Goal: Task Accomplishment & Management: Manage account settings

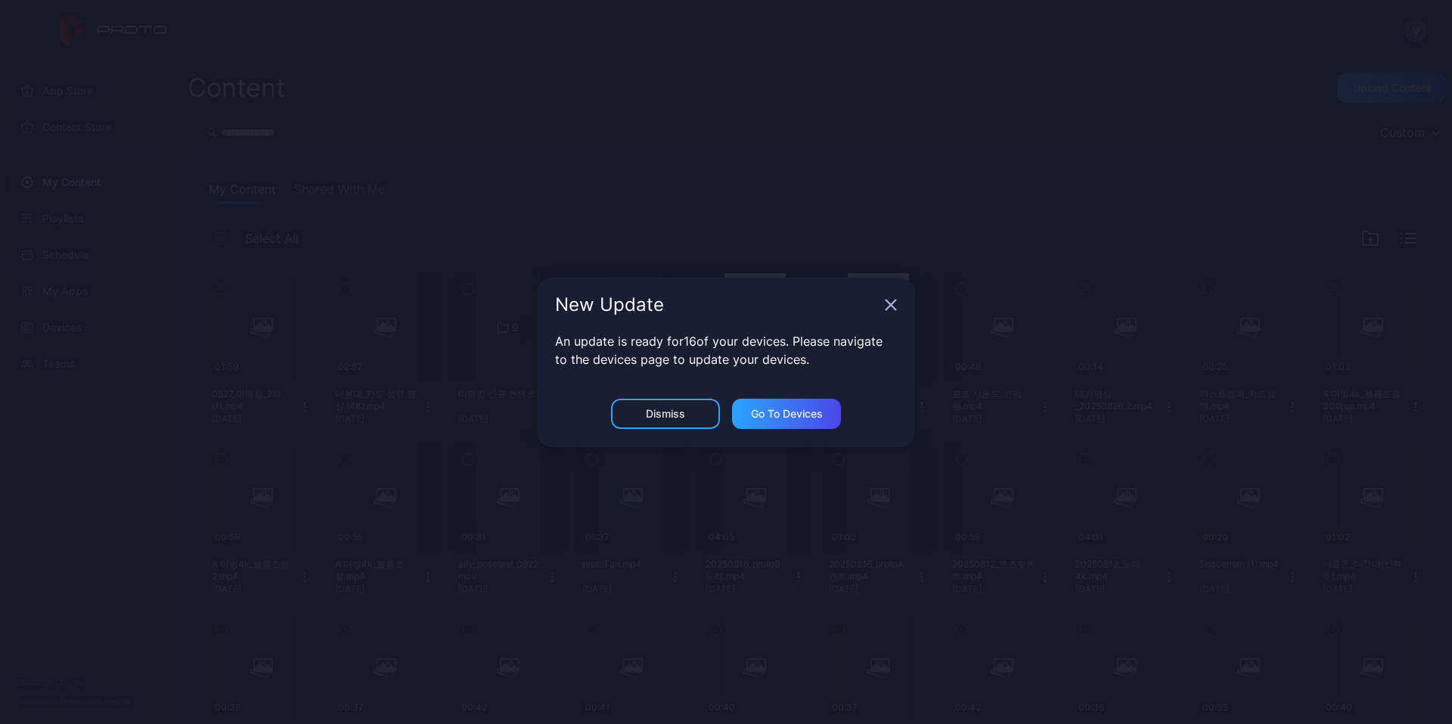
click at [895, 299] on icon "button" at bounding box center [891, 304] width 10 height 10
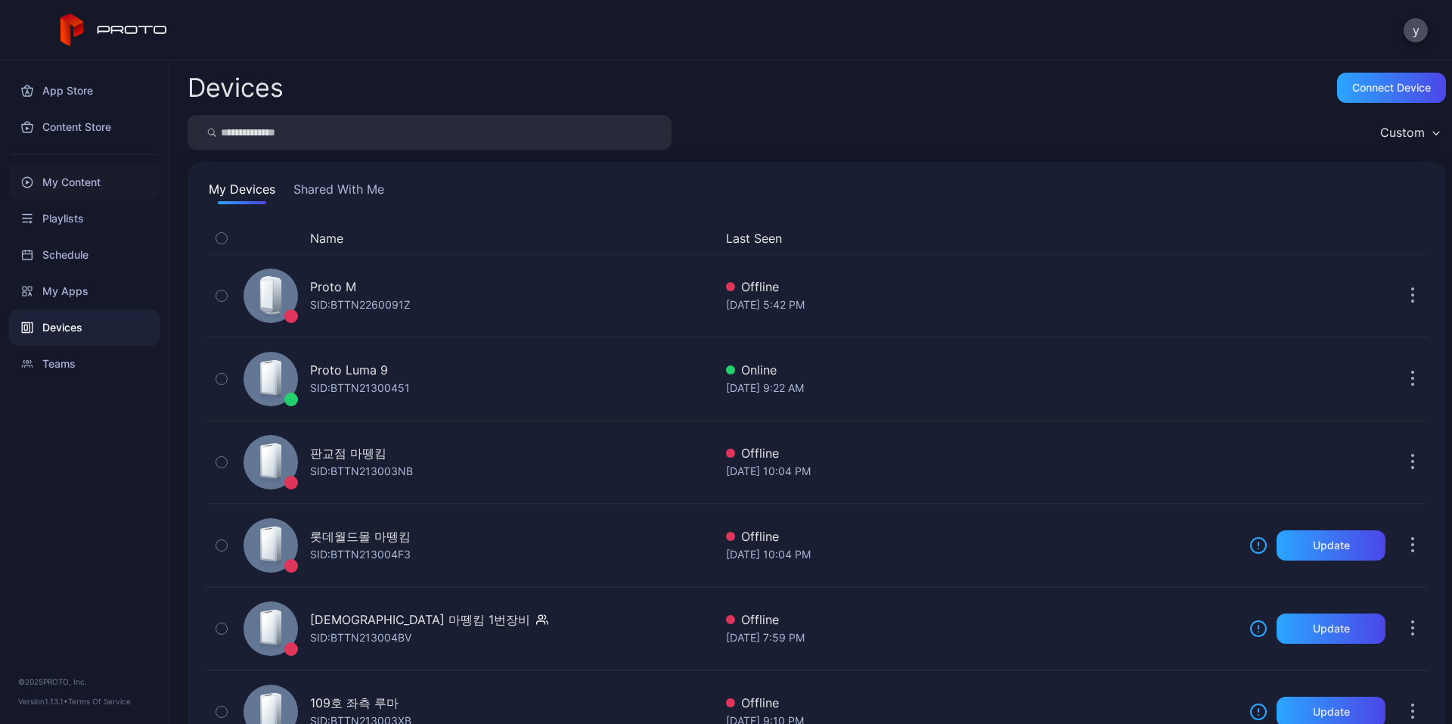
click at [92, 176] on div "My Content" at bounding box center [84, 182] width 151 height 36
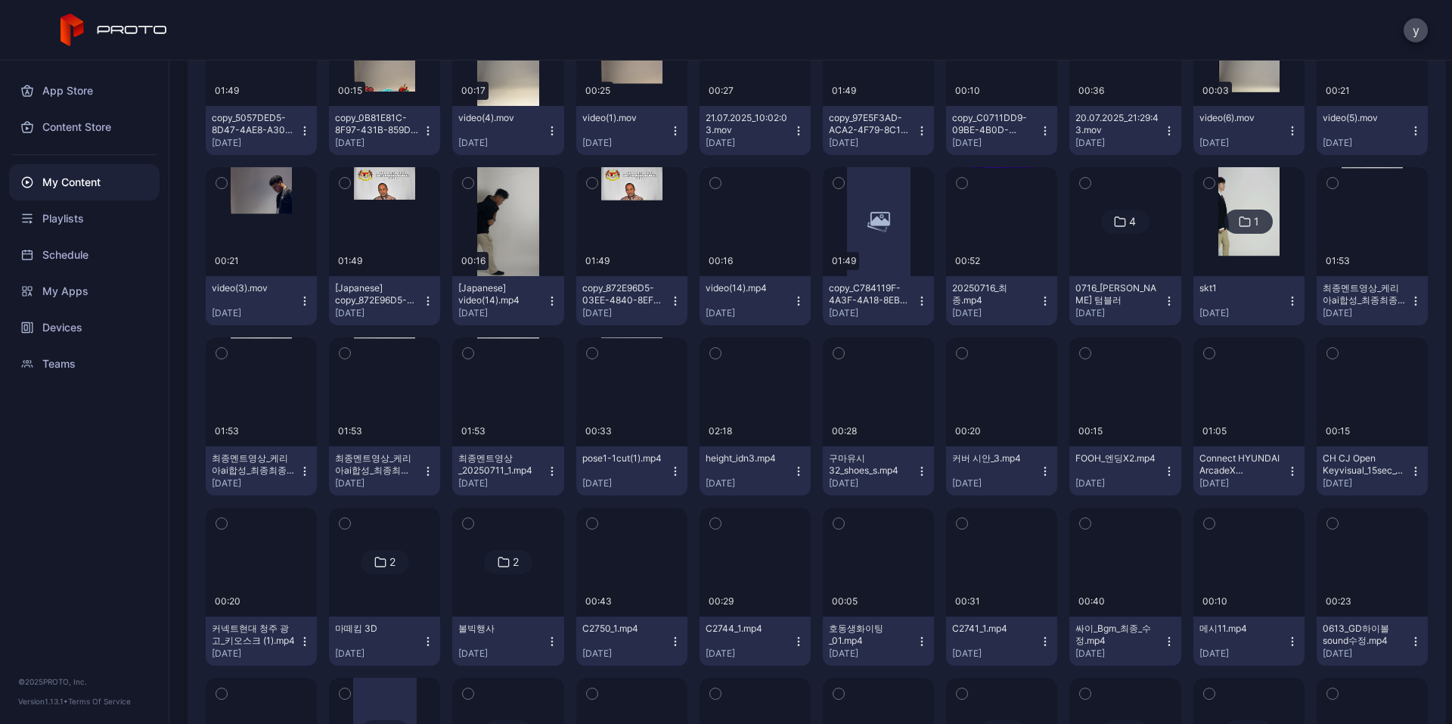
scroll to position [1331, 0]
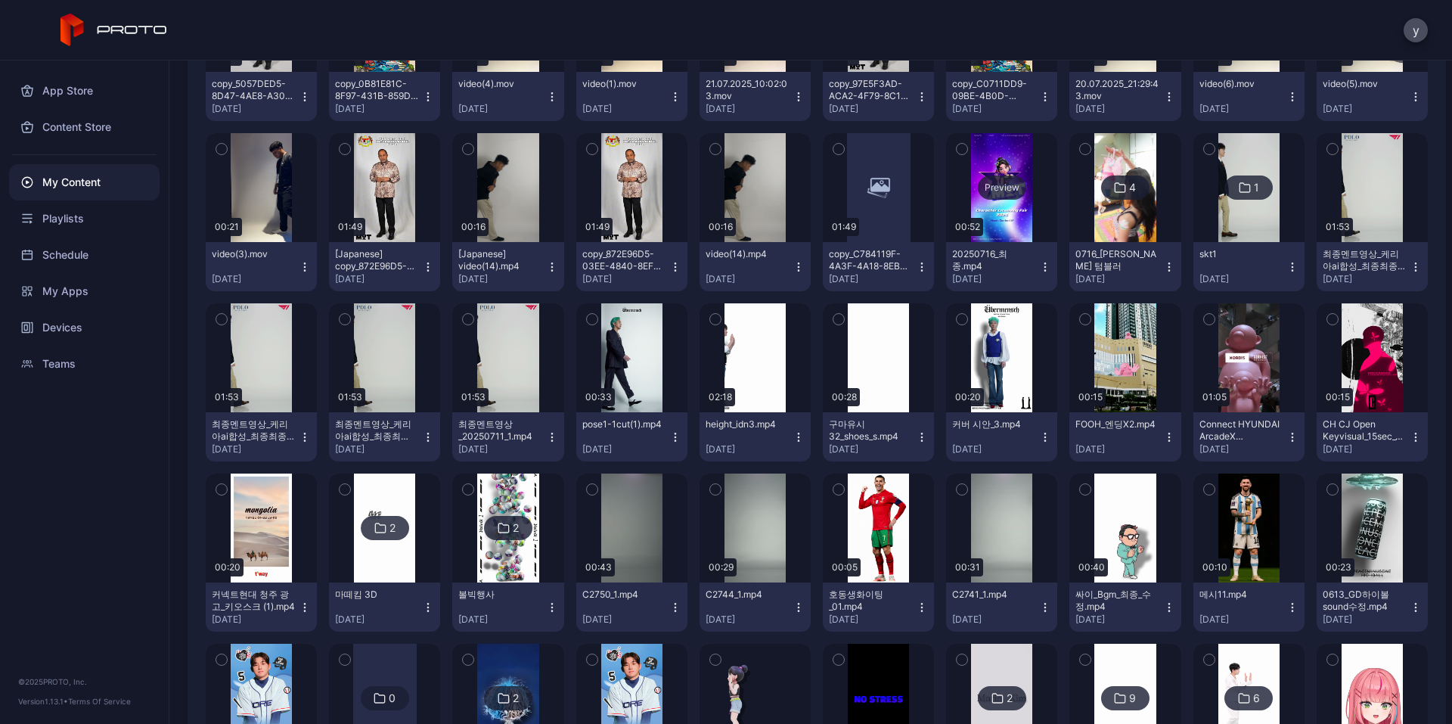
click at [985, 213] on div "Preview" at bounding box center [1001, 187] width 111 height 109
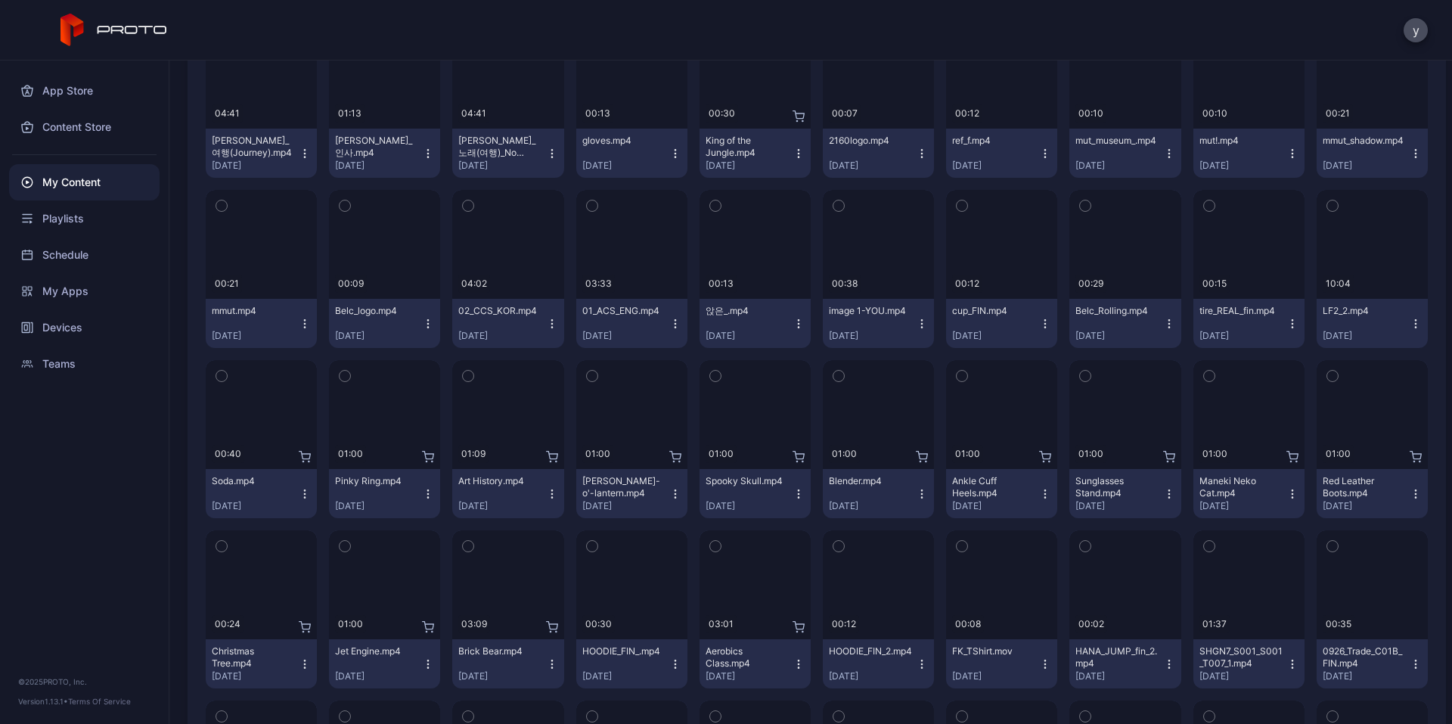
scroll to position [6285, 0]
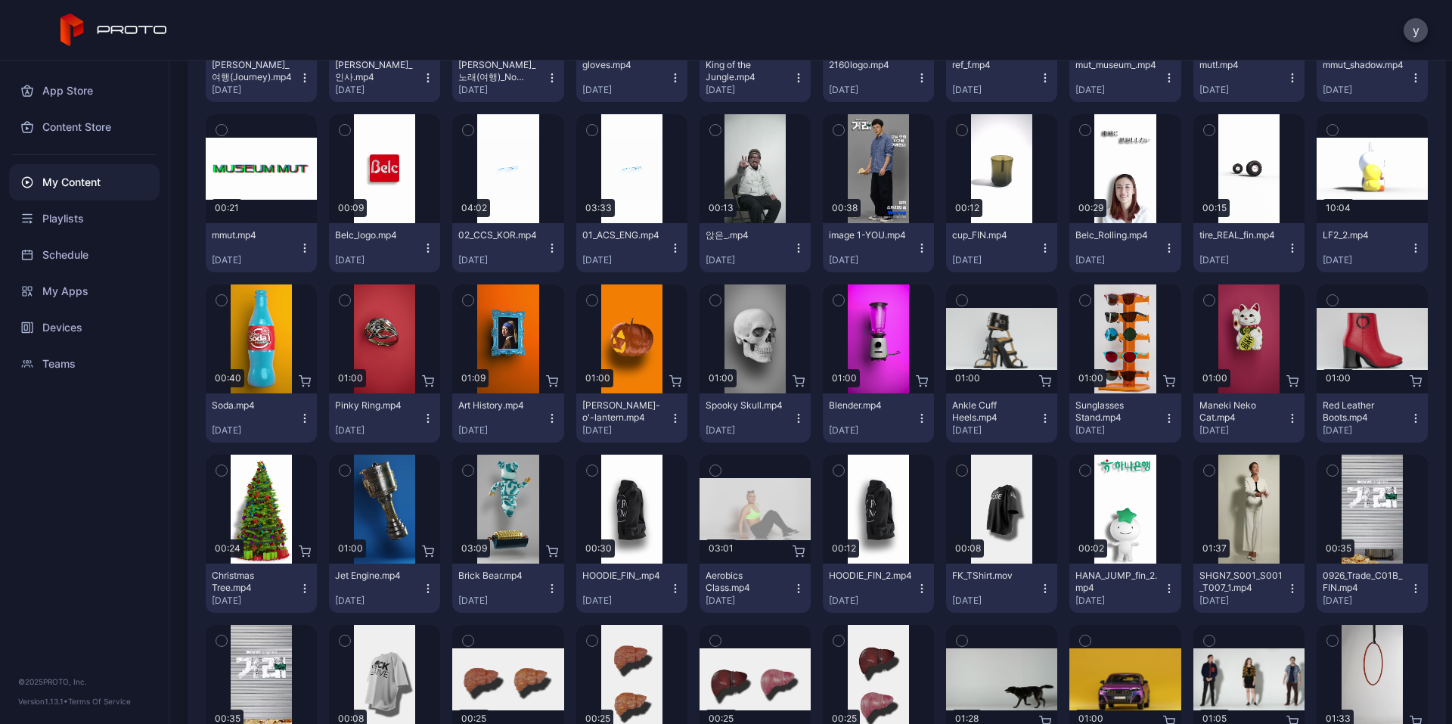
drag, startPoint x: 224, startPoint y: 296, endPoint x: 340, endPoint y: 300, distance: 115.8
click at [225, 296] on icon "button" at bounding box center [221, 300] width 11 height 17
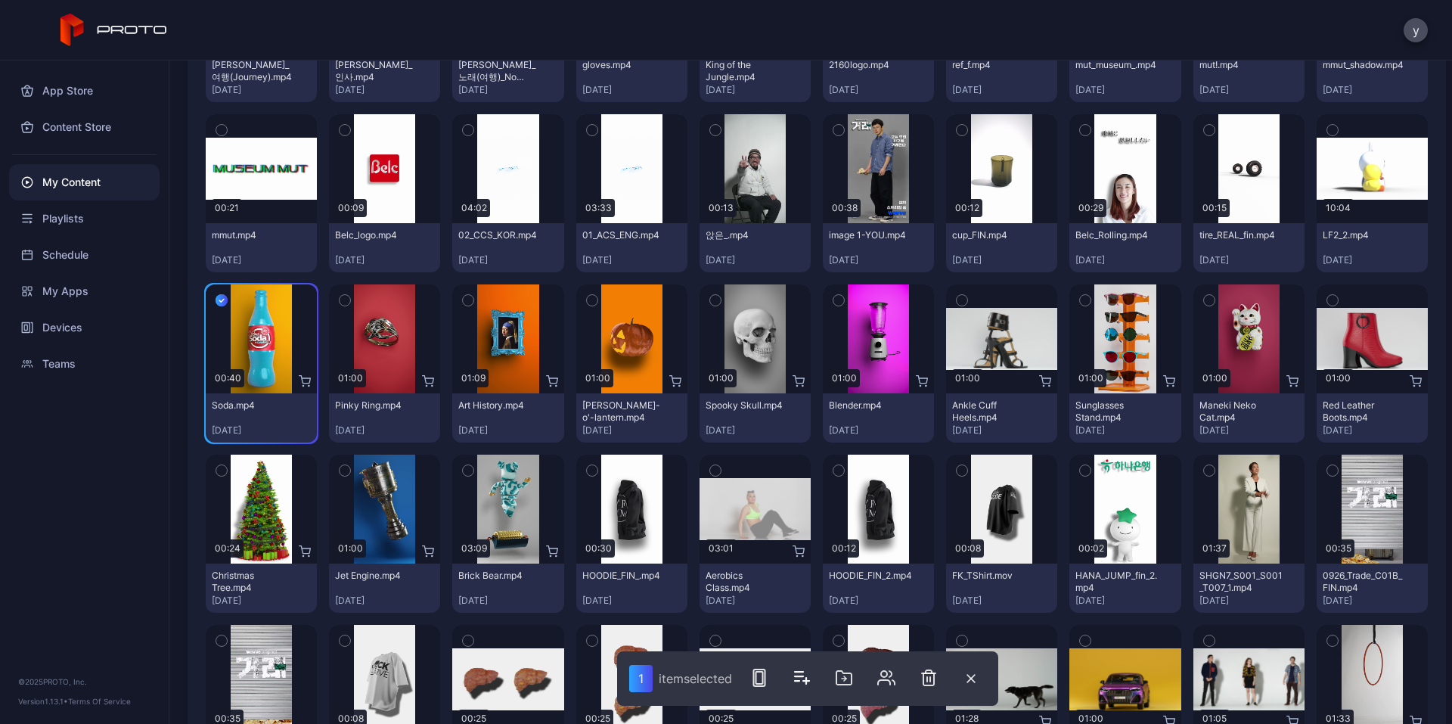
click at [332, 301] on button "button" at bounding box center [345, 300] width 32 height 32
click at [467, 302] on icon "button" at bounding box center [468, 300] width 11 height 17
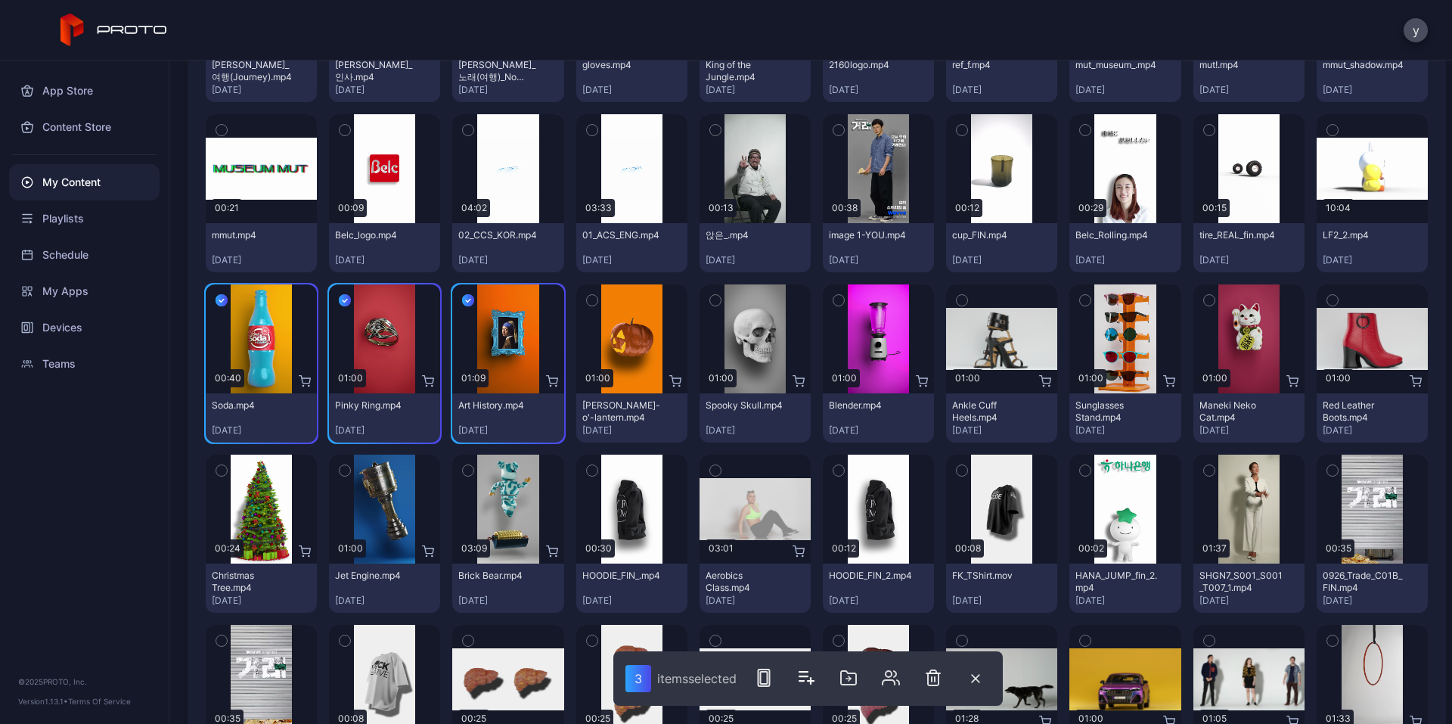
click at [597, 302] on button "button" at bounding box center [592, 300] width 32 height 32
click at [713, 301] on icon "button" at bounding box center [715, 300] width 4 height 2
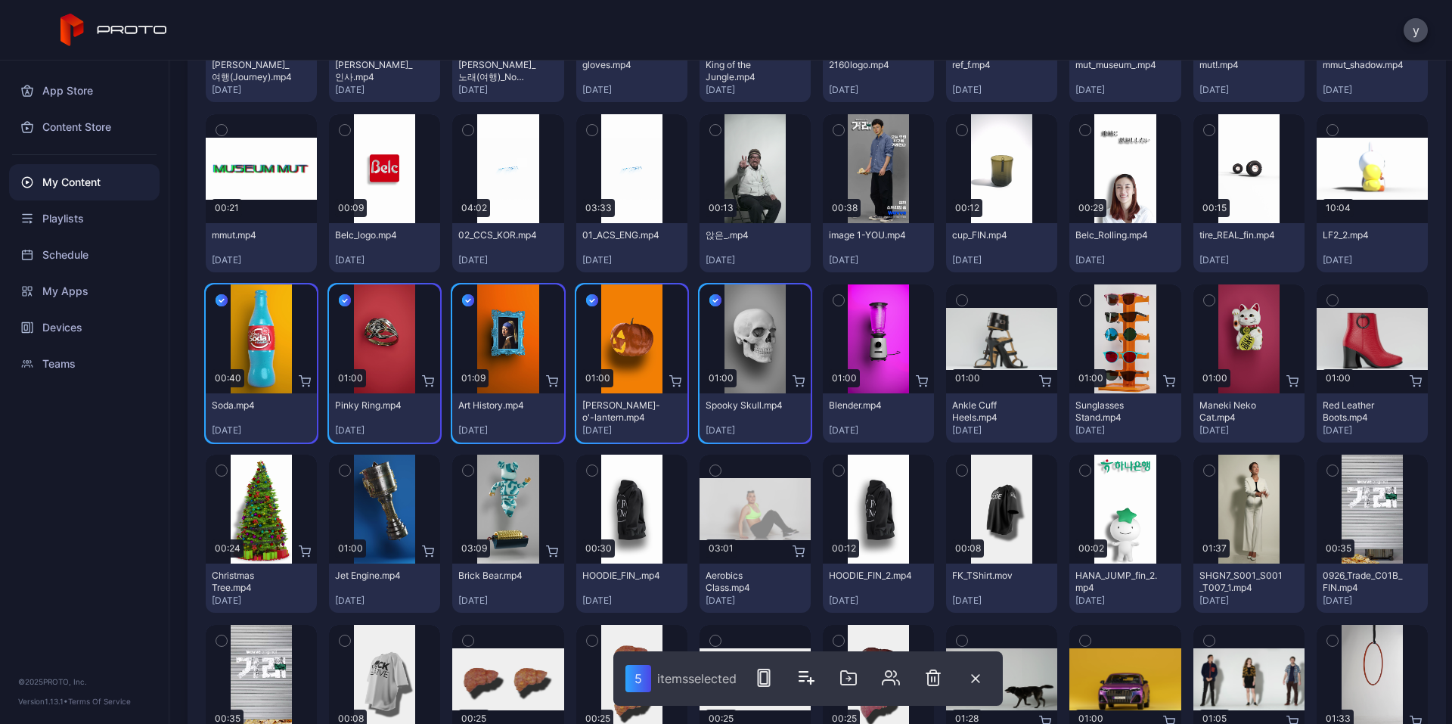
click at [833, 302] on icon "button" at bounding box center [838, 300] width 11 height 17
click at [1204, 303] on icon "button" at bounding box center [1209, 300] width 11 height 17
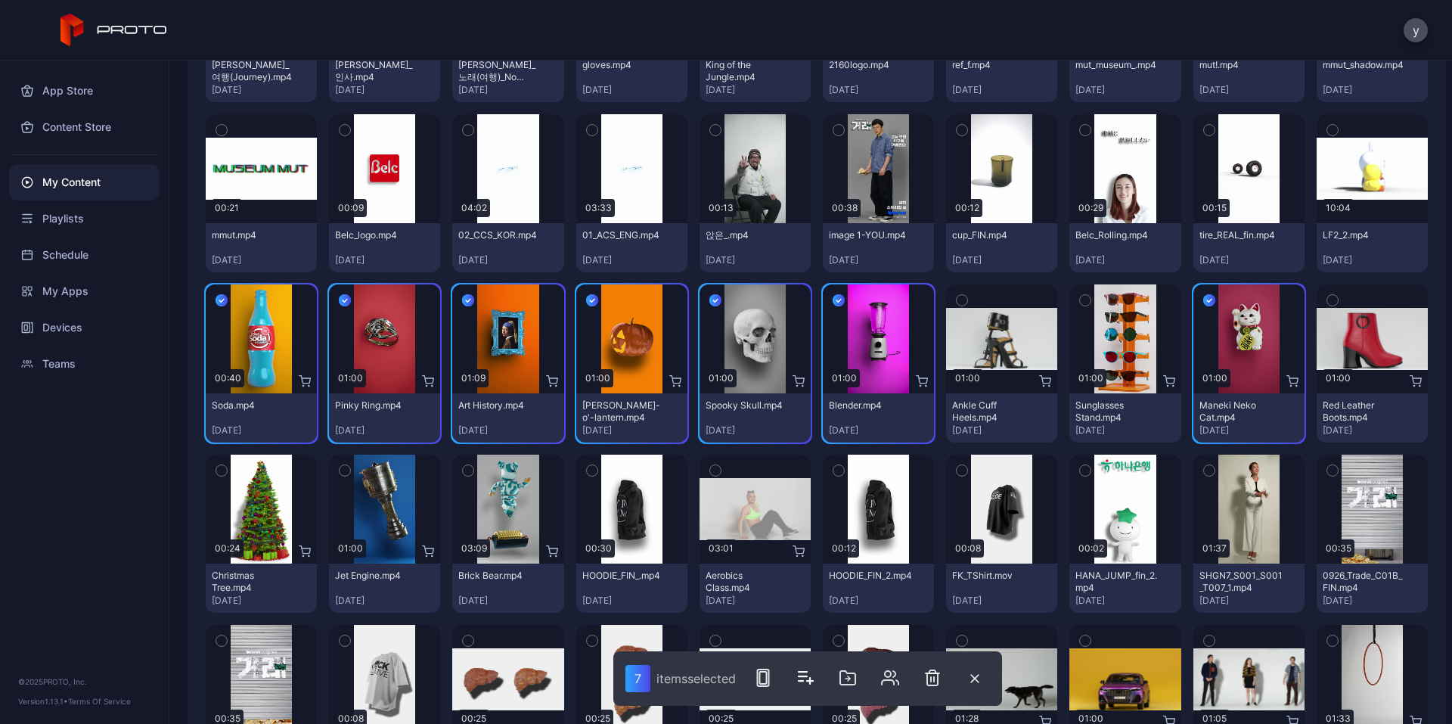
click at [340, 467] on icon "button" at bounding box center [345, 470] width 11 height 17
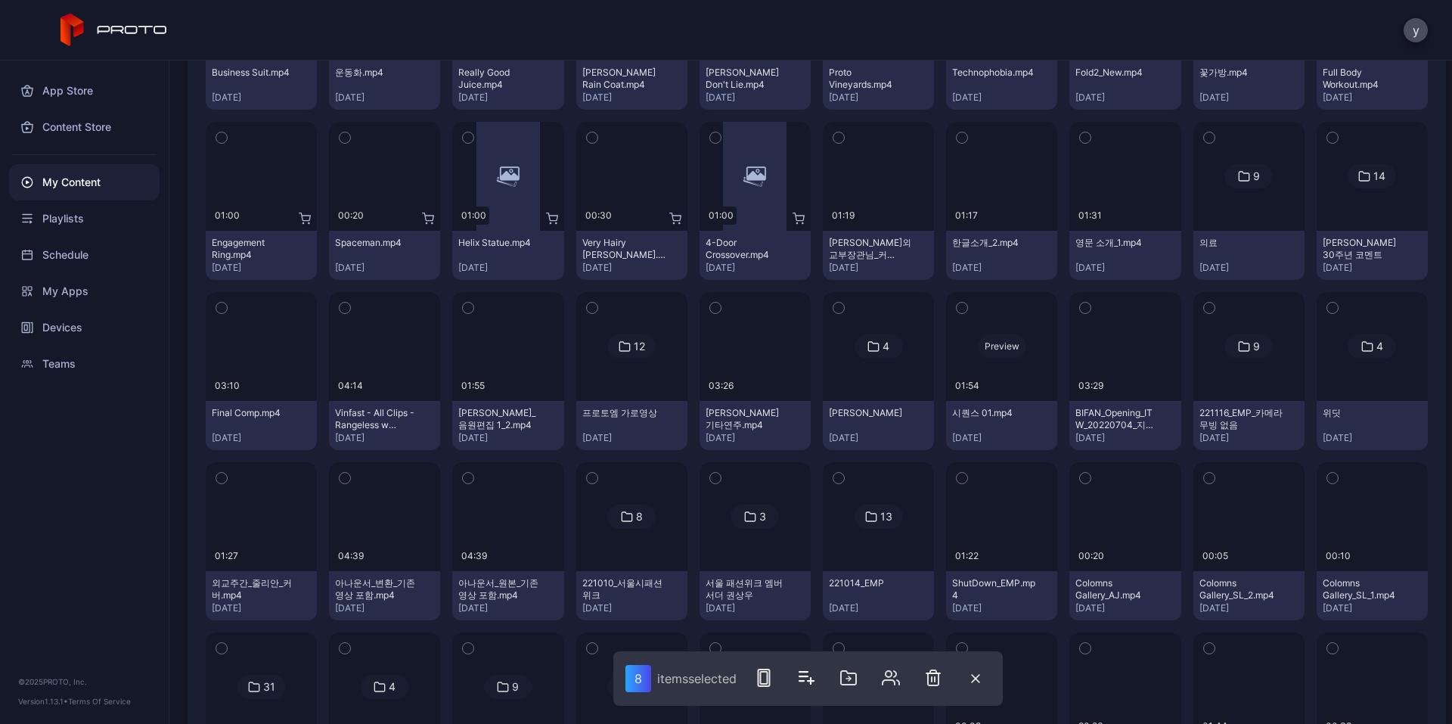
scroll to position [7835, 0]
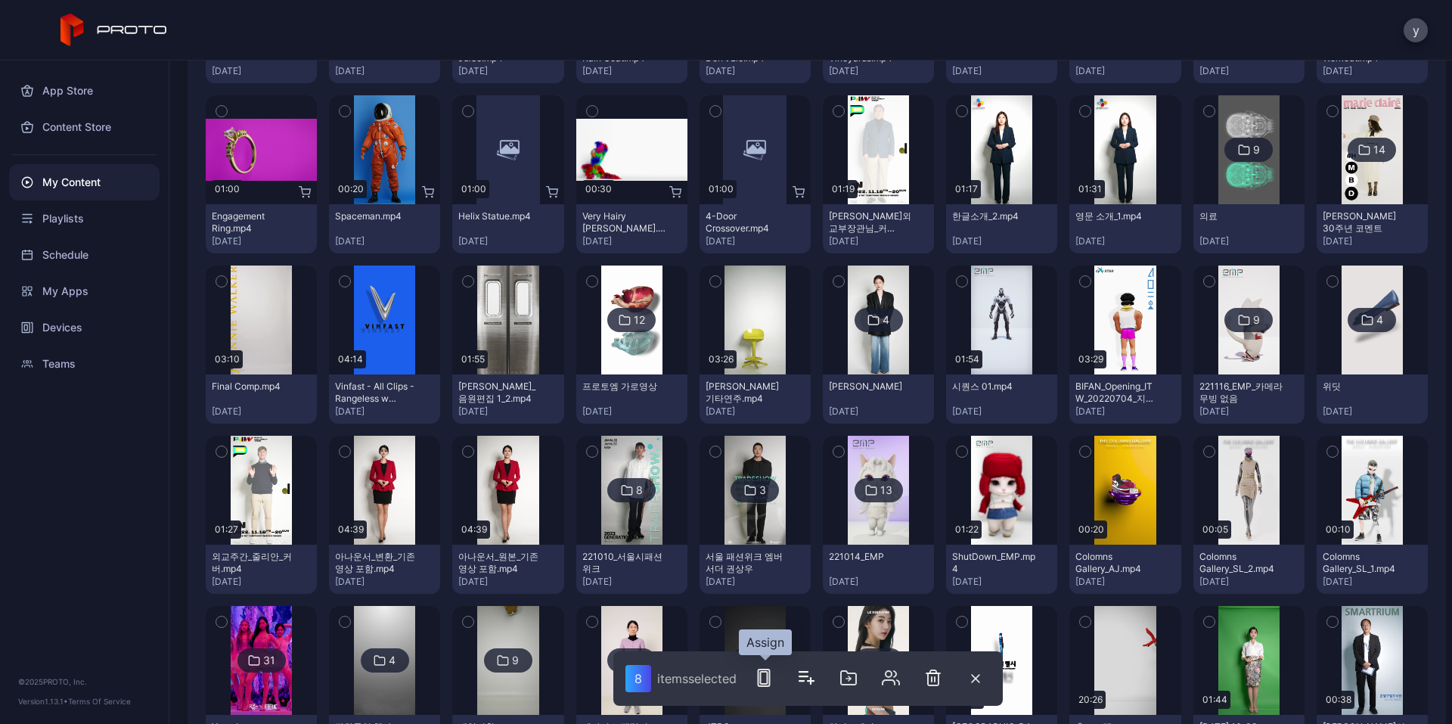
click at [765, 687] on button "button" at bounding box center [764, 678] width 30 height 30
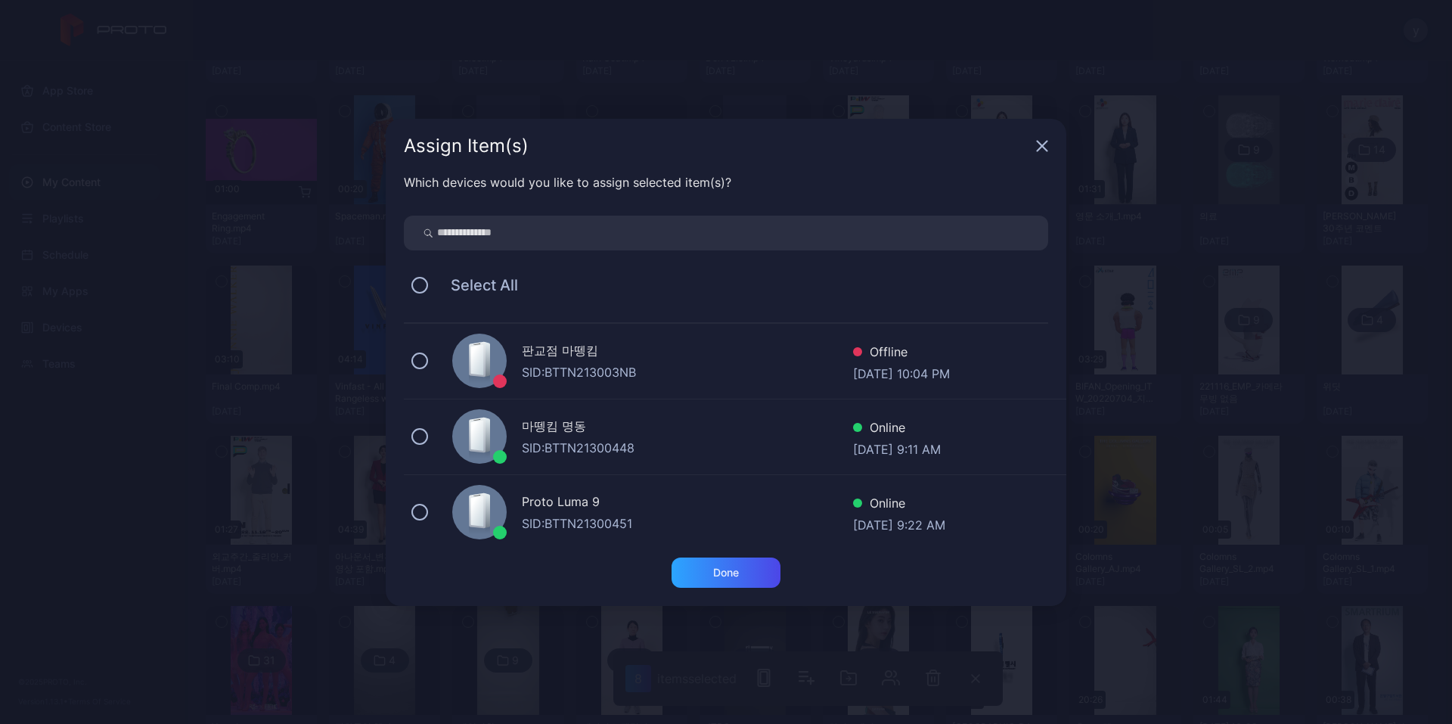
click at [423, 494] on div "Proto Luma 9 SID: BTTN21300451 Online [DATE] 9:22 AM" at bounding box center [735, 513] width 663 height 76
click at [753, 563] on div "Done" at bounding box center [726, 572] width 109 height 30
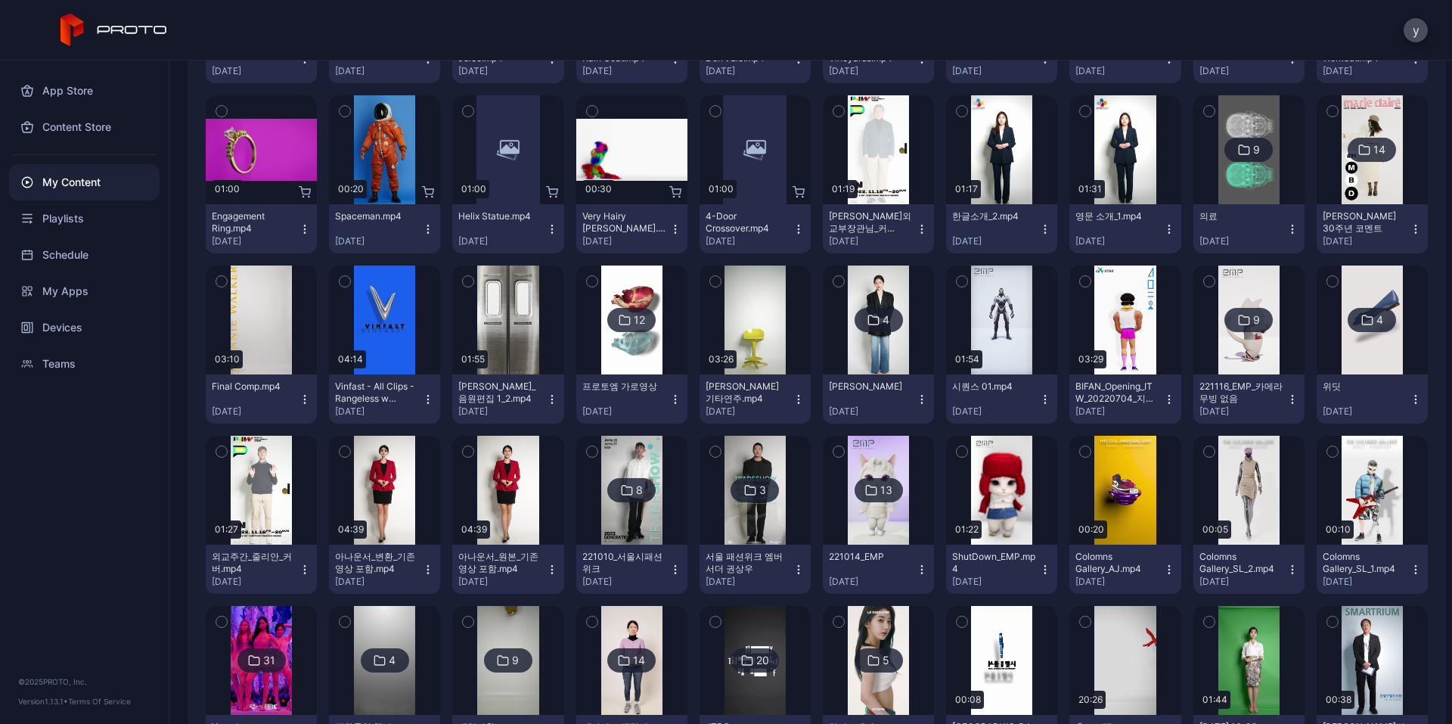
click at [886, 500] on div "13" at bounding box center [879, 490] width 48 height 24
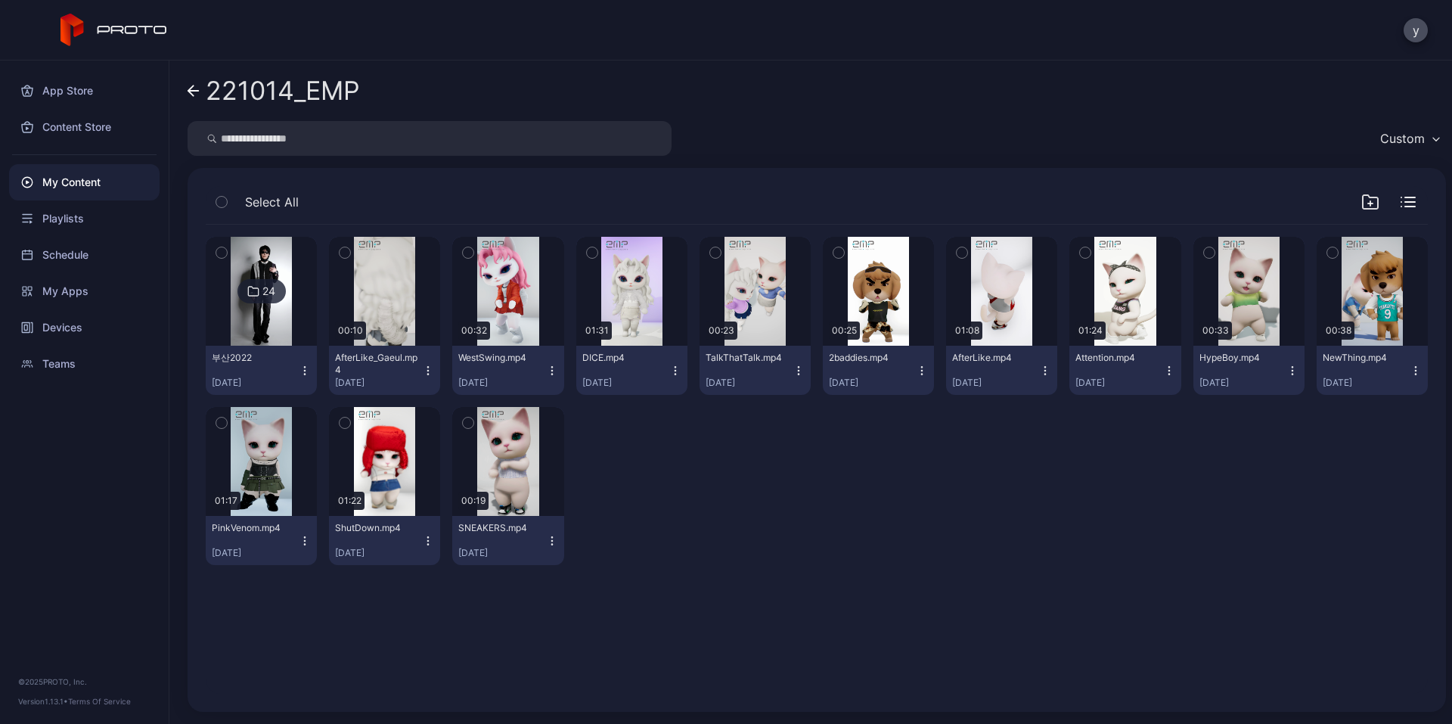
click at [467, 254] on icon "button" at bounding box center [468, 252] width 11 height 17
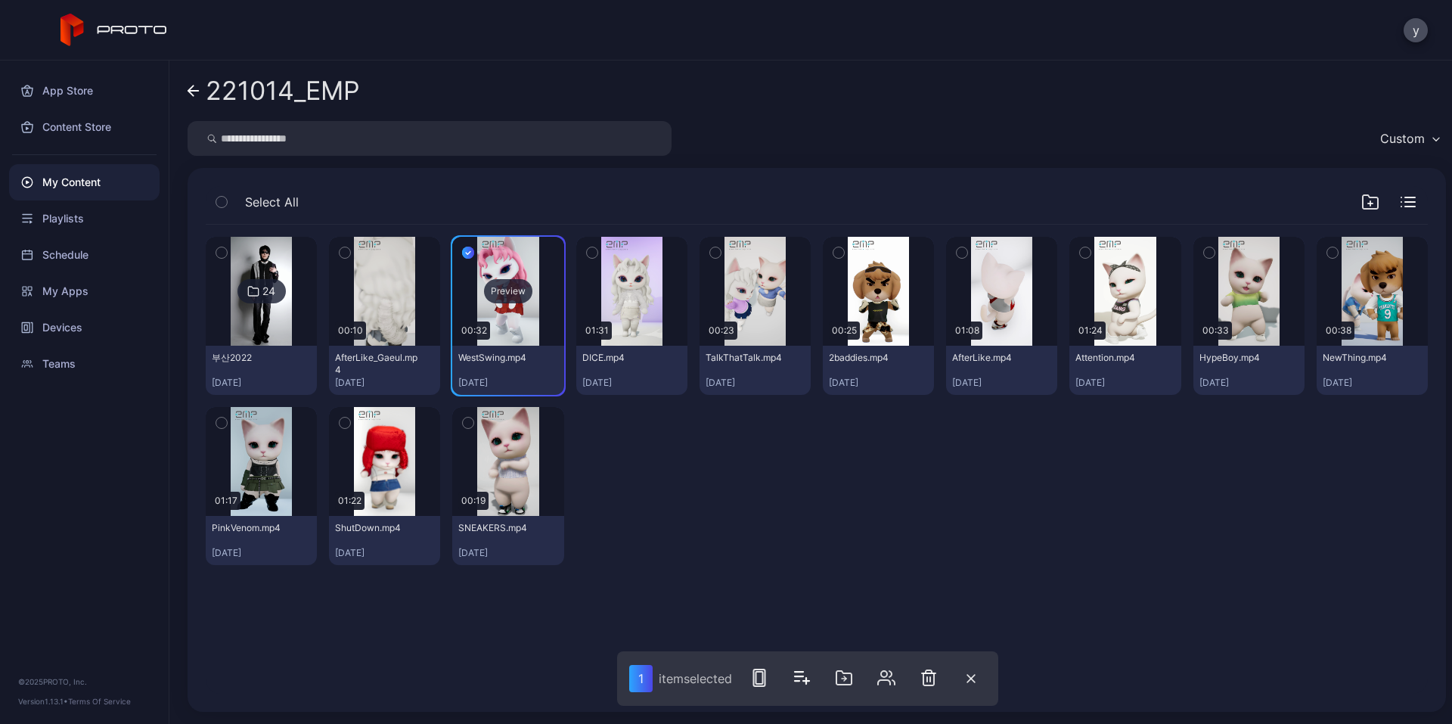
drag, startPoint x: 583, startPoint y: 254, endPoint x: 528, endPoint y: 285, distance: 63.3
click at [587, 256] on icon "button" at bounding box center [592, 252] width 11 height 17
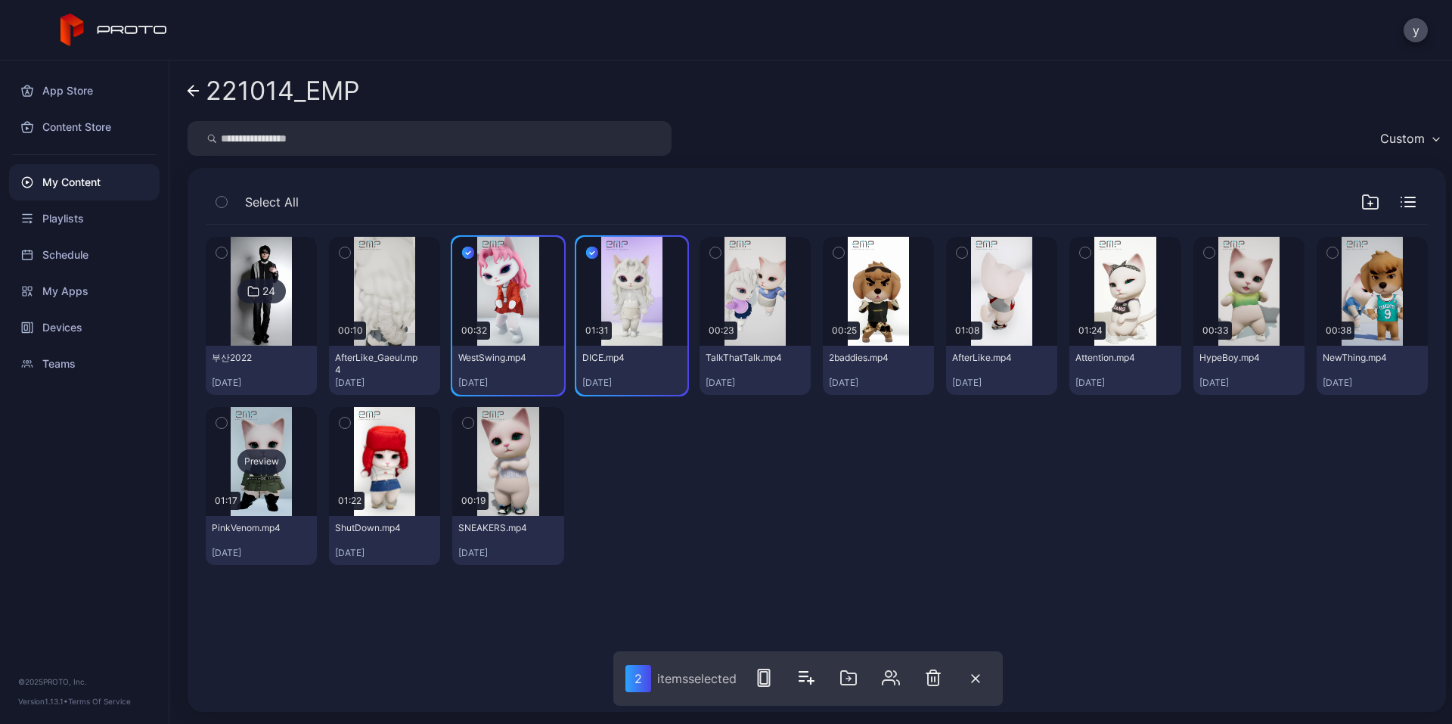
drag, startPoint x: 217, startPoint y: 423, endPoint x: 289, endPoint y: 423, distance: 71.8
click at [218, 423] on icon "button" at bounding box center [221, 422] width 11 height 17
click at [465, 424] on icon "button" at bounding box center [468, 422] width 11 height 17
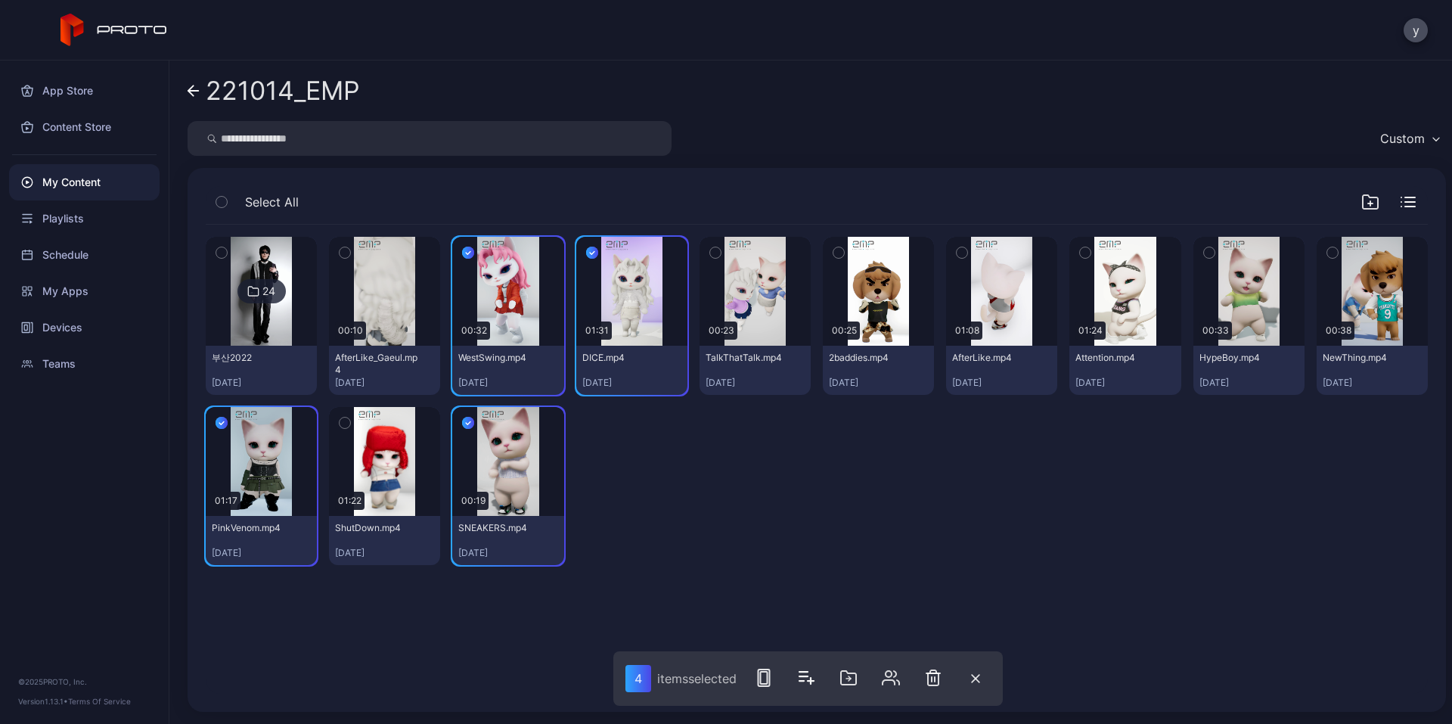
click at [1322, 248] on button "button" at bounding box center [1333, 253] width 32 height 32
click at [833, 248] on icon "button" at bounding box center [838, 252] width 11 height 17
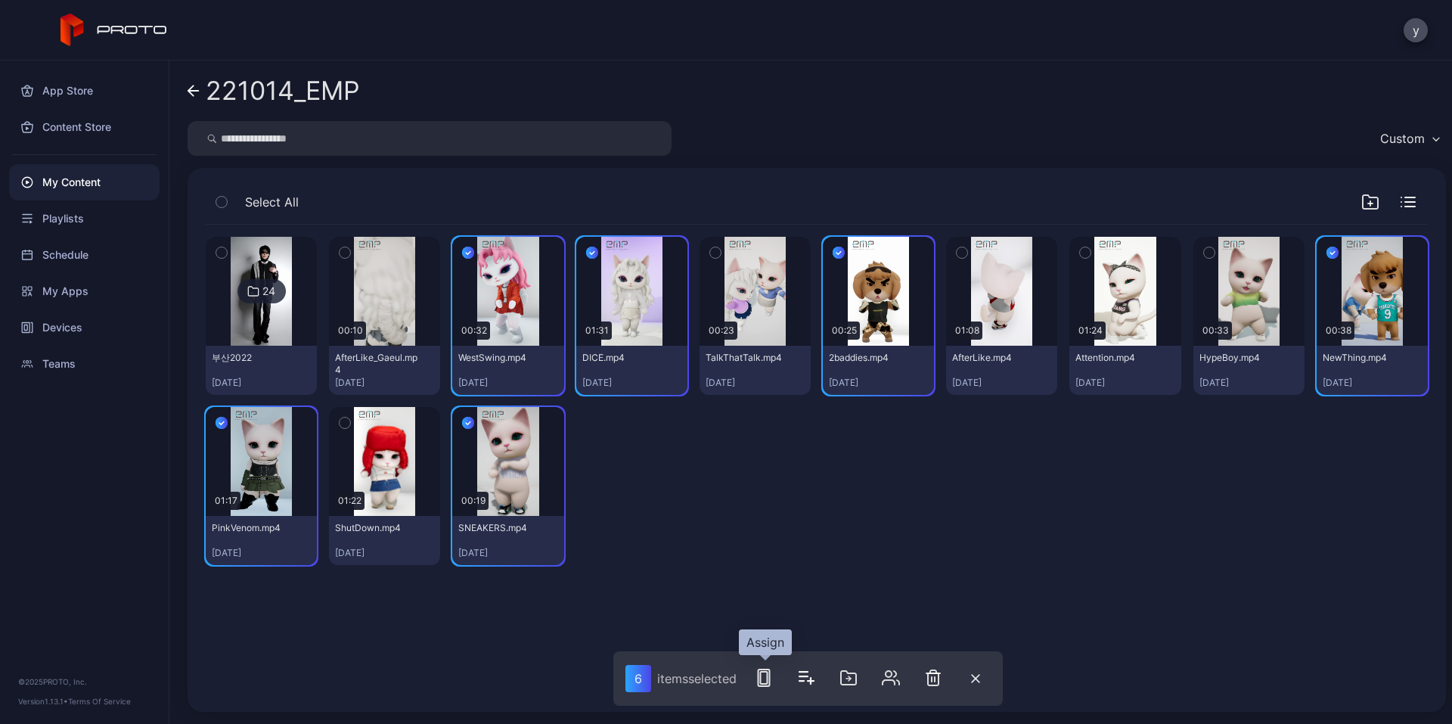
click at [767, 679] on icon "button" at bounding box center [764, 678] width 18 height 18
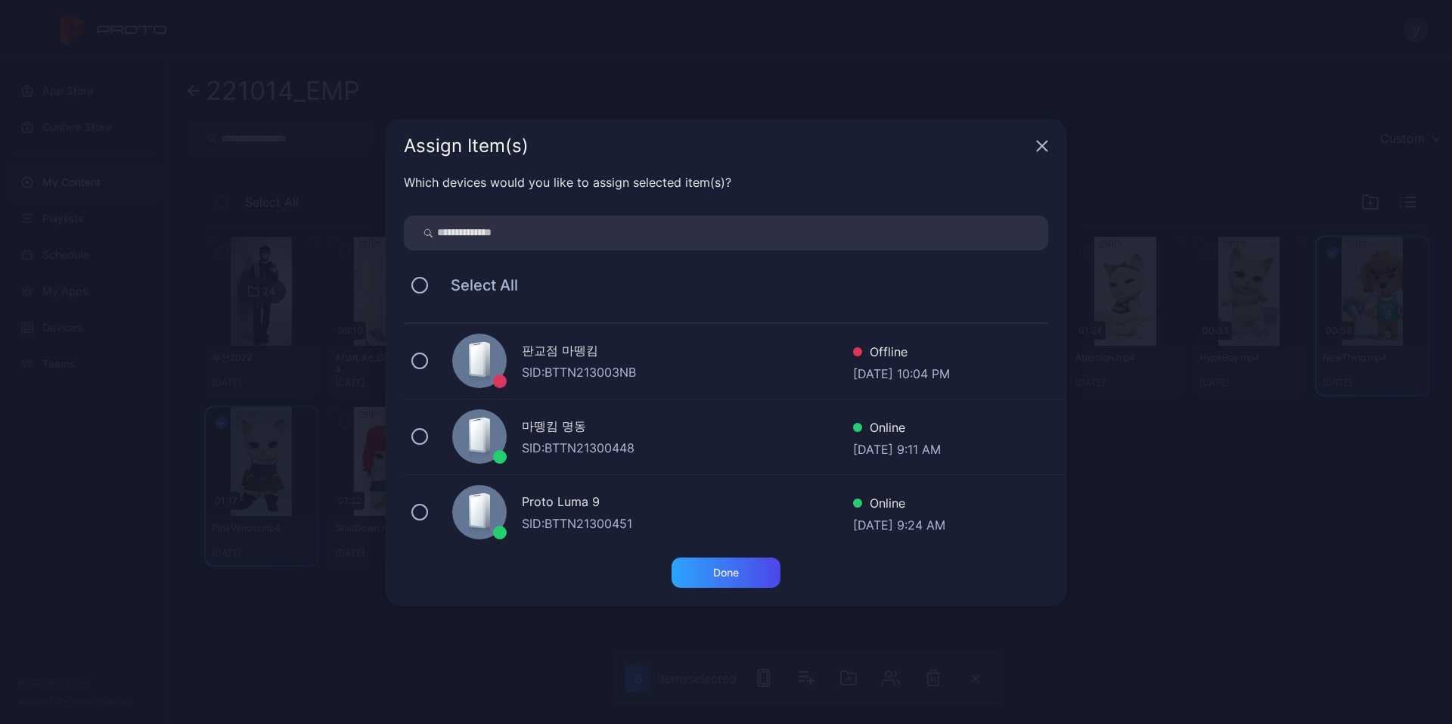
drag, startPoint x: 423, startPoint y: 502, endPoint x: 539, endPoint y: 515, distance: 117.2
click at [424, 502] on div "Proto Luma 9 SID: BTTN21300451 Online [DATE] 9:24 AM" at bounding box center [735, 513] width 663 height 76
click at [719, 565] on div "Done" at bounding box center [726, 572] width 109 height 30
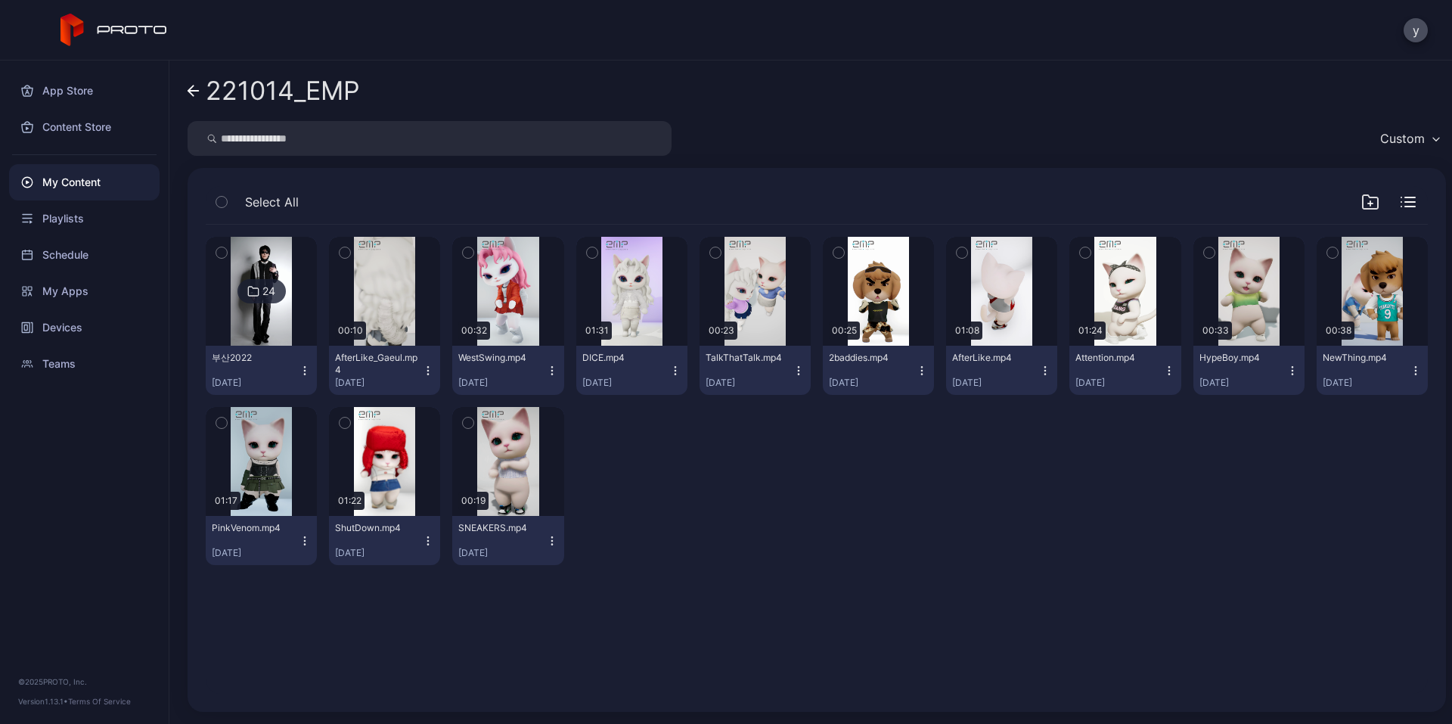
click at [99, 178] on div "My Content" at bounding box center [84, 182] width 151 height 36
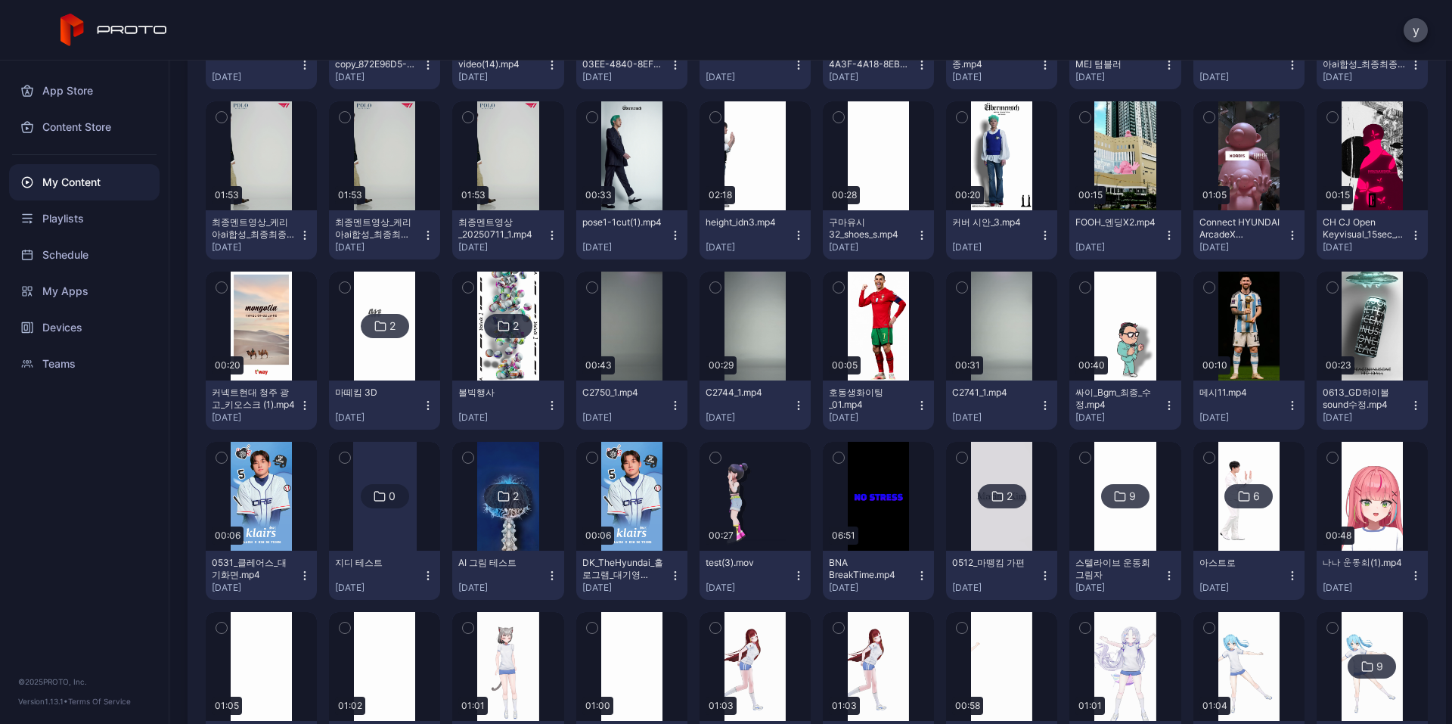
scroll to position [1792, 0]
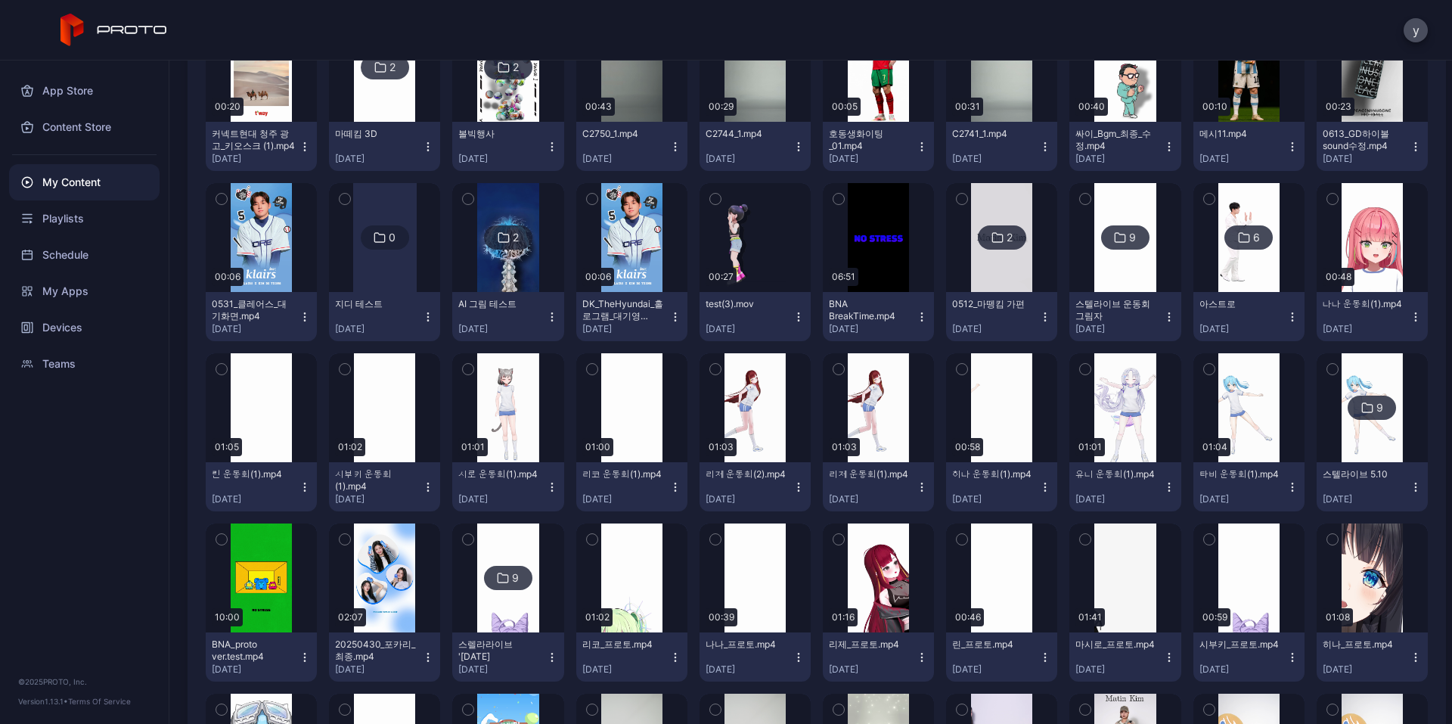
click at [496, 247] on div "2" at bounding box center [508, 237] width 48 height 24
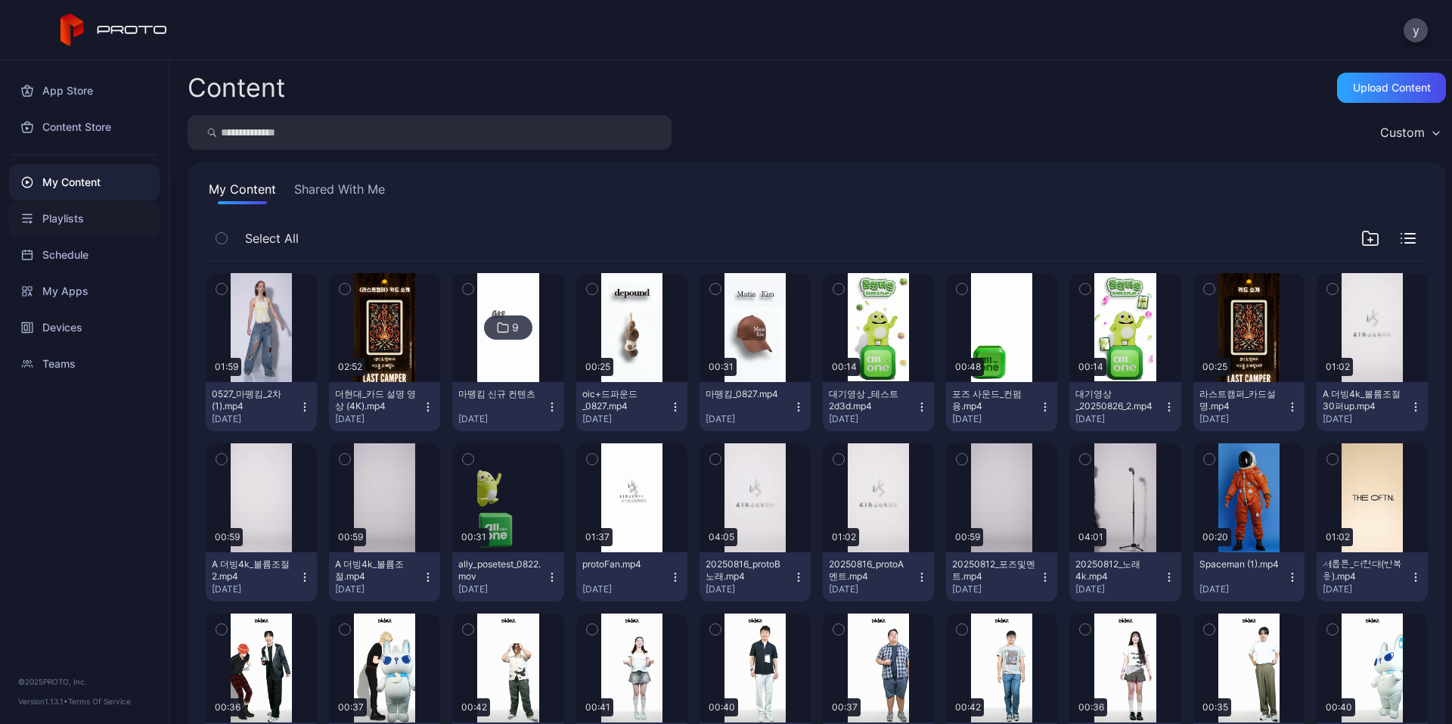
scroll to position [1792, 0]
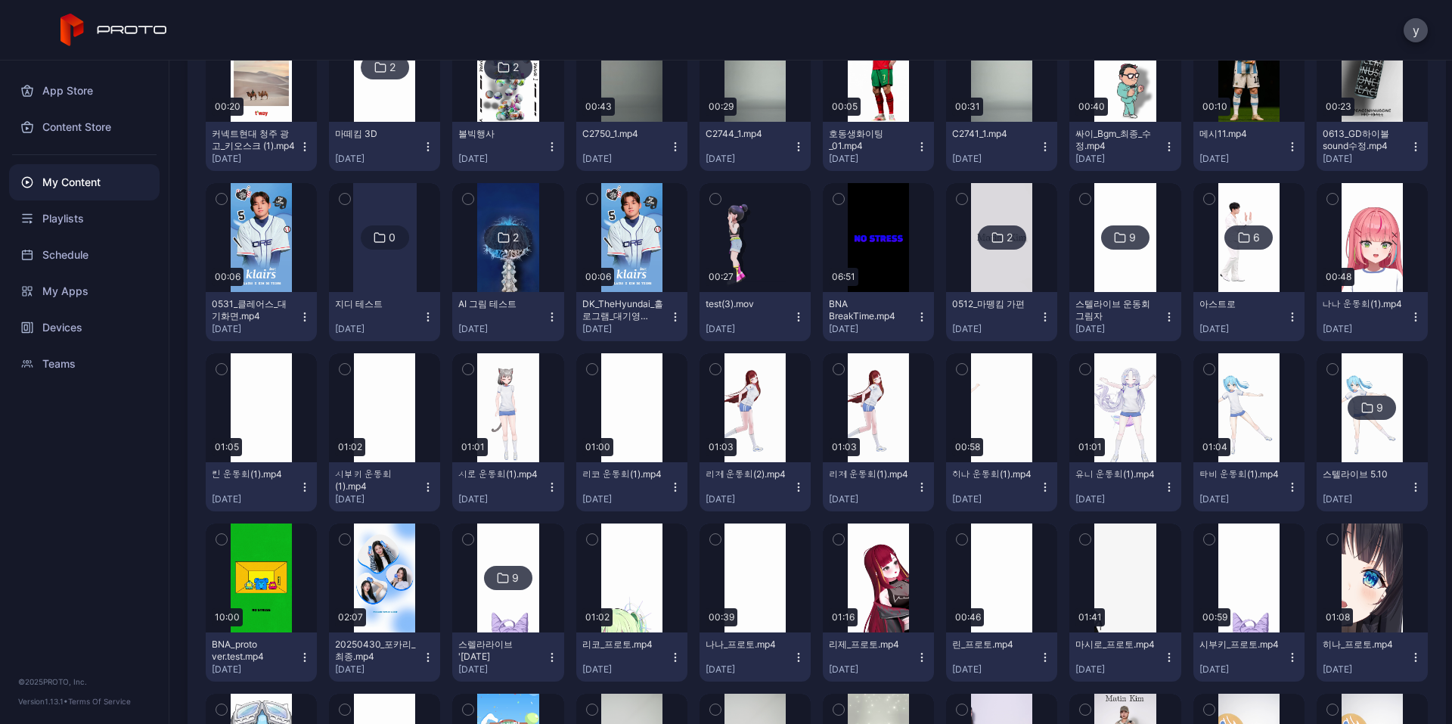
click at [371, 257] on div at bounding box center [385, 237] width 64 height 109
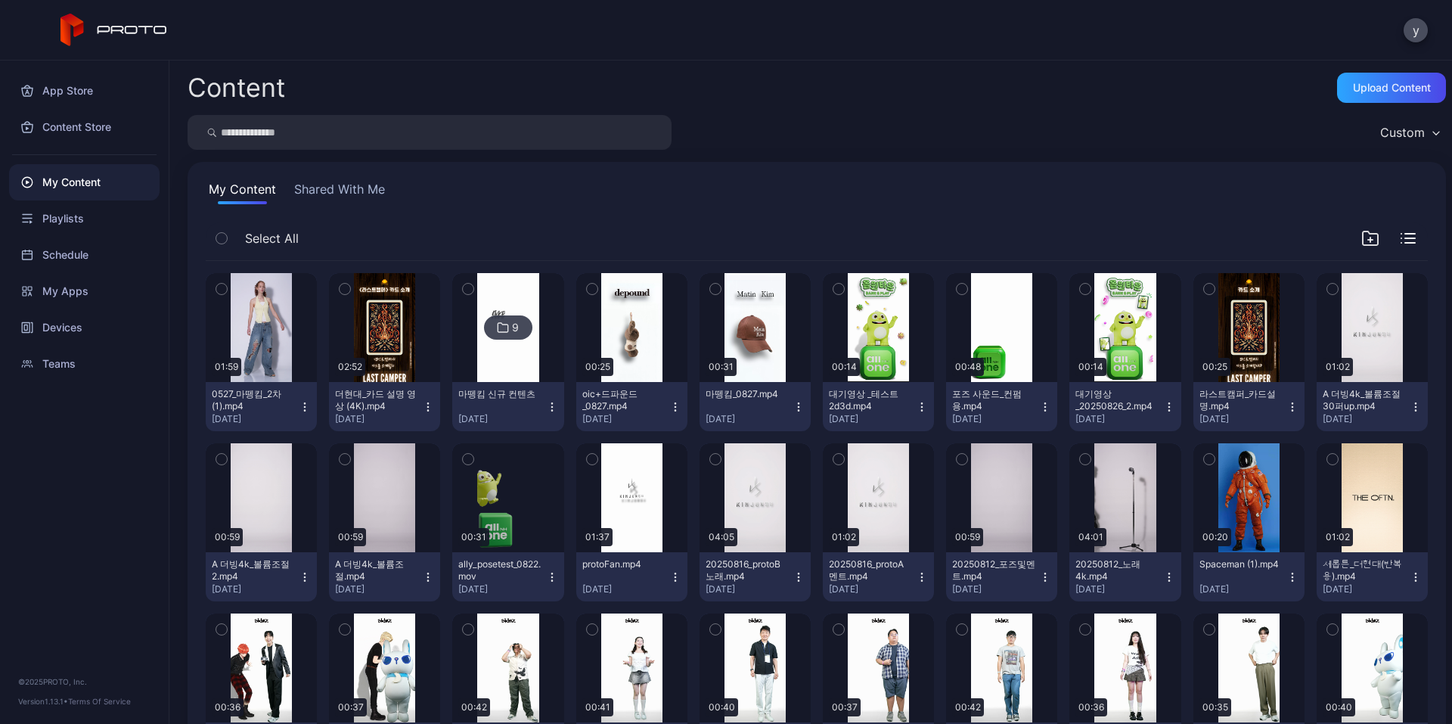
scroll to position [1792, 0]
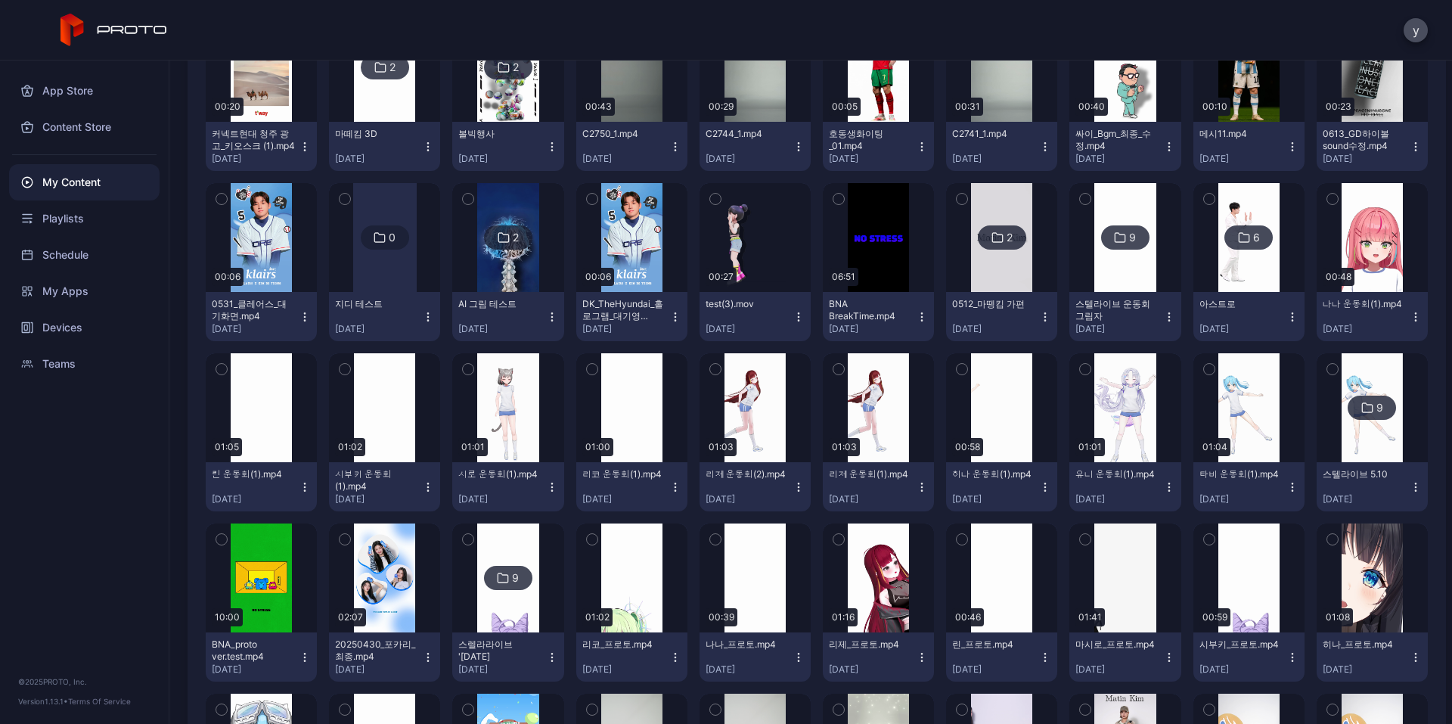
click at [340, 195] on icon "button" at bounding box center [345, 199] width 11 height 17
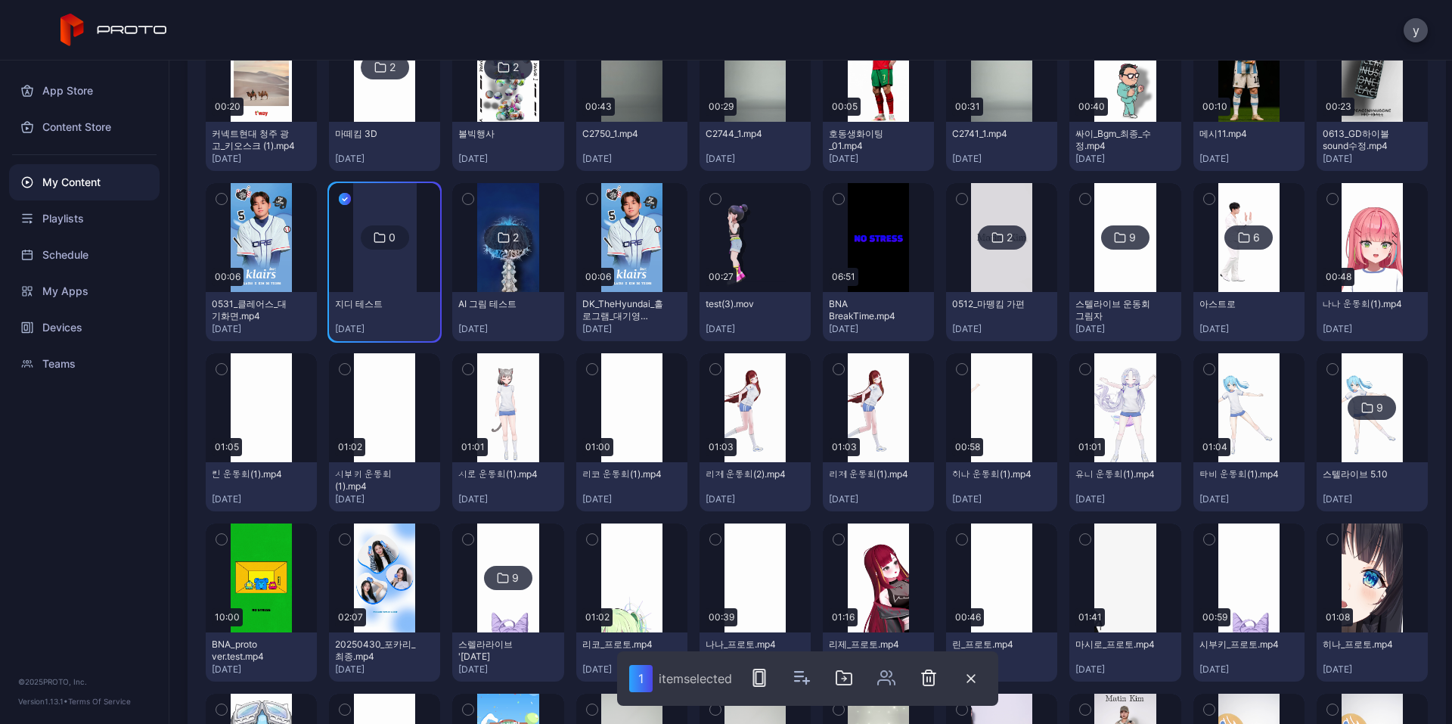
click at [930, 679] on icon "button" at bounding box center [930, 679] width 0 height 5
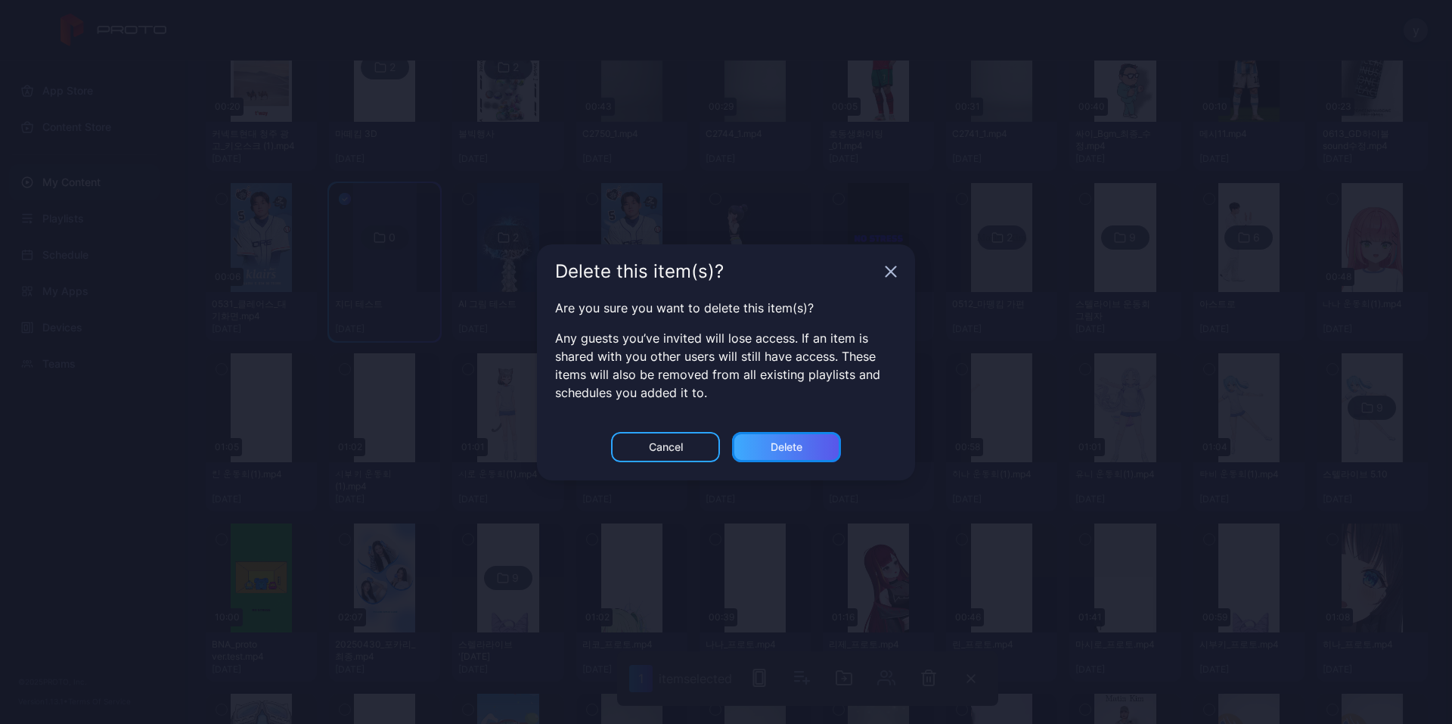
click at [771, 448] on div "Delete" at bounding box center [787, 447] width 32 height 12
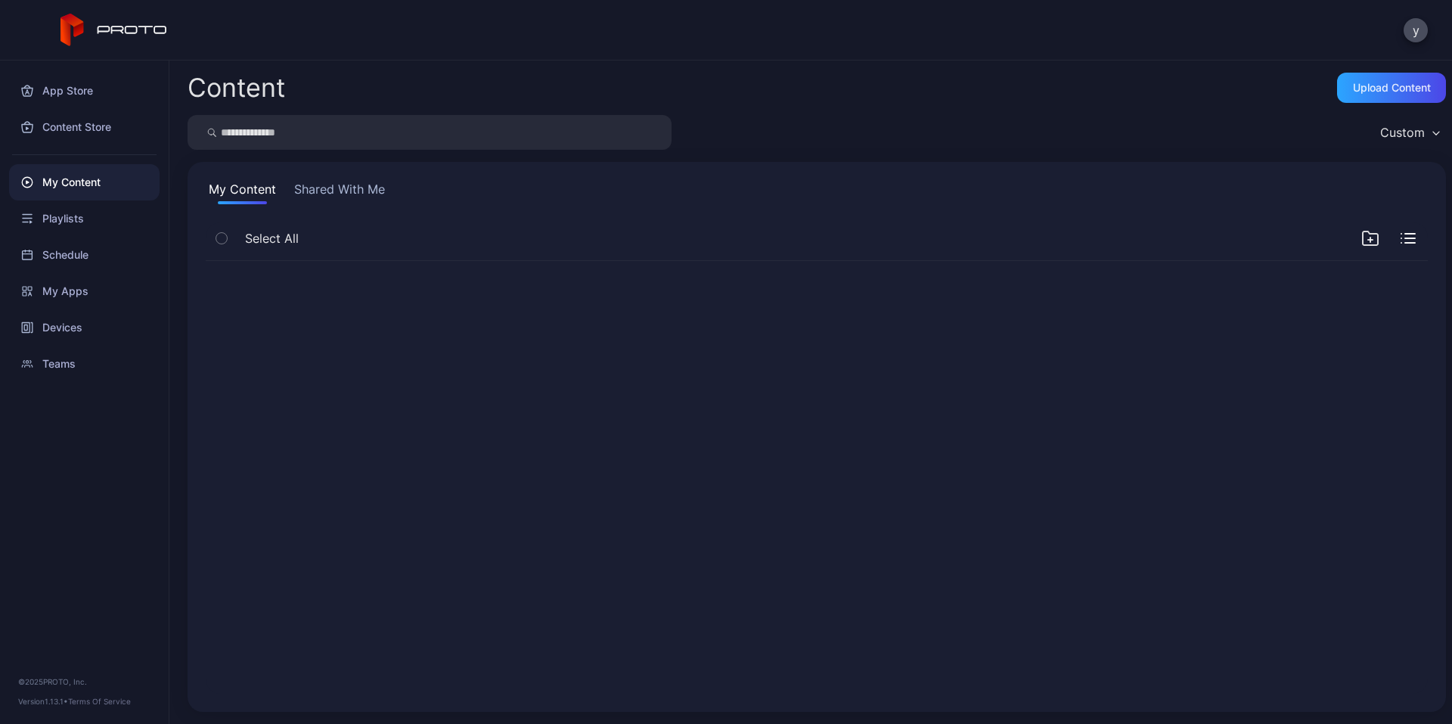
scroll to position [0, 0]
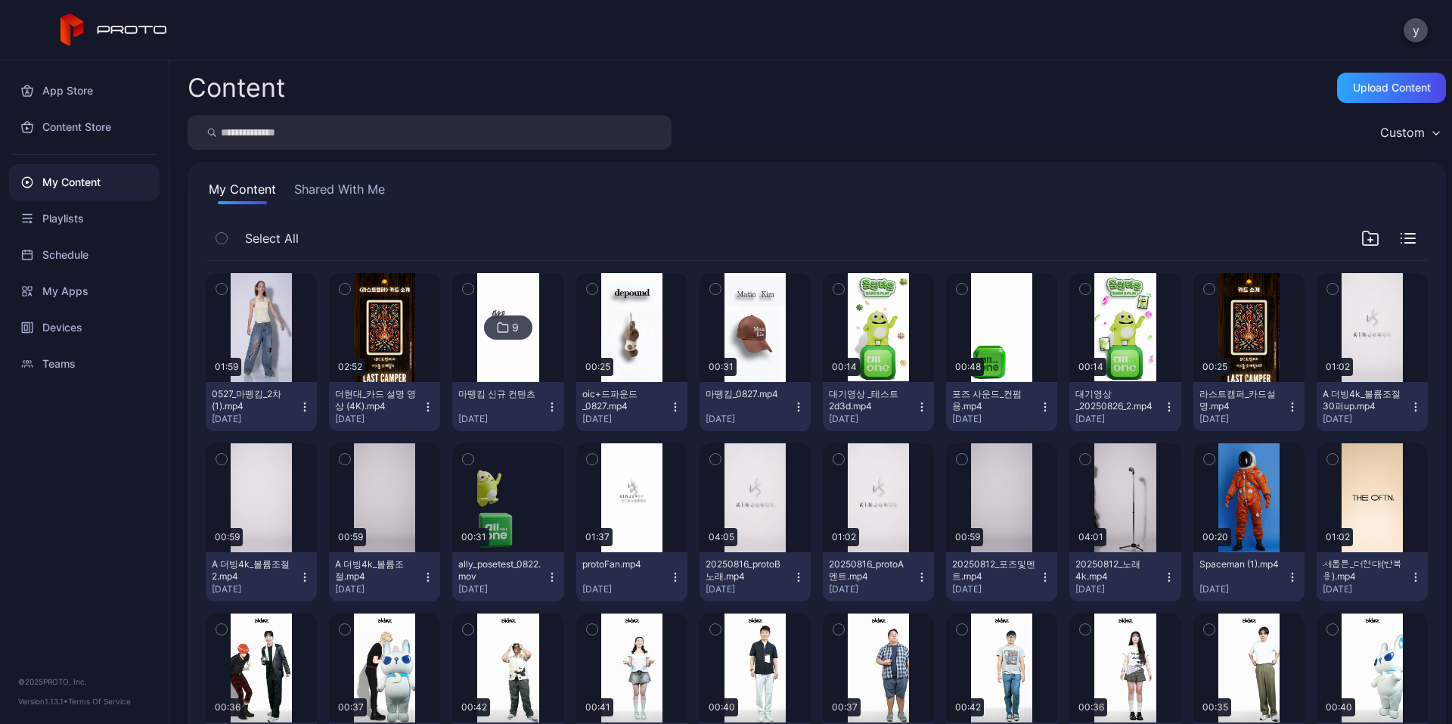
click at [465, 458] on icon "button" at bounding box center [468, 459] width 11 height 17
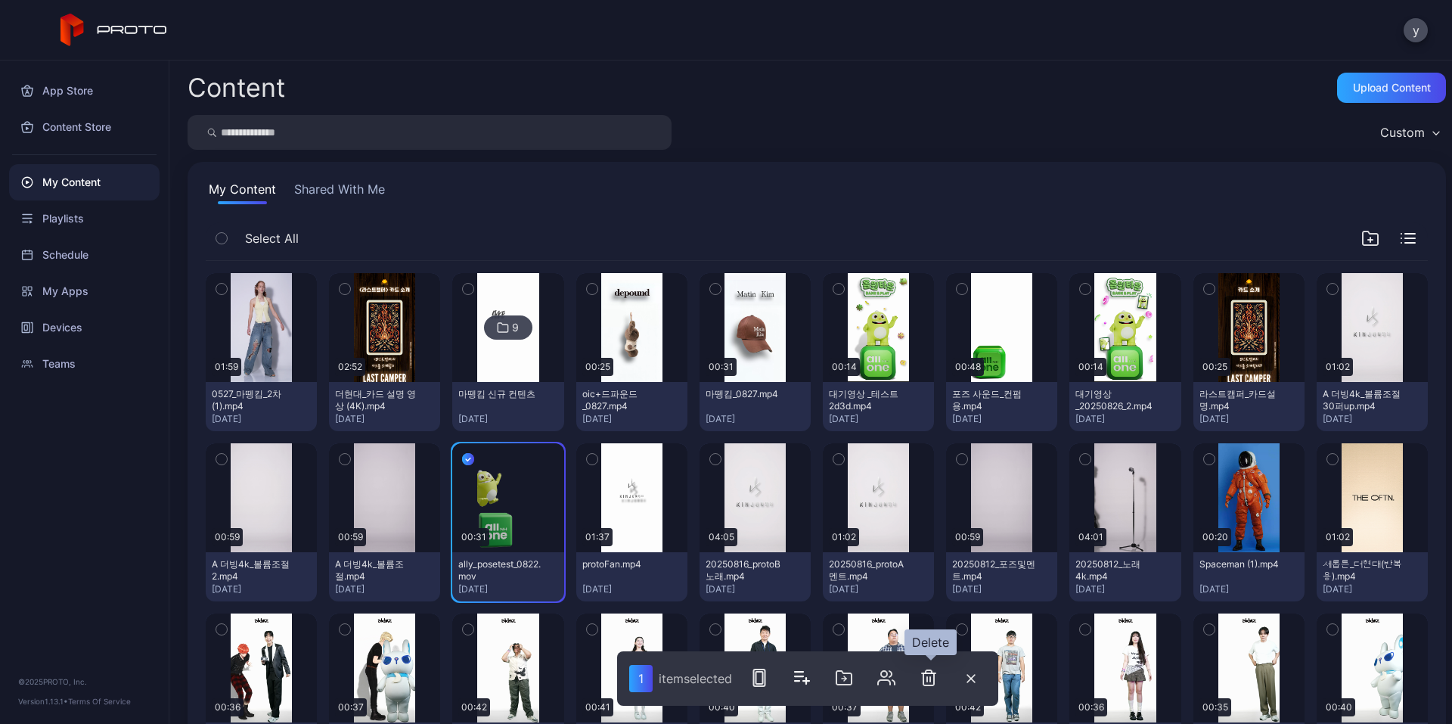
click at [916, 685] on button "button" at bounding box center [929, 678] width 30 height 30
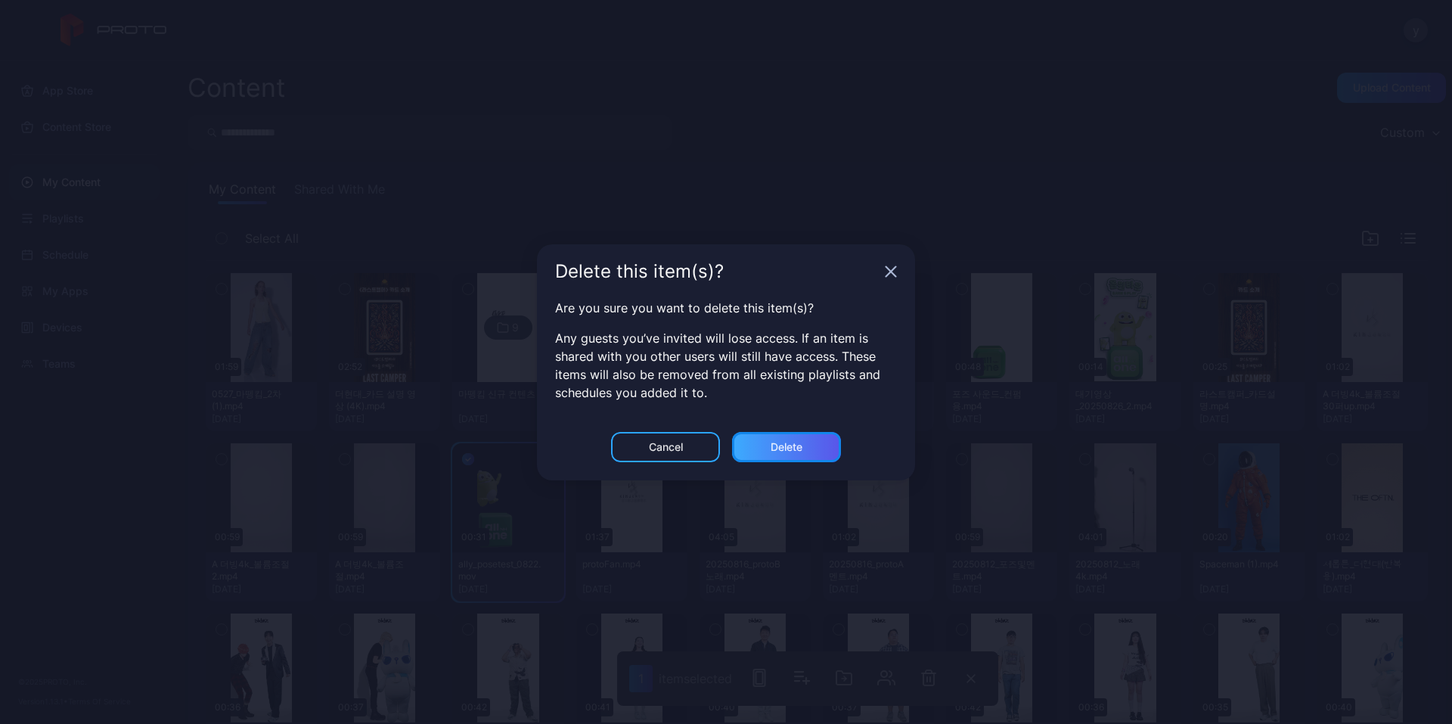
click at [753, 451] on div "Delete" at bounding box center [786, 447] width 109 height 30
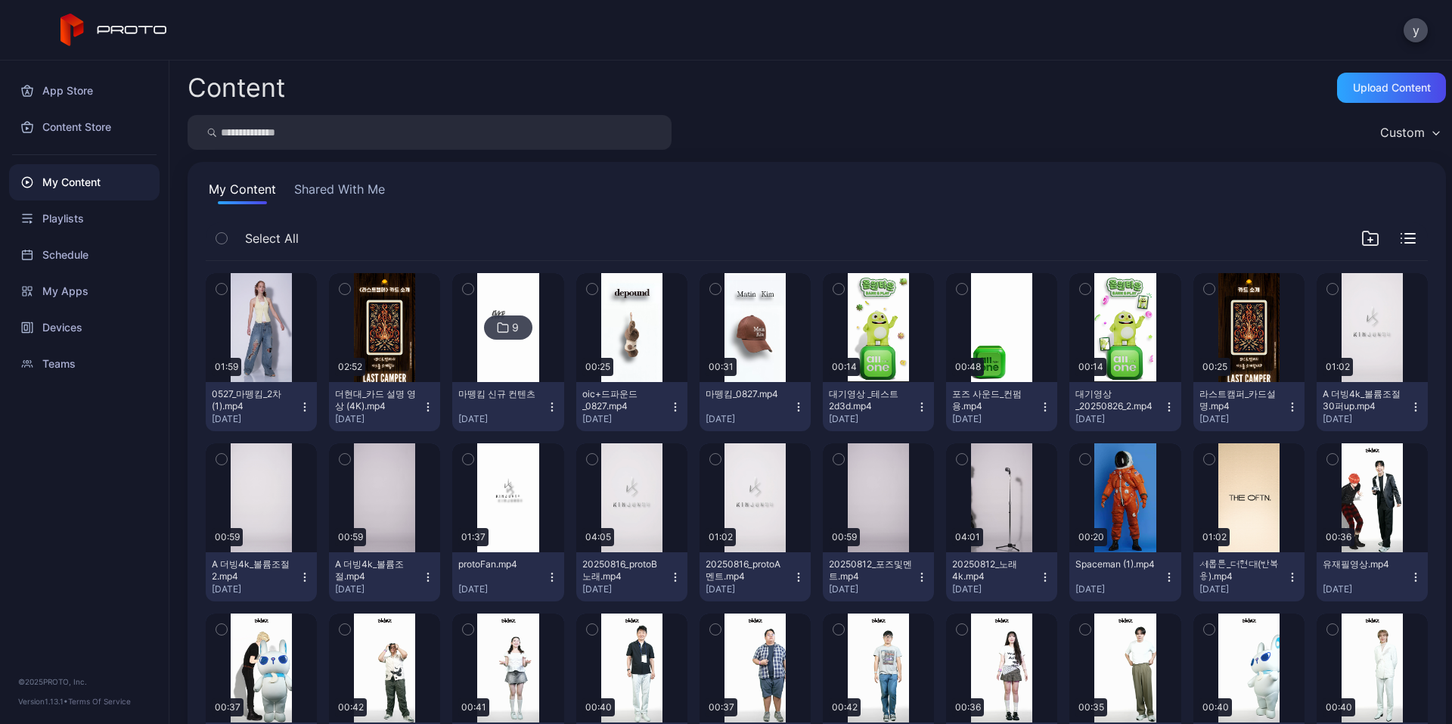
click at [223, 456] on icon "button" at bounding box center [221, 459] width 11 height 17
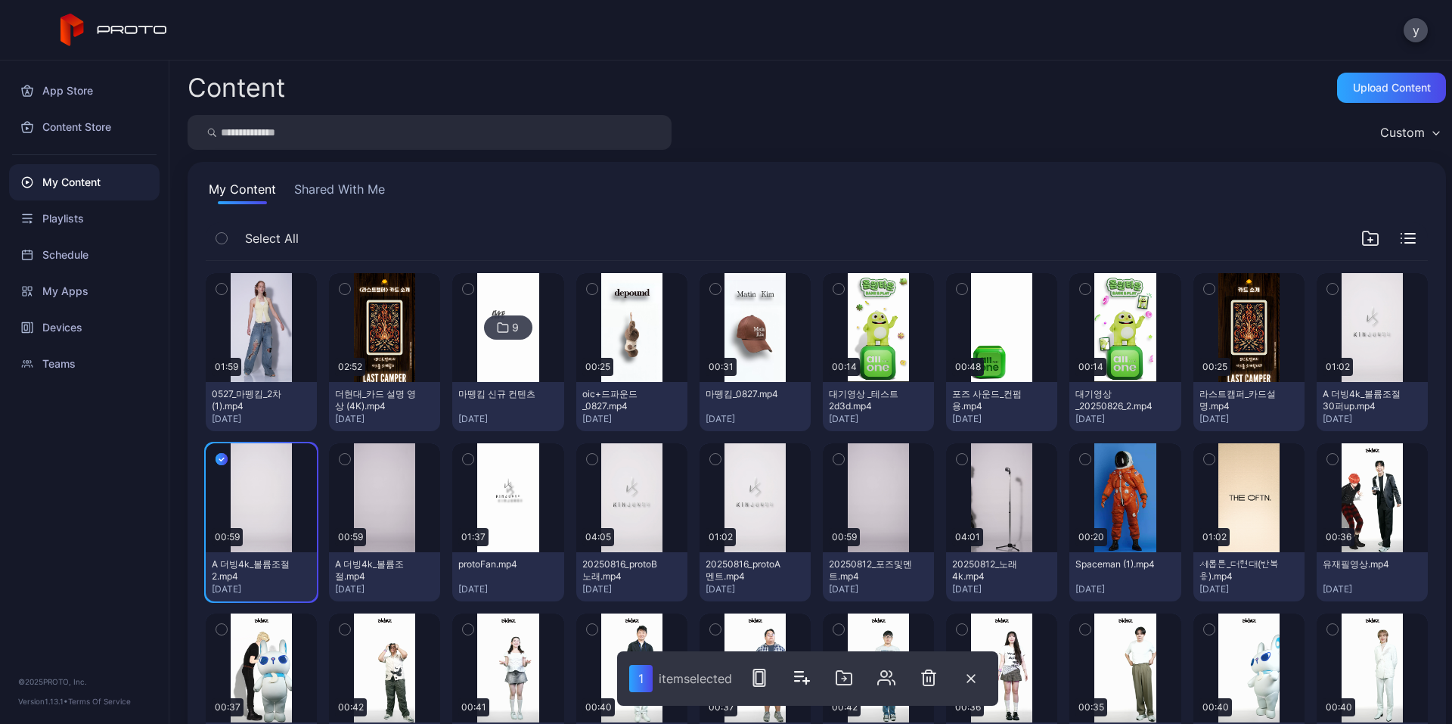
click at [337, 454] on button "button" at bounding box center [345, 459] width 32 height 32
click at [347, 458] on icon "button" at bounding box center [345, 459] width 12 height 17
click at [226, 460] on icon "button" at bounding box center [222, 459] width 12 height 17
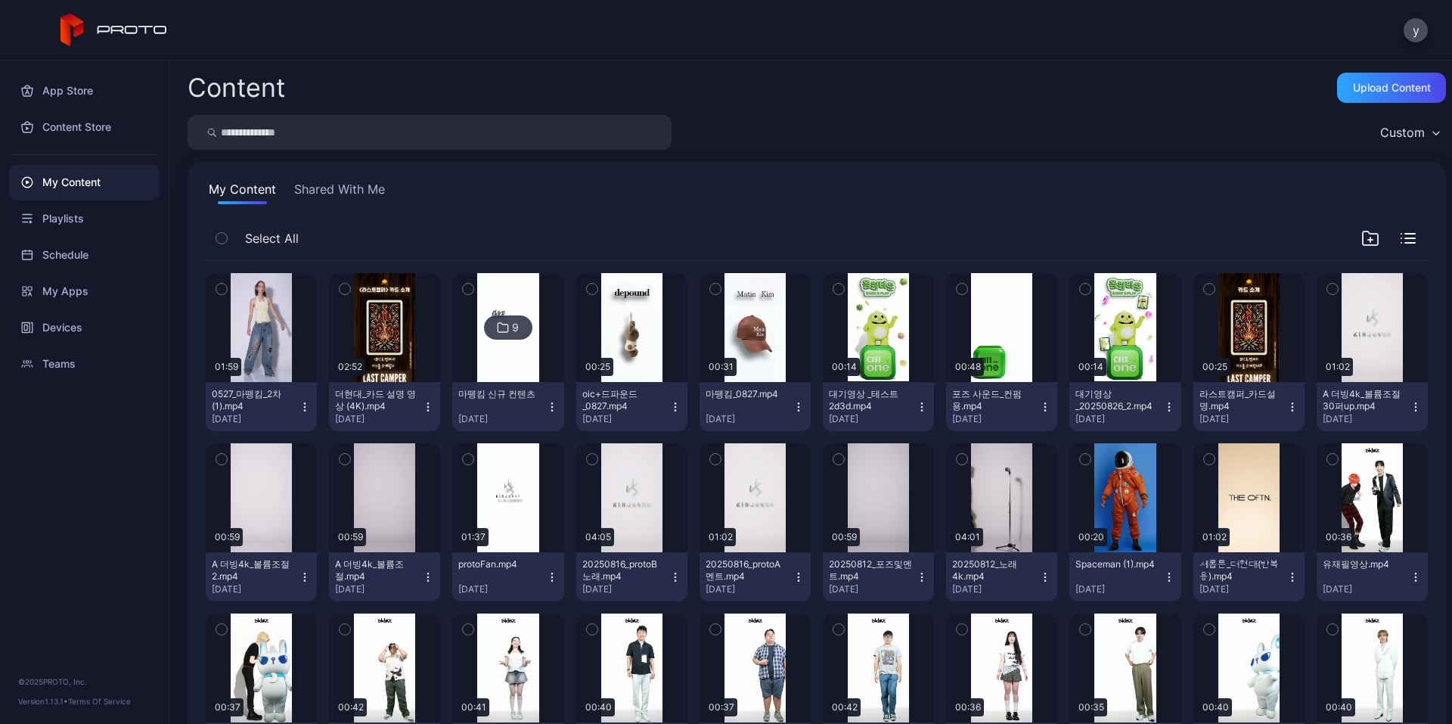
click at [1317, 284] on button "button" at bounding box center [1333, 289] width 32 height 32
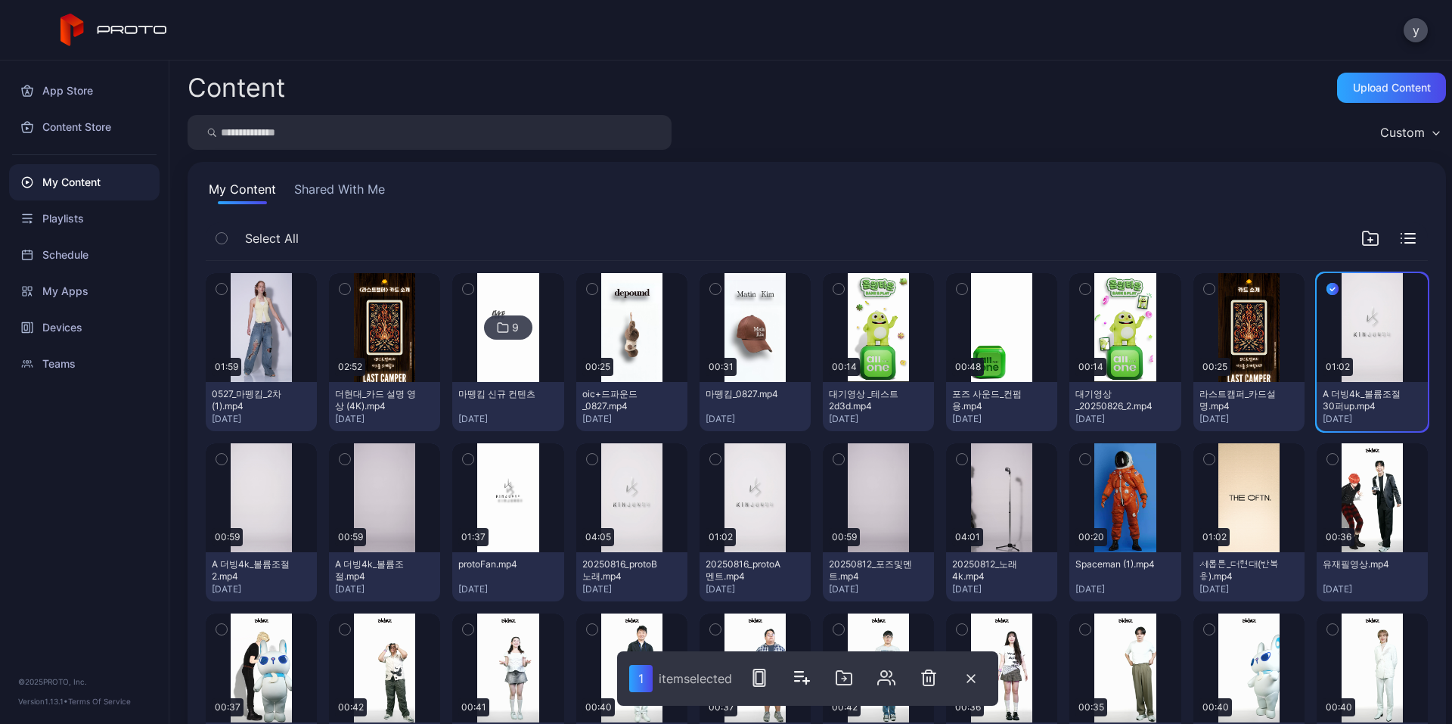
click at [463, 458] on icon "button" at bounding box center [468, 459] width 11 height 17
click at [587, 455] on icon "button" at bounding box center [592, 459] width 11 height 17
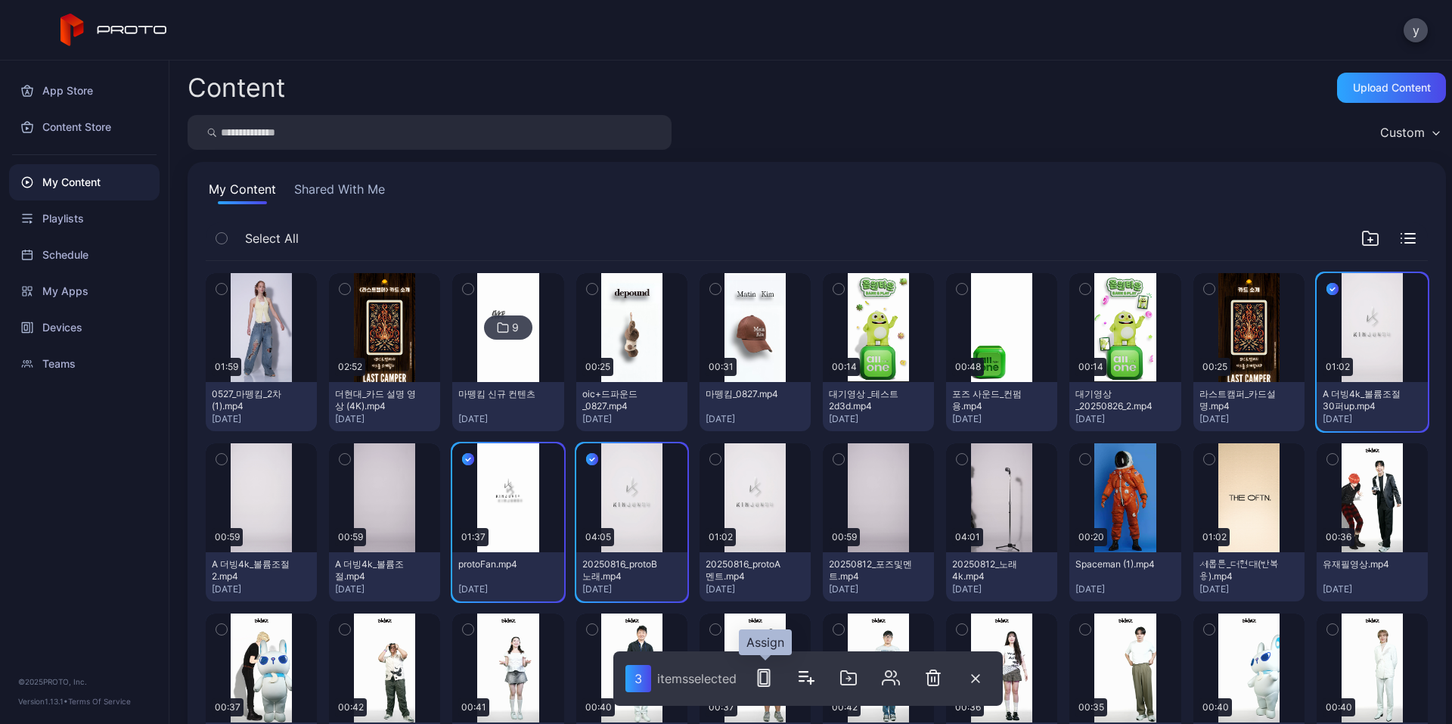
click at [773, 681] on icon "button" at bounding box center [764, 678] width 18 height 18
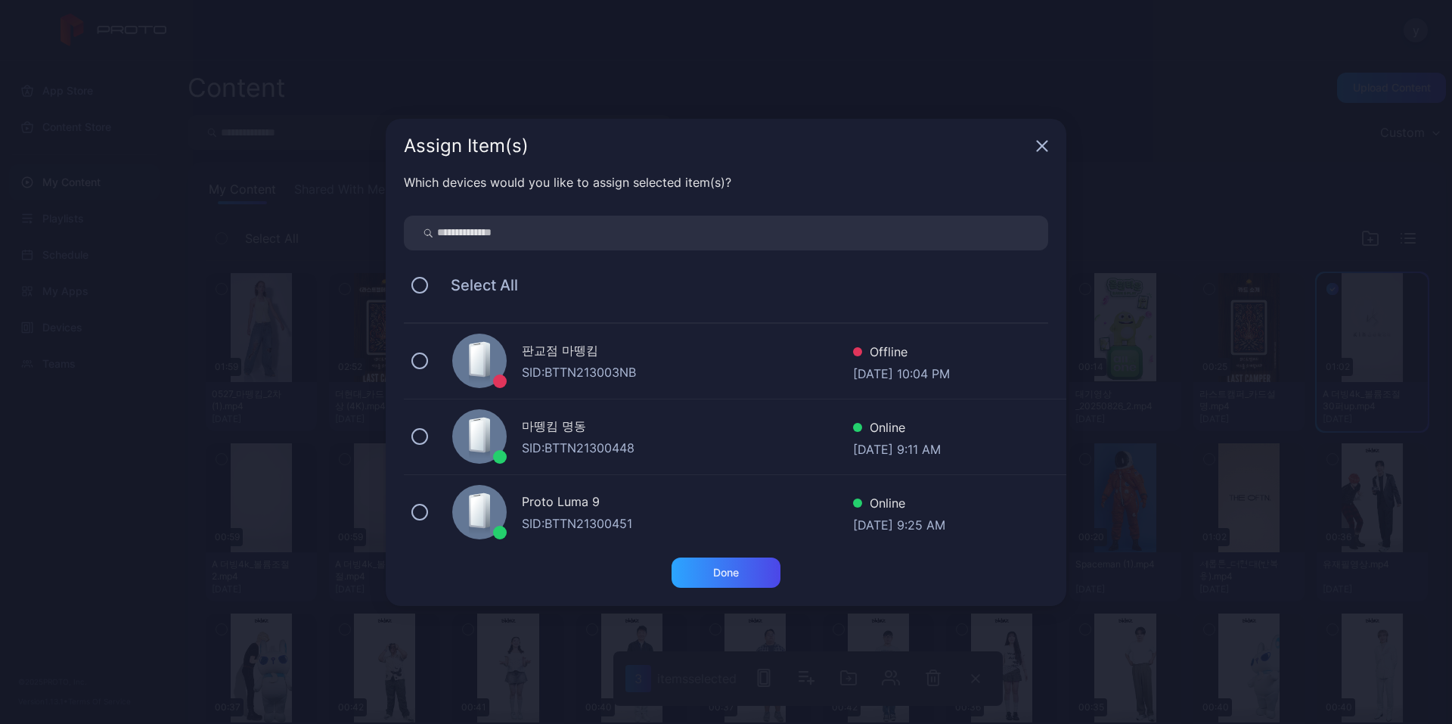
click at [428, 508] on div "Proto Luma 9 SID: BTTN21300451 Online [DATE] 9:25 AM" at bounding box center [735, 513] width 663 height 76
click at [740, 579] on div "Done" at bounding box center [726, 572] width 109 height 30
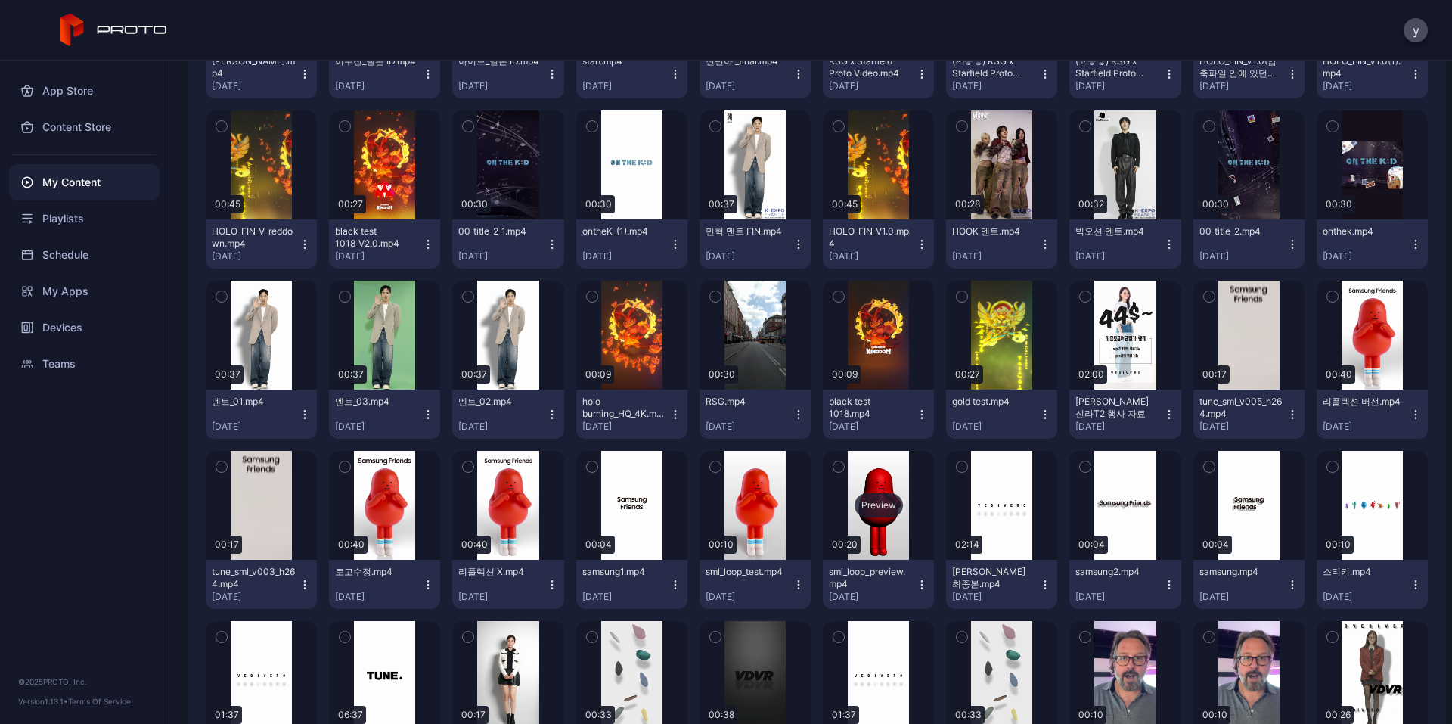
scroll to position [3751, 0]
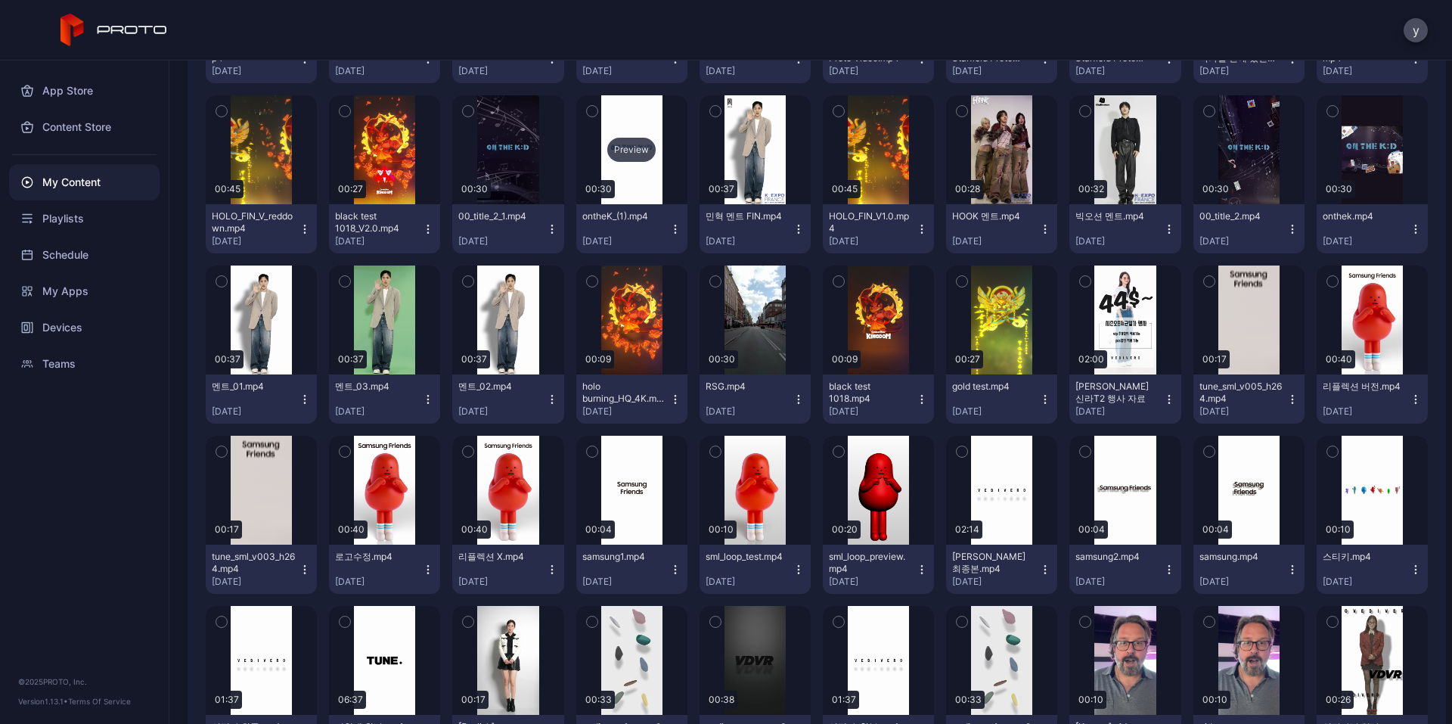
click at [624, 145] on div "Preview" at bounding box center [631, 150] width 48 height 24
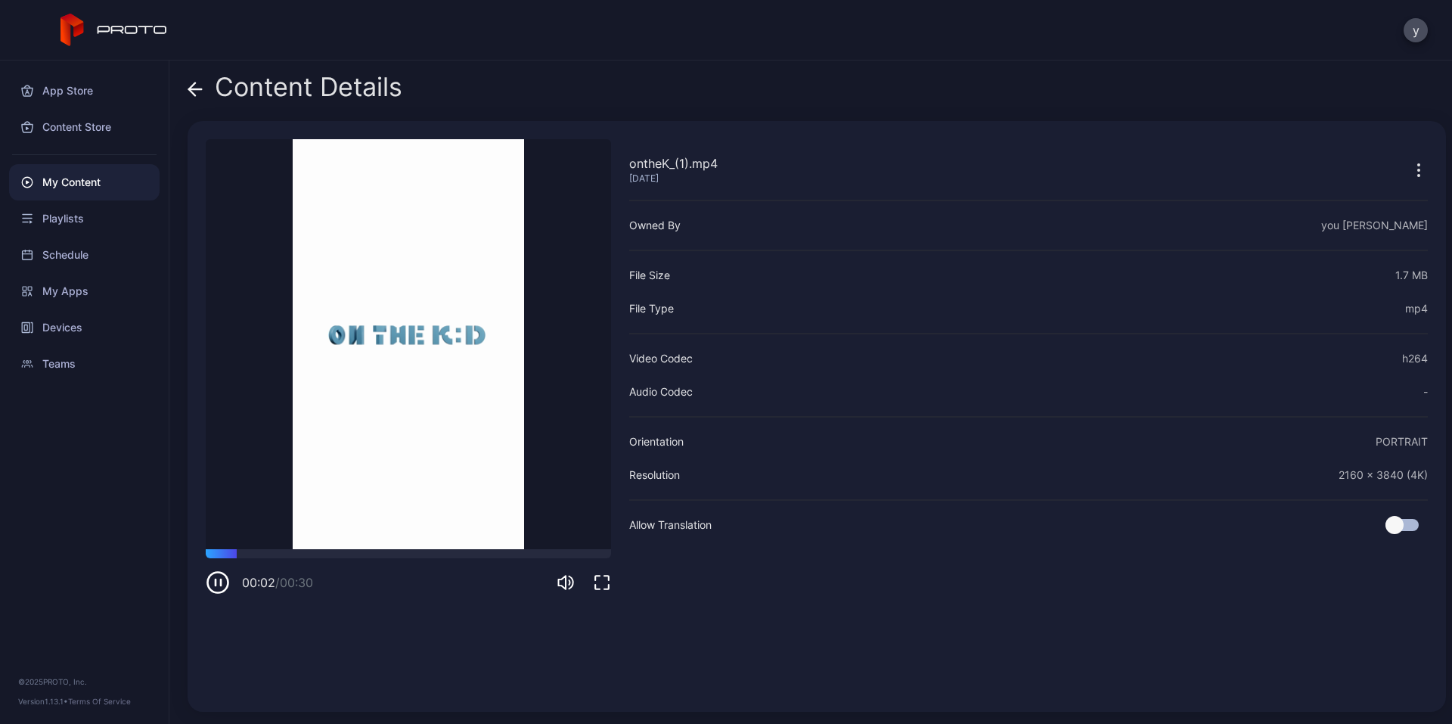
click at [202, 87] on icon at bounding box center [195, 89] width 15 height 15
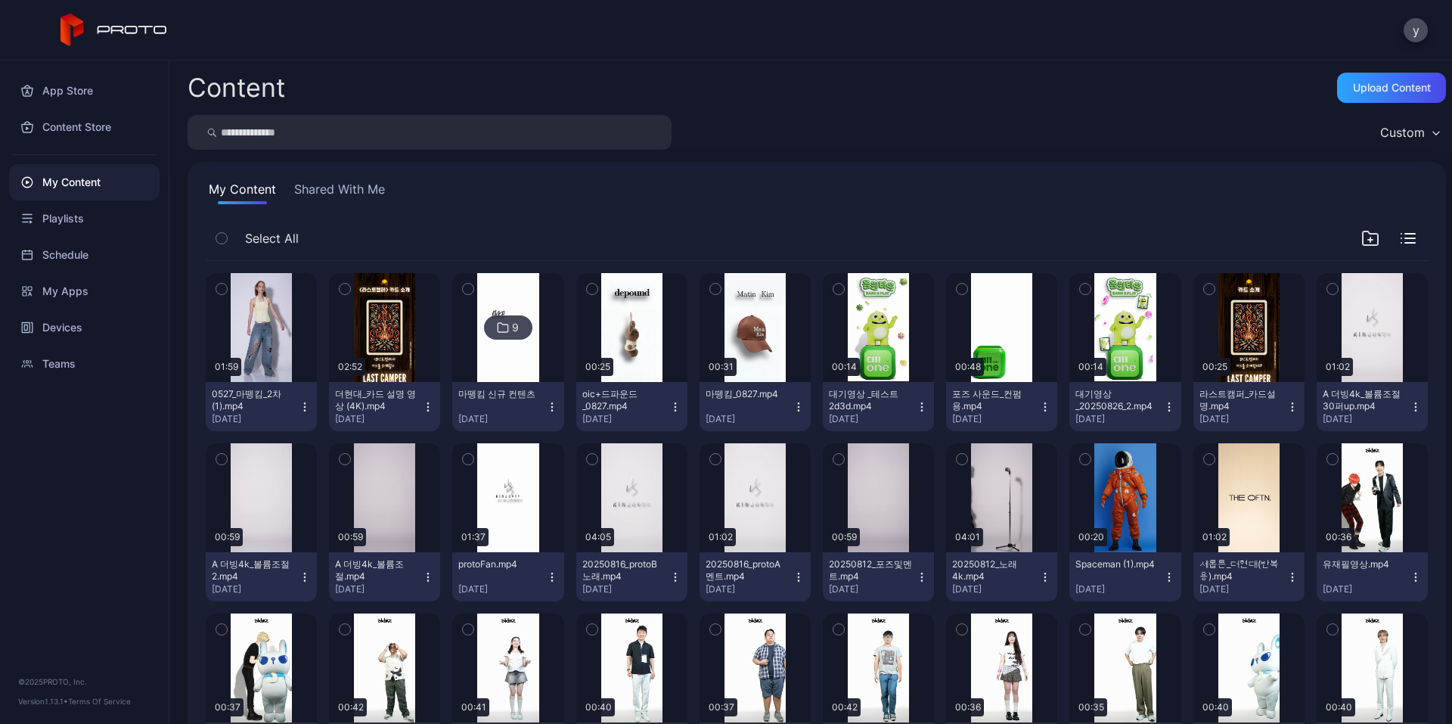
scroll to position [3751, 0]
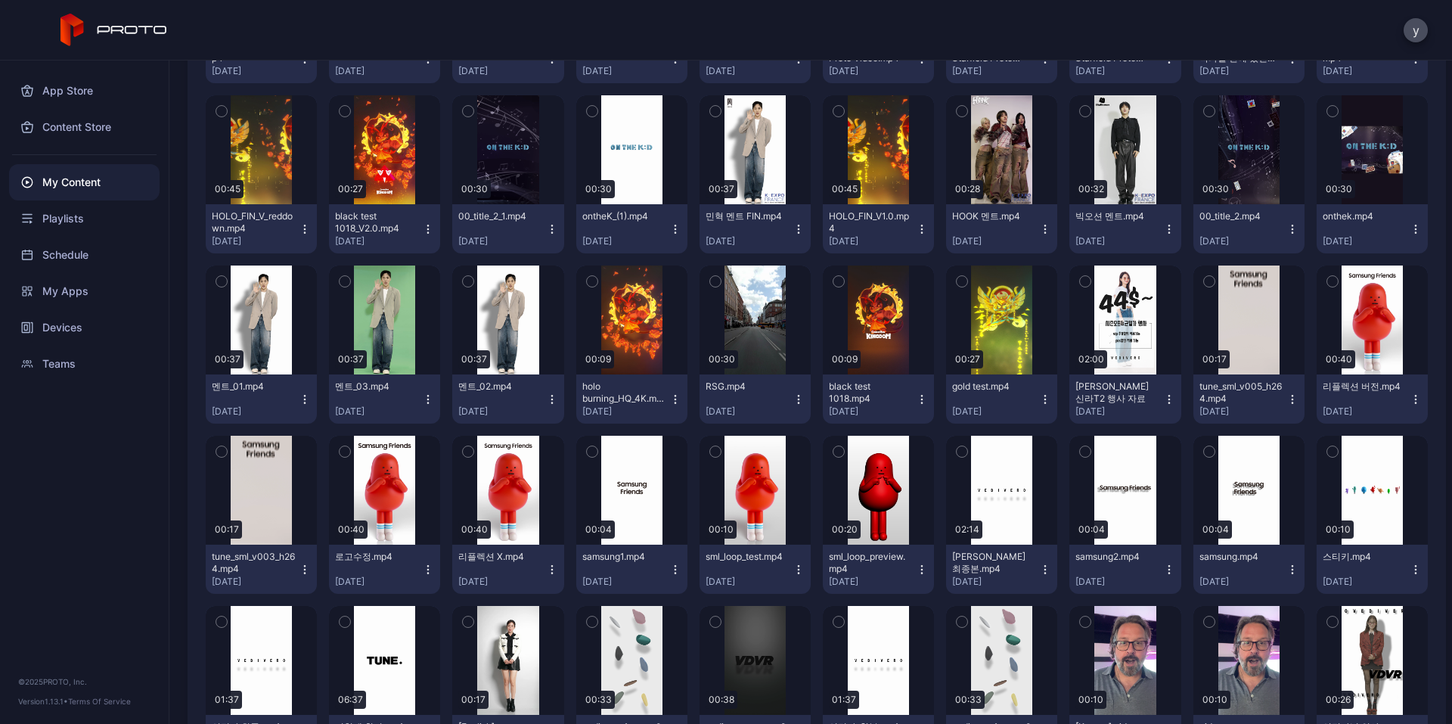
click at [1204, 281] on icon "button" at bounding box center [1209, 281] width 11 height 17
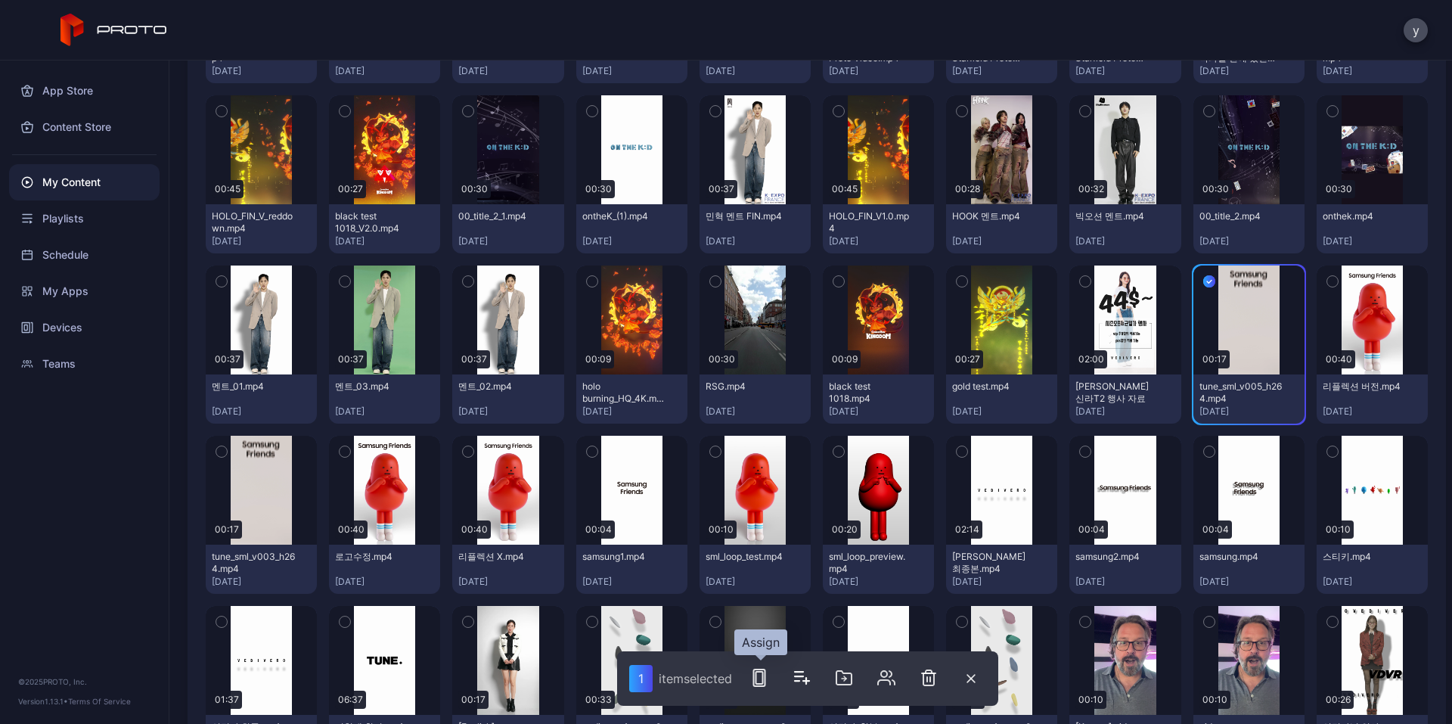
click at [759, 681] on icon "button" at bounding box center [759, 678] width 18 height 18
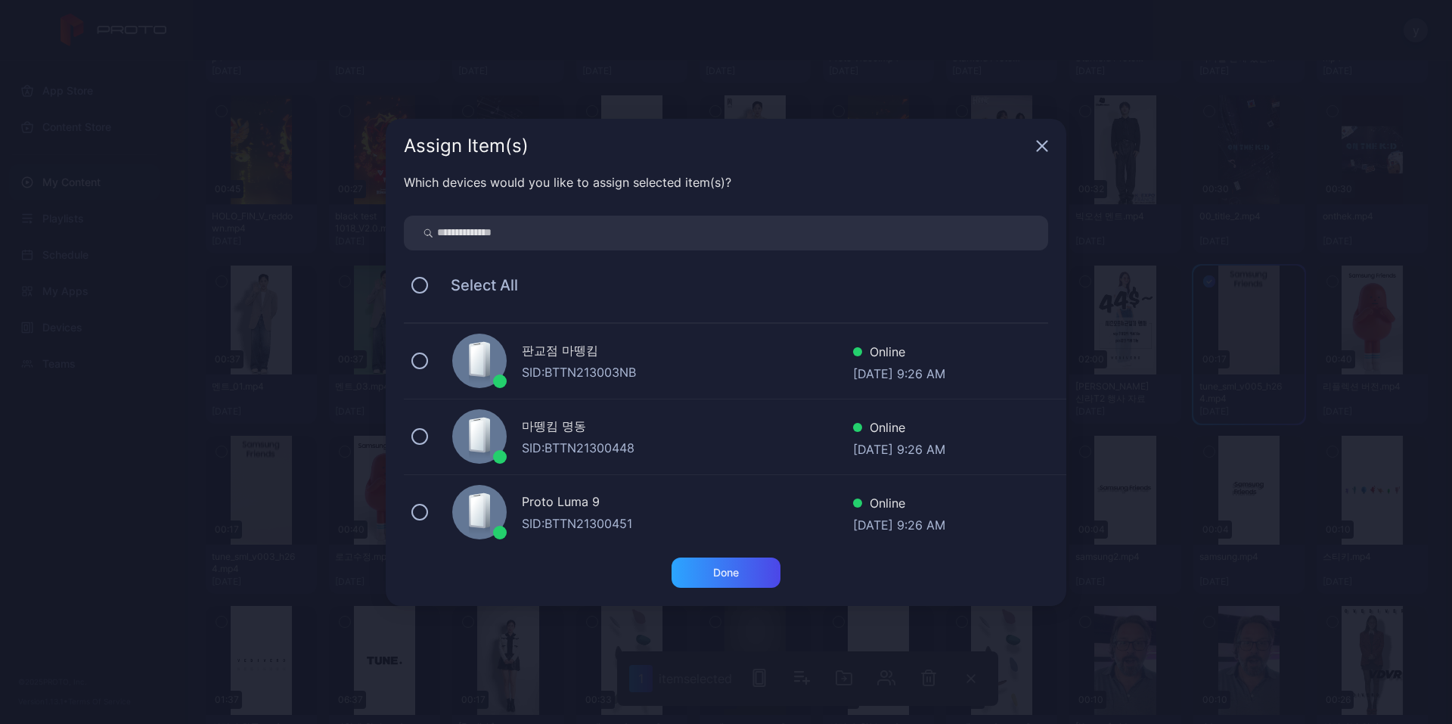
click at [551, 495] on div "Proto Luma 9" at bounding box center [687, 503] width 331 height 22
click at [695, 570] on div "Done" at bounding box center [726, 572] width 109 height 30
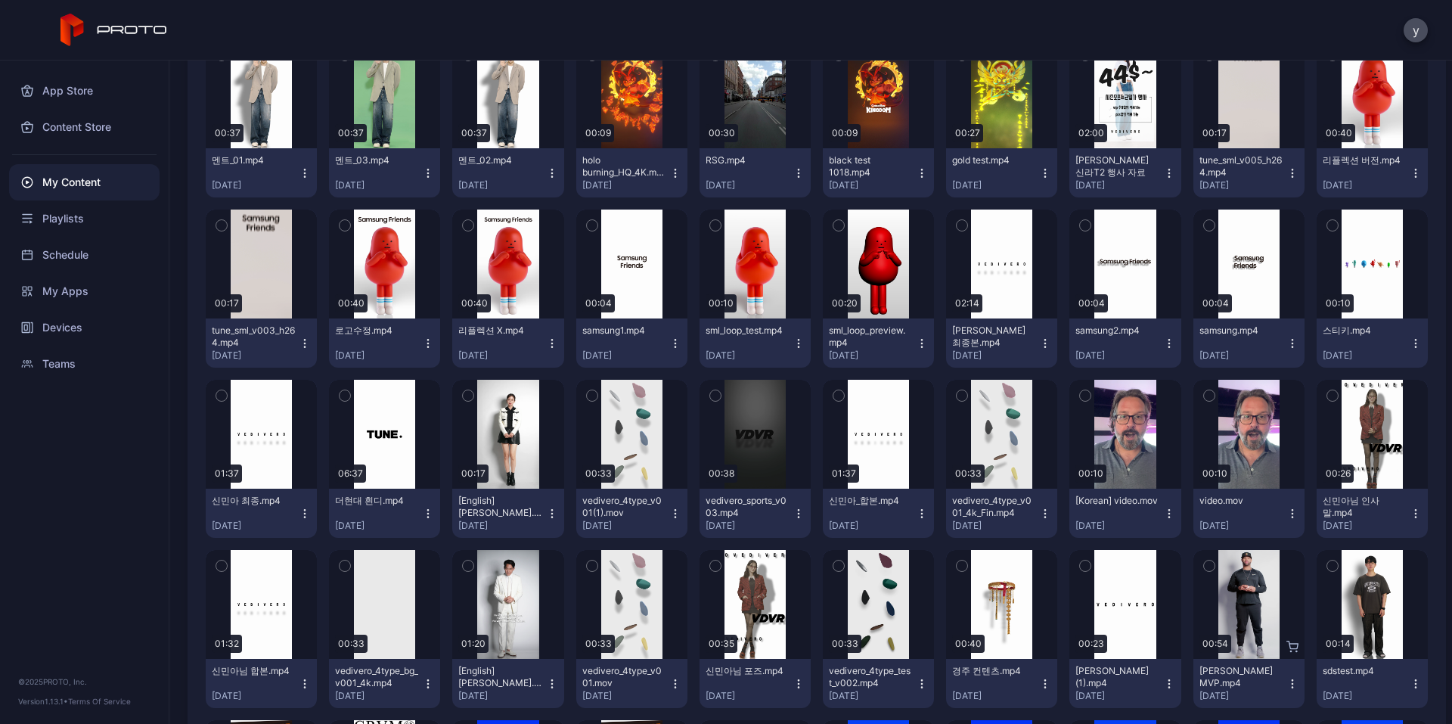
scroll to position [3978, 0]
click at [423, 512] on icon "button" at bounding box center [428, 513] width 12 height 12
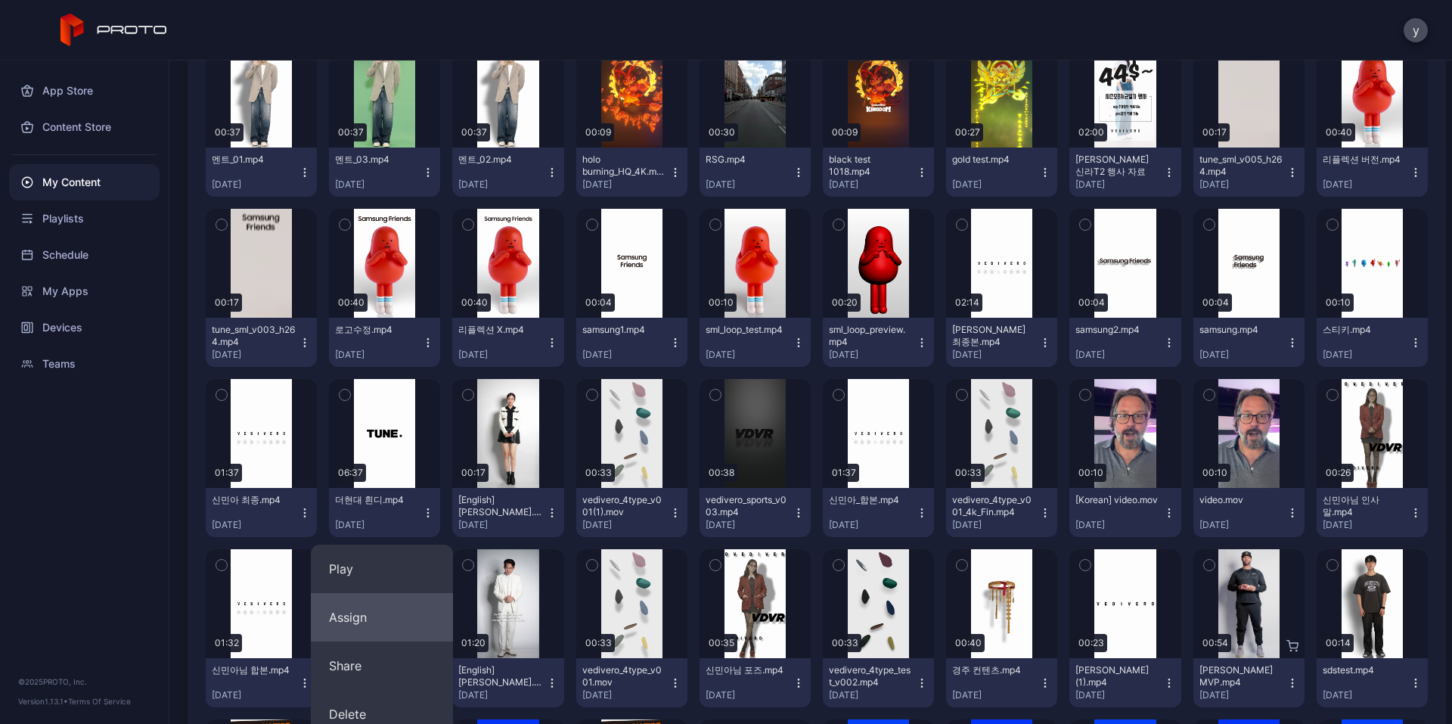
click at [377, 612] on button "Assign" at bounding box center [382, 617] width 142 height 48
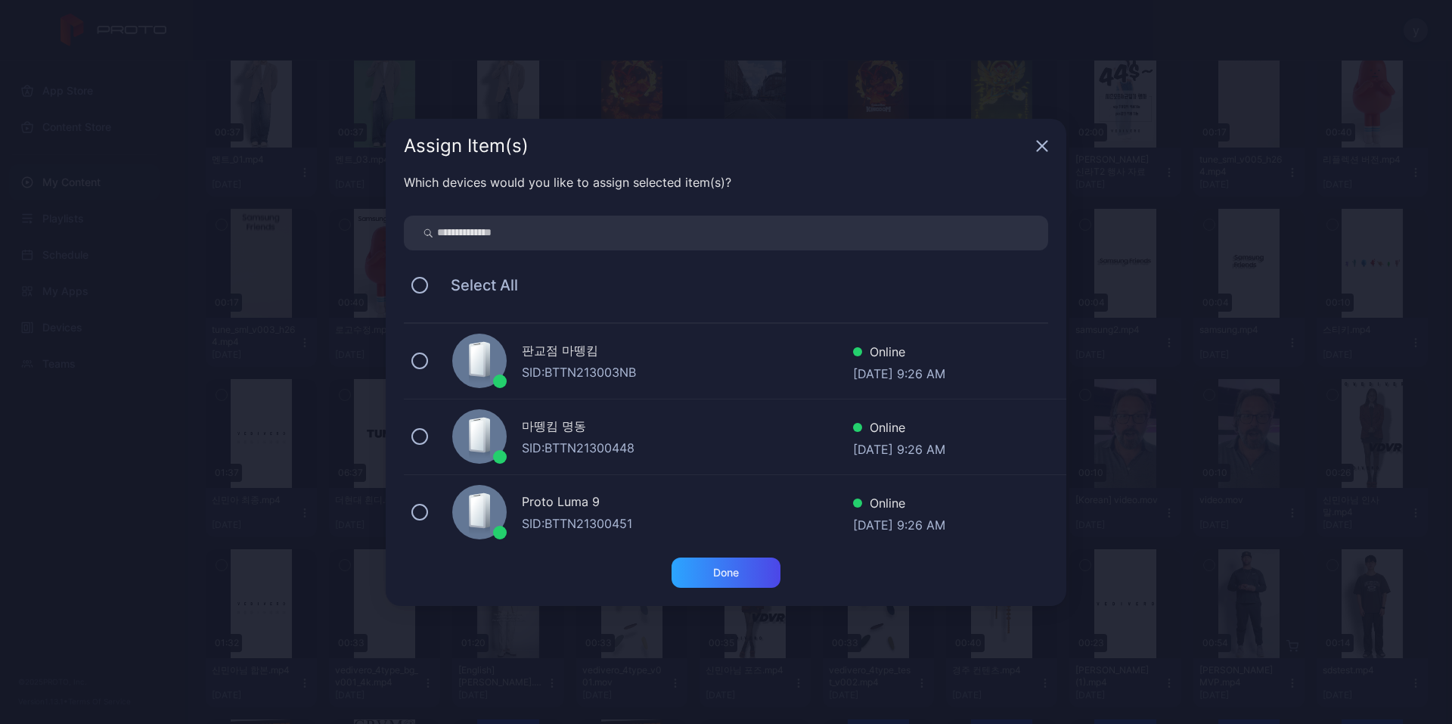
click at [584, 488] on div "Proto Luma 9 SID: BTTN21300451 Online [DATE] 9:26 AM" at bounding box center [735, 513] width 663 height 76
click at [730, 591] on div "Done" at bounding box center [726, 581] width 681 height 48
click at [734, 584] on div "Done" at bounding box center [726, 572] width 109 height 30
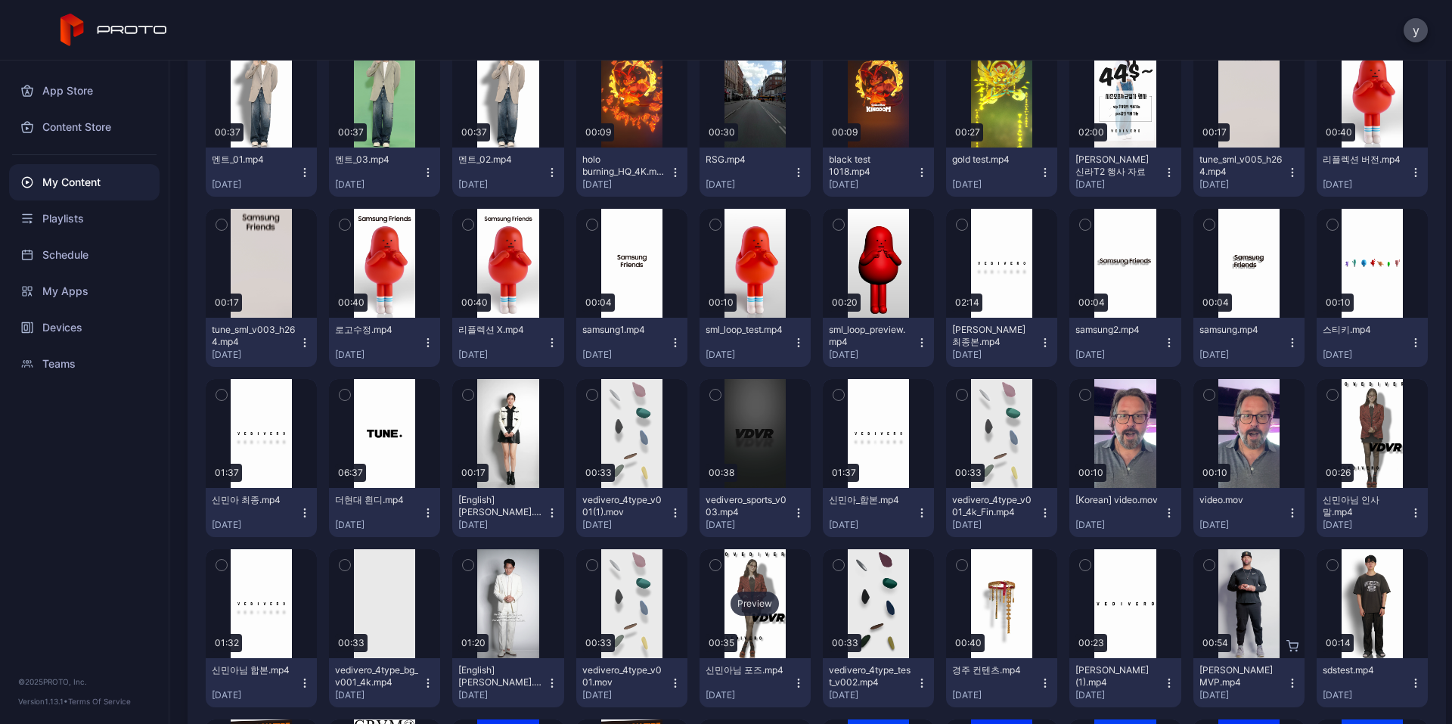
click at [746, 574] on div "Preview" at bounding box center [755, 603] width 111 height 109
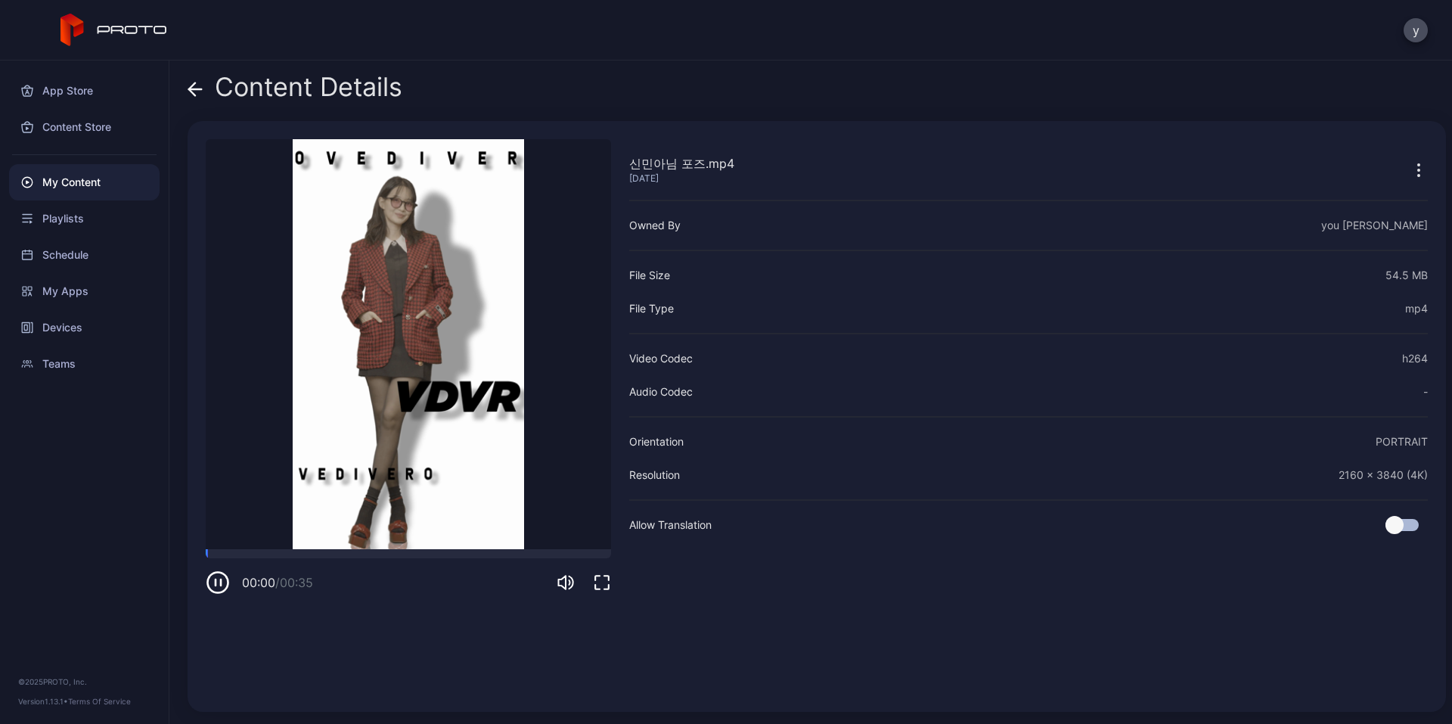
click at [175, 85] on div "Content Details 신민아님 포즈.mp4 [DATE] Sorry, your browser doesn‘t support embedded…" at bounding box center [810, 392] width 1283 height 663
click at [191, 87] on icon at bounding box center [192, 88] width 6 height 13
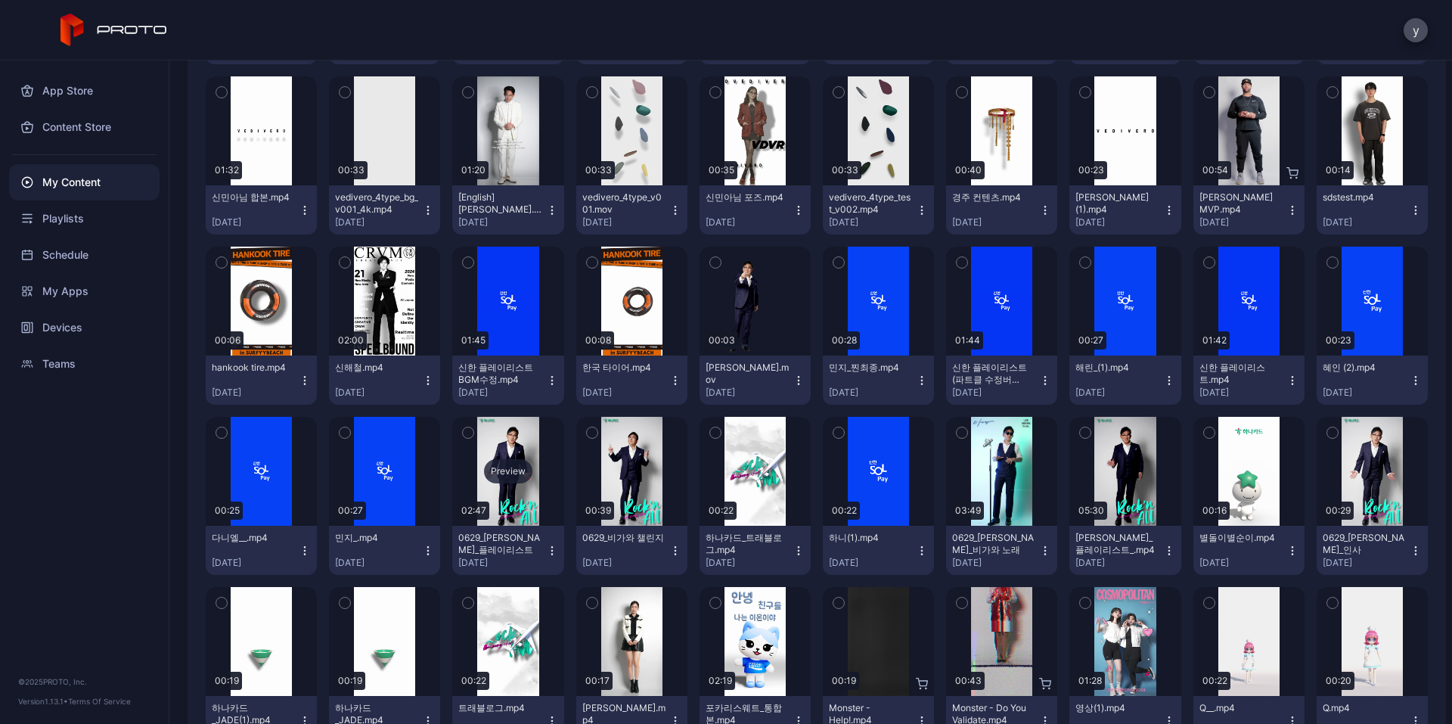
scroll to position [4508, 0]
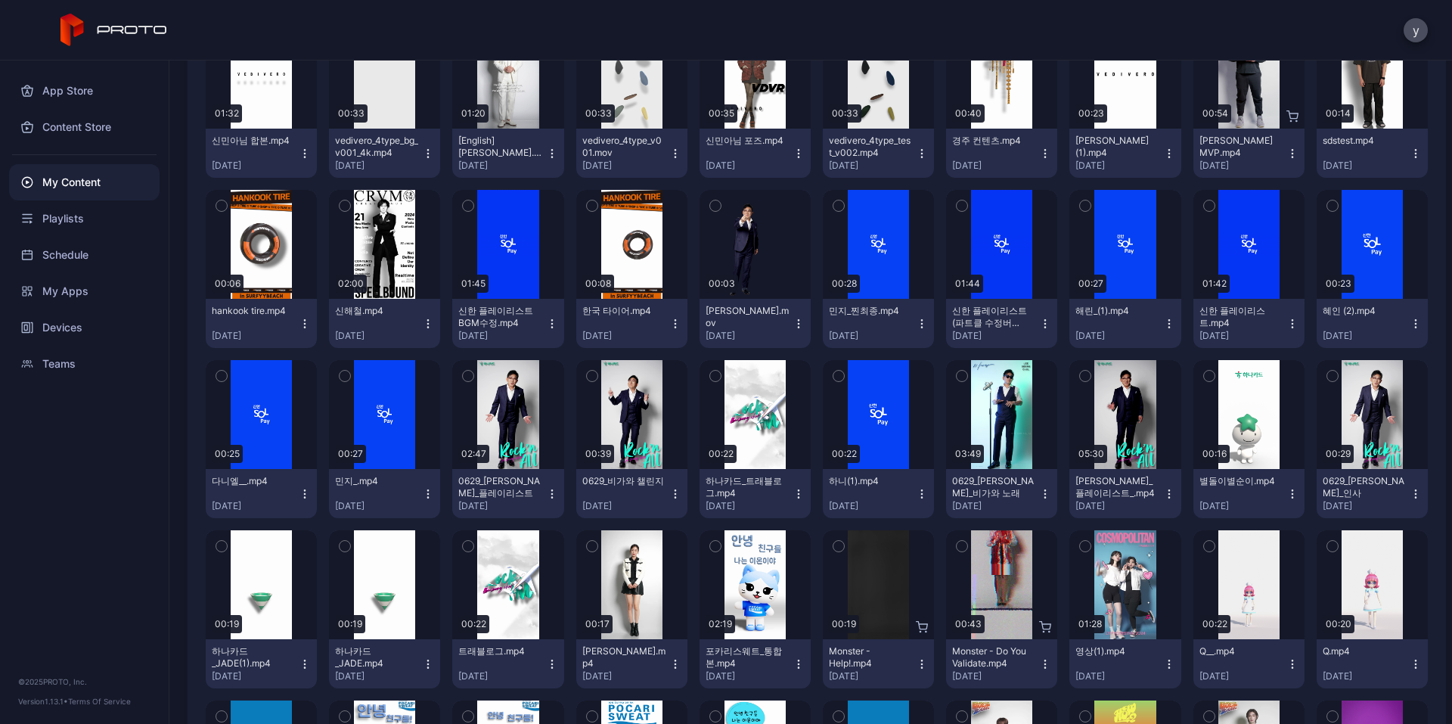
click at [463, 372] on icon "button" at bounding box center [468, 376] width 11 height 17
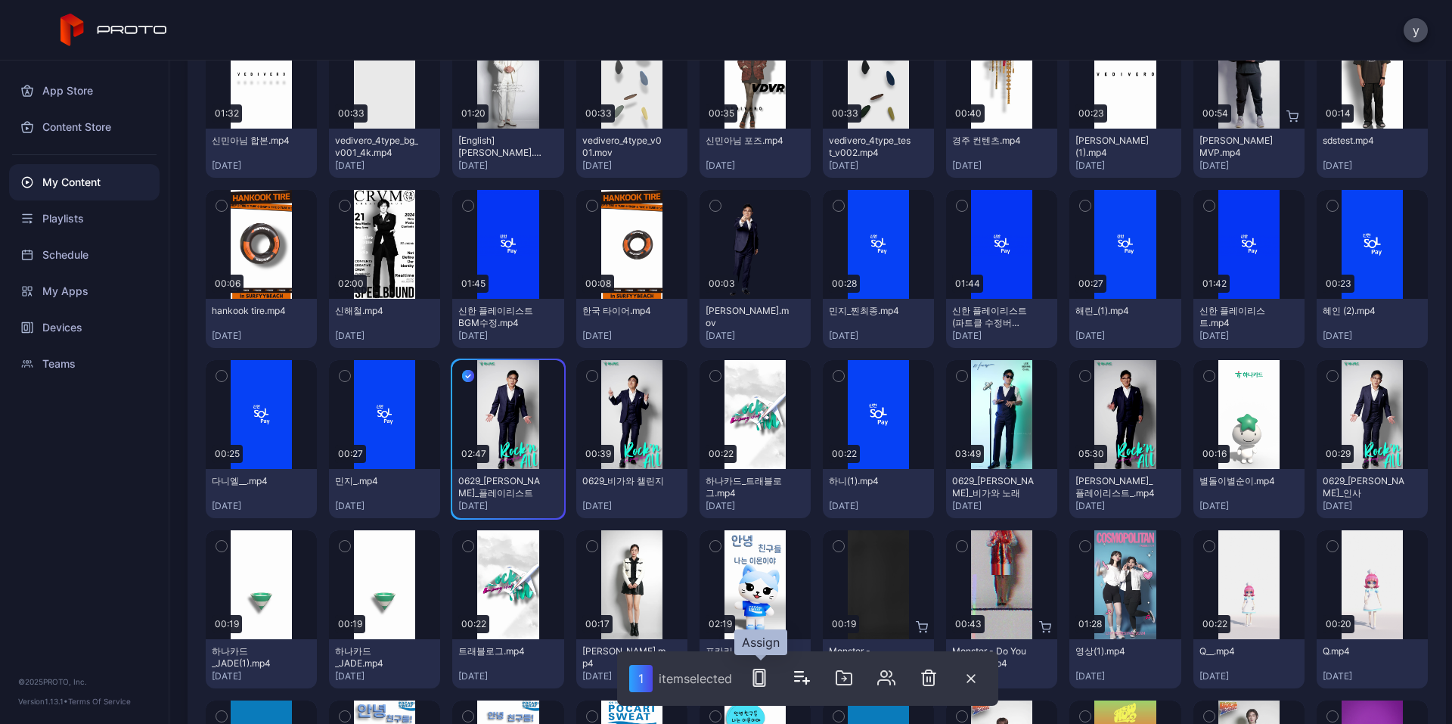
drag, startPoint x: 760, startPoint y: 678, endPoint x: 752, endPoint y: 674, distance: 9.1
click at [752, 674] on icon "button" at bounding box center [759, 678] width 18 height 18
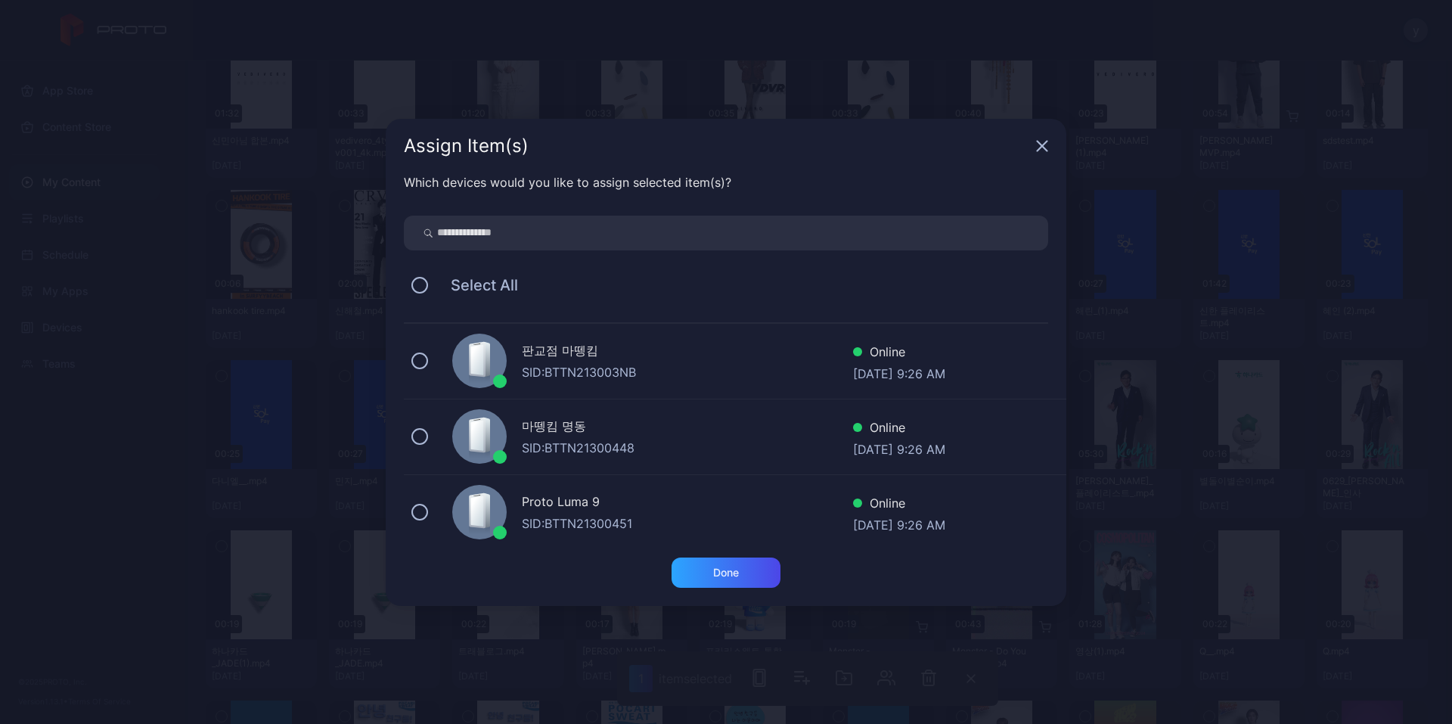
drag, startPoint x: 428, startPoint y: 510, endPoint x: 497, endPoint y: 531, distance: 72.0
click at [429, 510] on div "Proto Luma 9 SID: BTTN21300451 Online [DATE] 9:26 AM" at bounding box center [735, 513] width 663 height 76
click at [734, 584] on div "Done" at bounding box center [726, 572] width 109 height 30
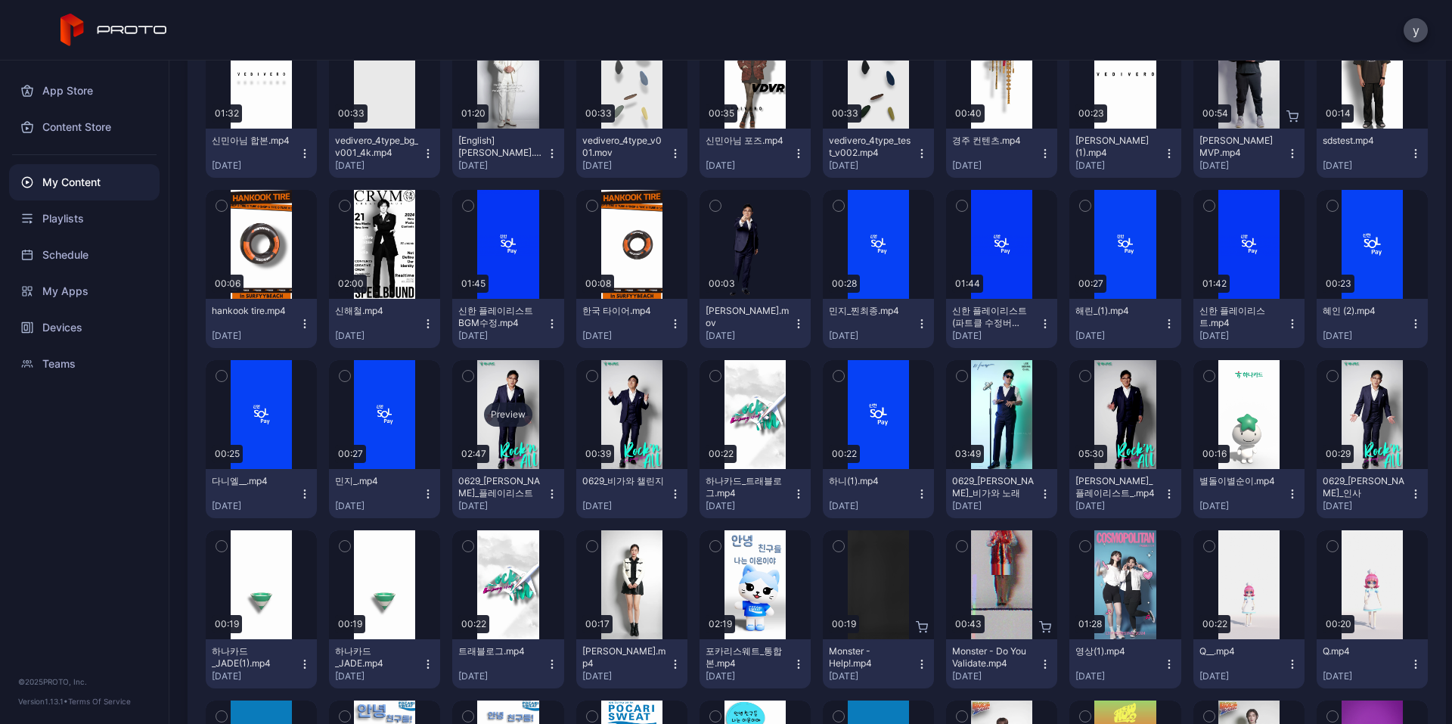
click at [509, 414] on div "Preview" at bounding box center [508, 414] width 48 height 24
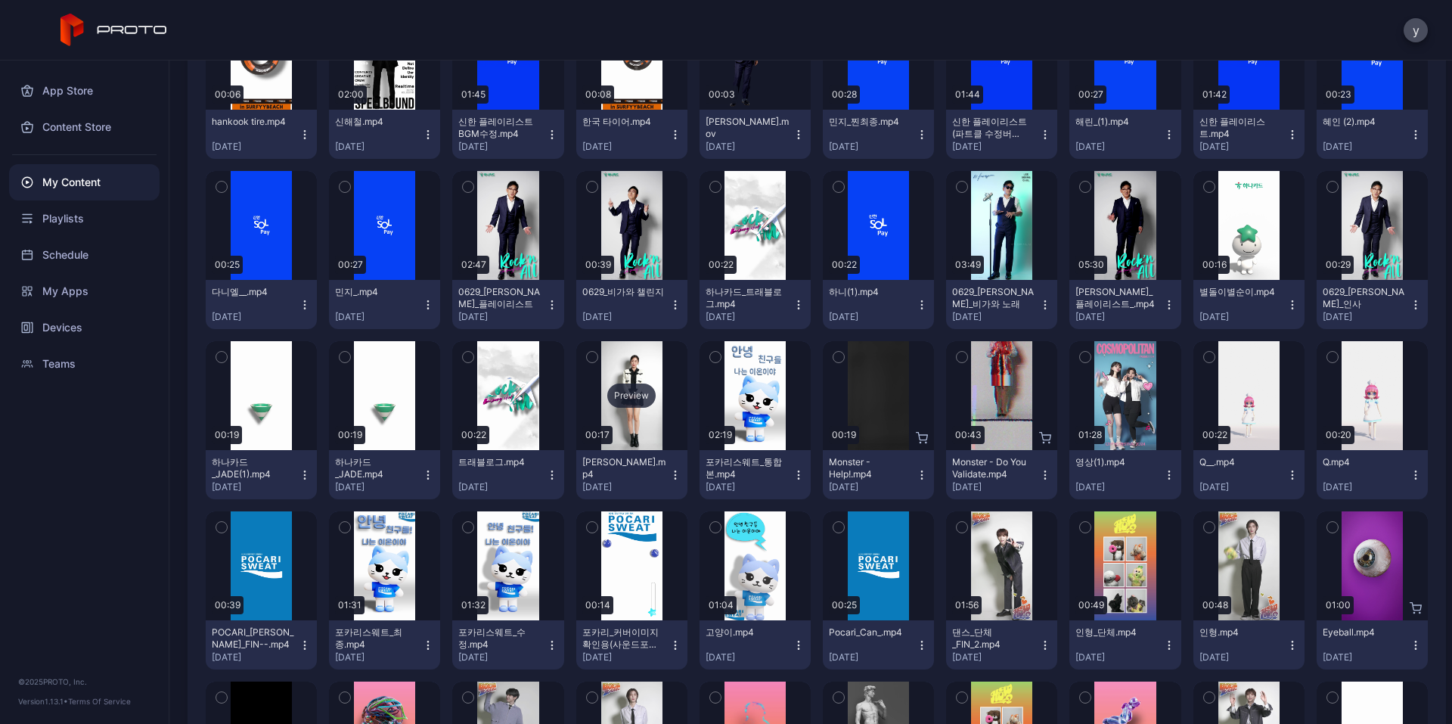
scroll to position [4734, 0]
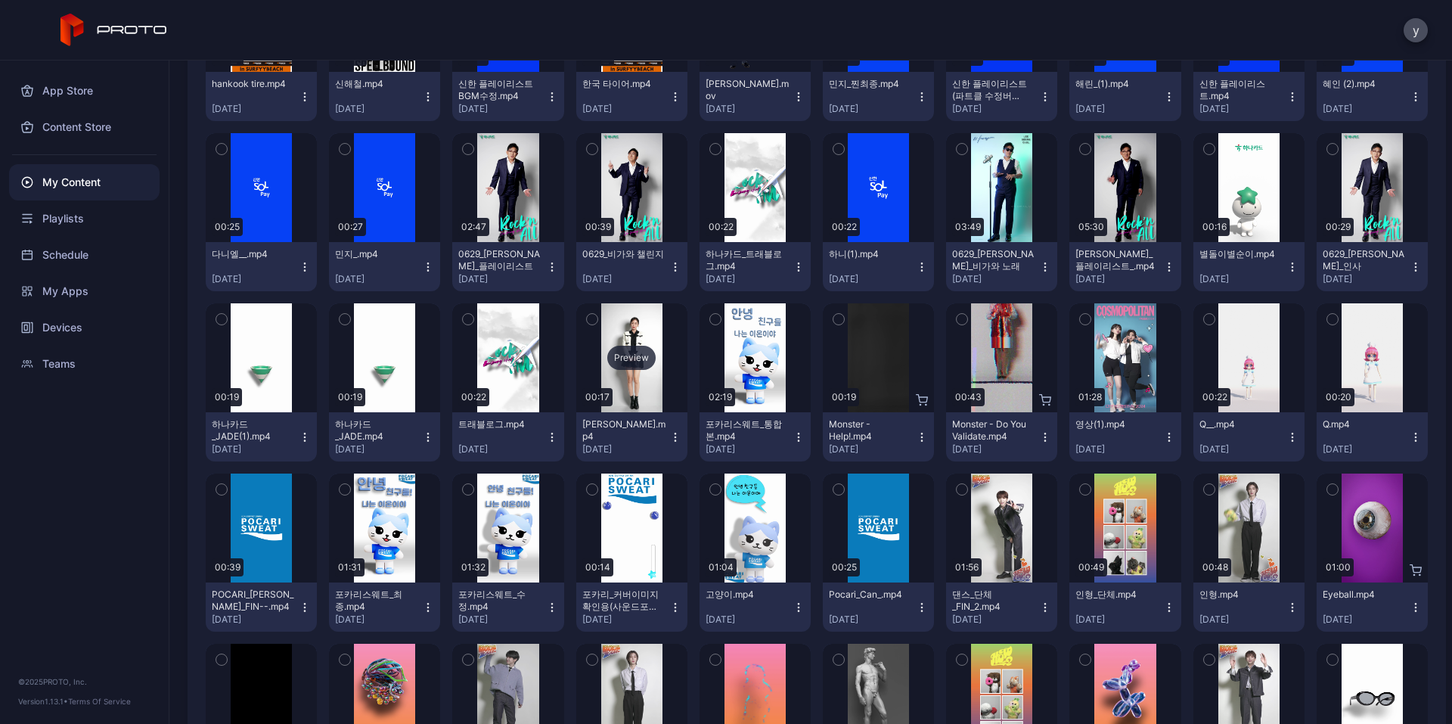
drag, startPoint x: 591, startPoint y: 321, endPoint x: 607, endPoint y: 339, distance: 23.6
click at [591, 321] on icon "button" at bounding box center [592, 319] width 11 height 17
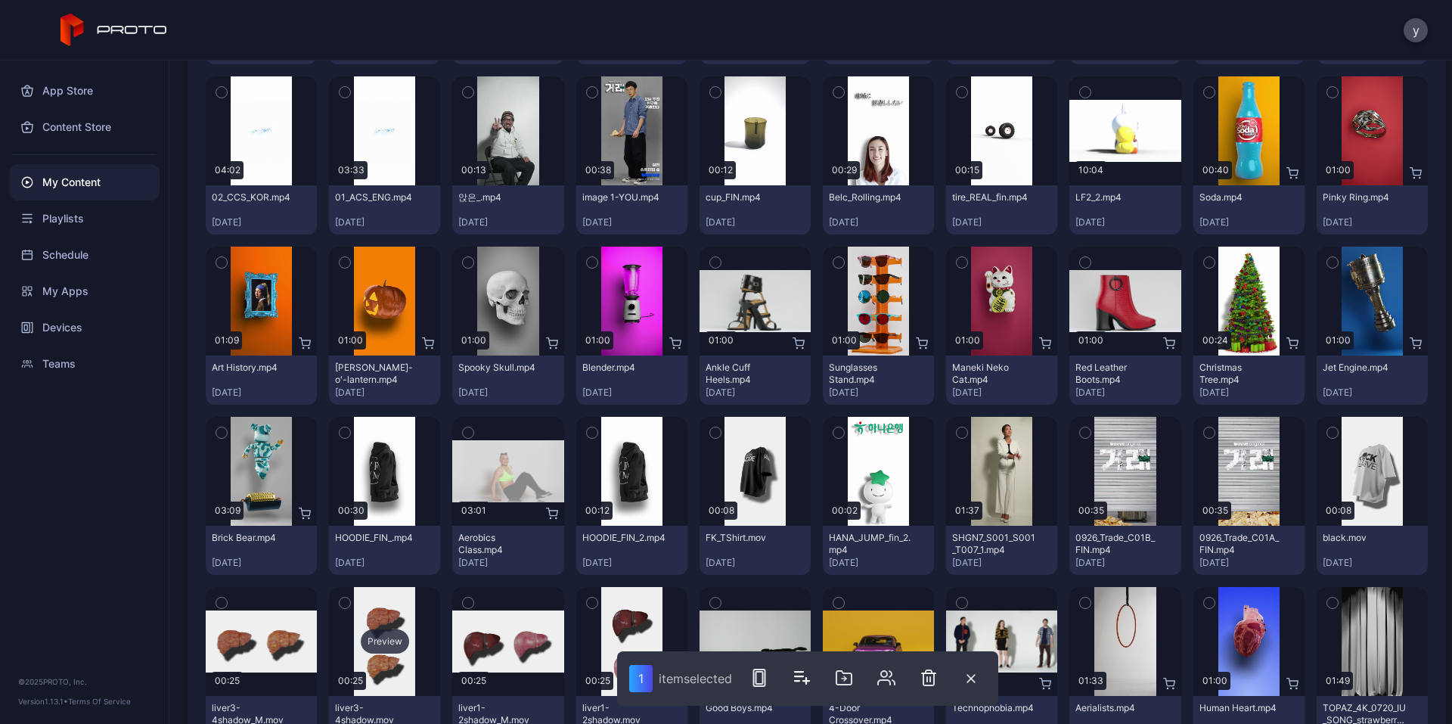
scroll to position [6550, 0]
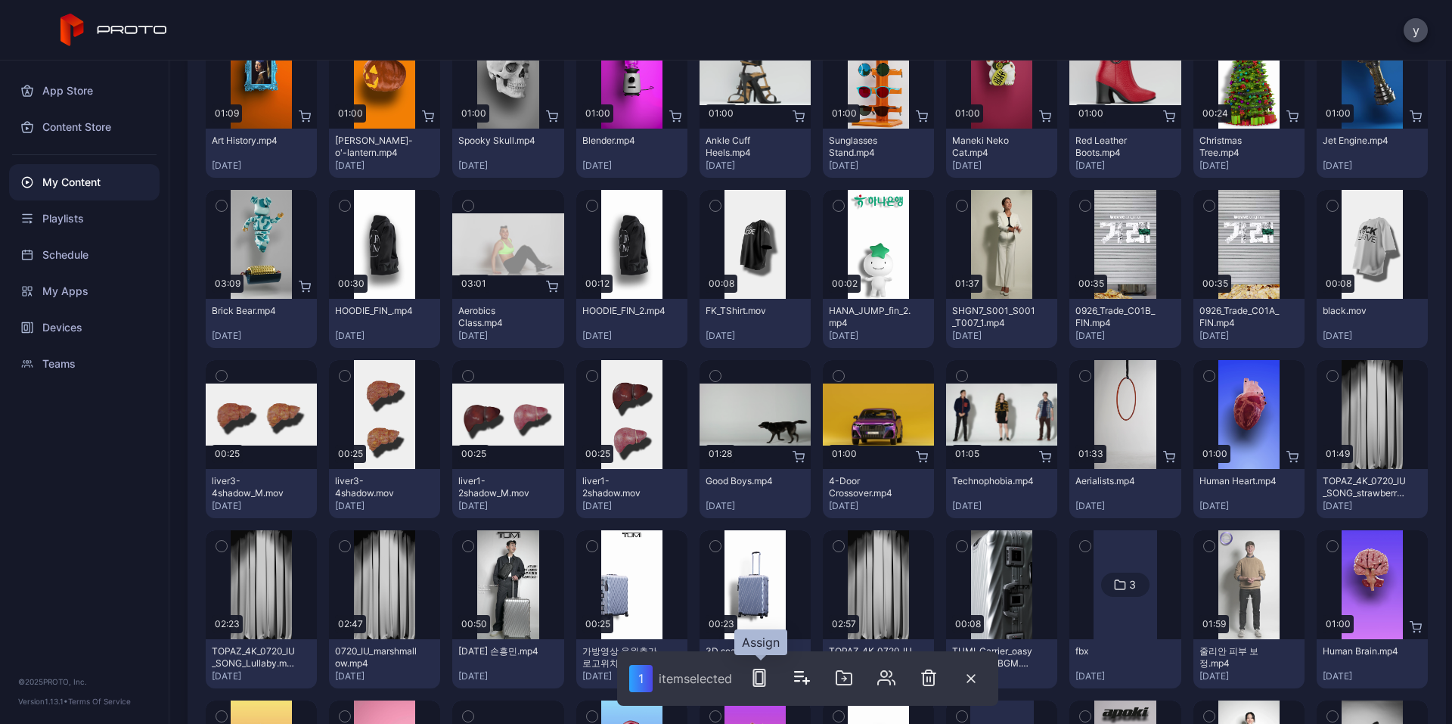
click at [772, 687] on button "button" at bounding box center [759, 678] width 30 height 30
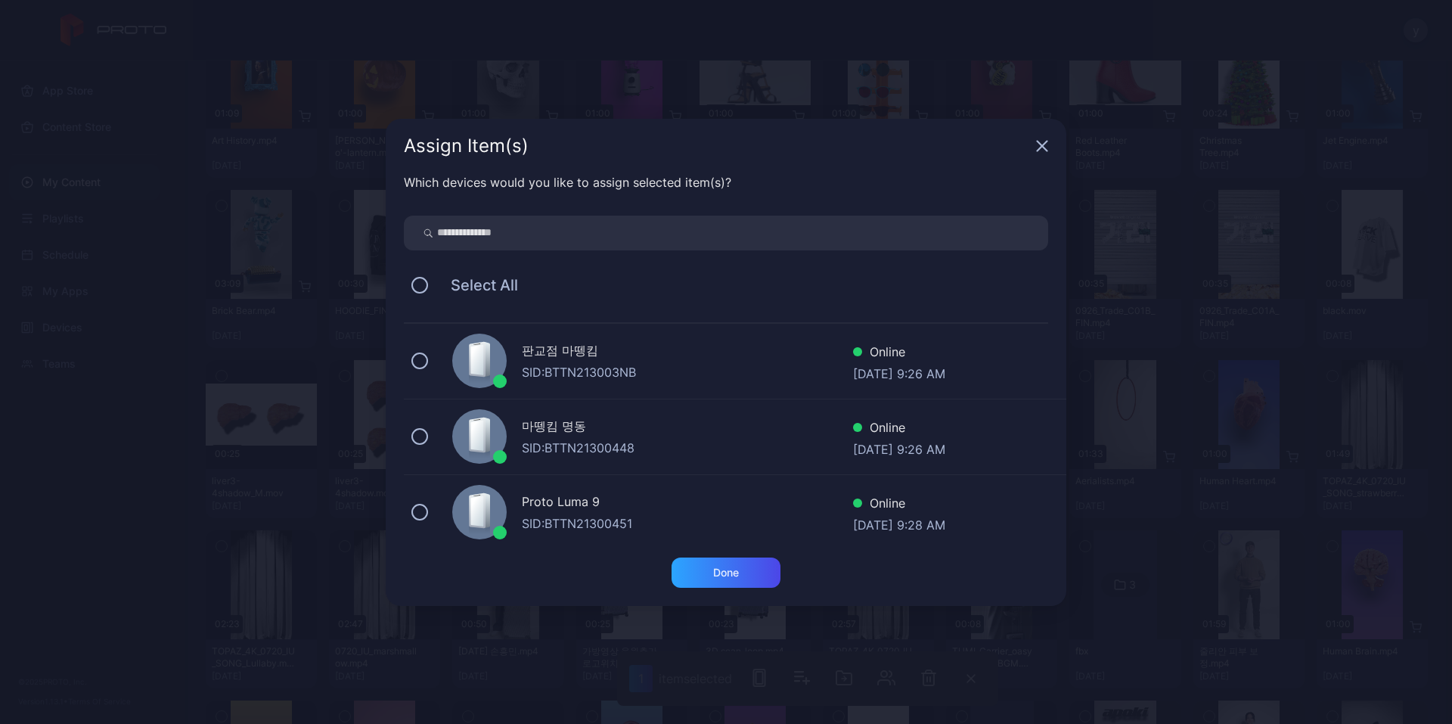
click at [534, 491] on div "Proto Luma 9 SID: BTTN21300451 Online [DATE] 9:28 AM" at bounding box center [735, 513] width 663 height 76
click at [673, 569] on div "Done" at bounding box center [726, 572] width 109 height 30
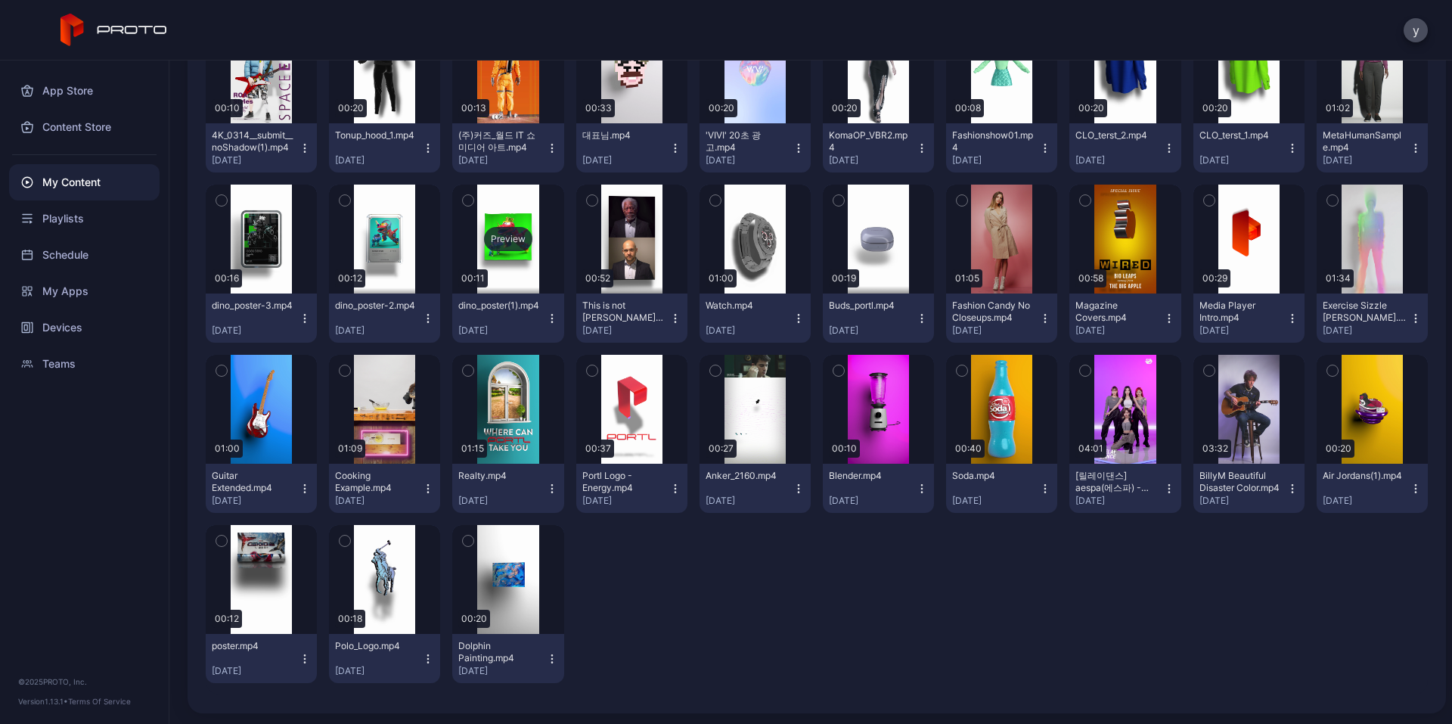
scroll to position [8598, 0]
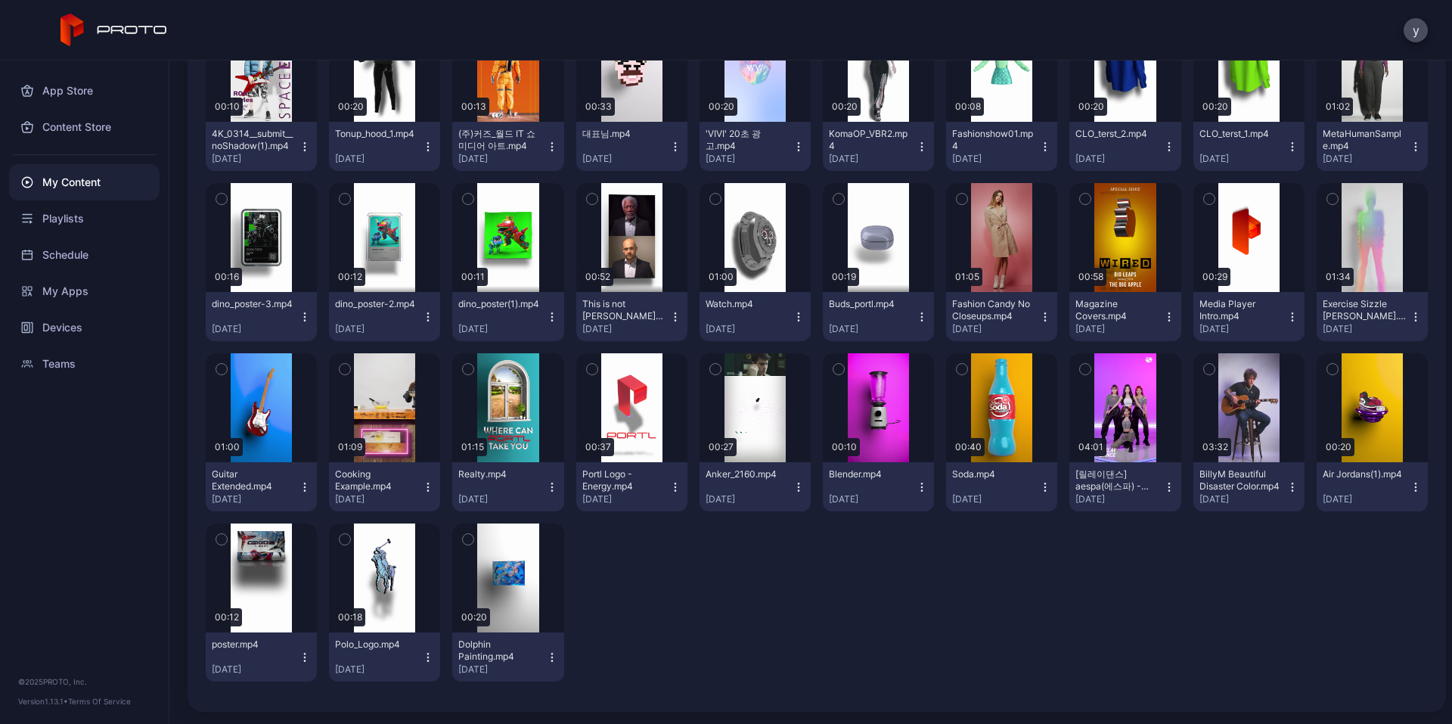
drag, startPoint x: 435, startPoint y: 544, endPoint x: 634, endPoint y: 637, distance: 219.6
click at [635, 637] on div at bounding box center [631, 602] width 111 height 158
click at [72, 326] on div "Devices" at bounding box center [84, 327] width 151 height 36
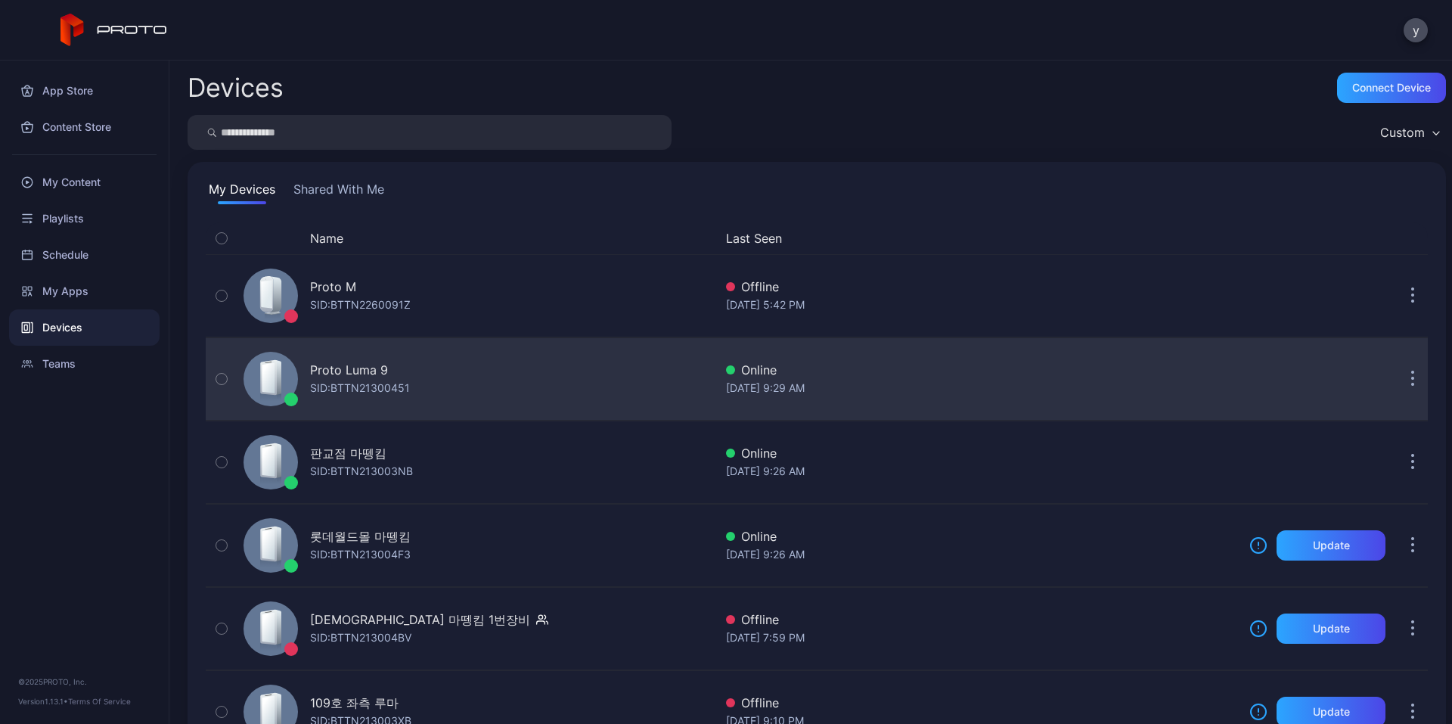
click at [364, 384] on div "SID: BTTN21300451" at bounding box center [360, 388] width 100 height 18
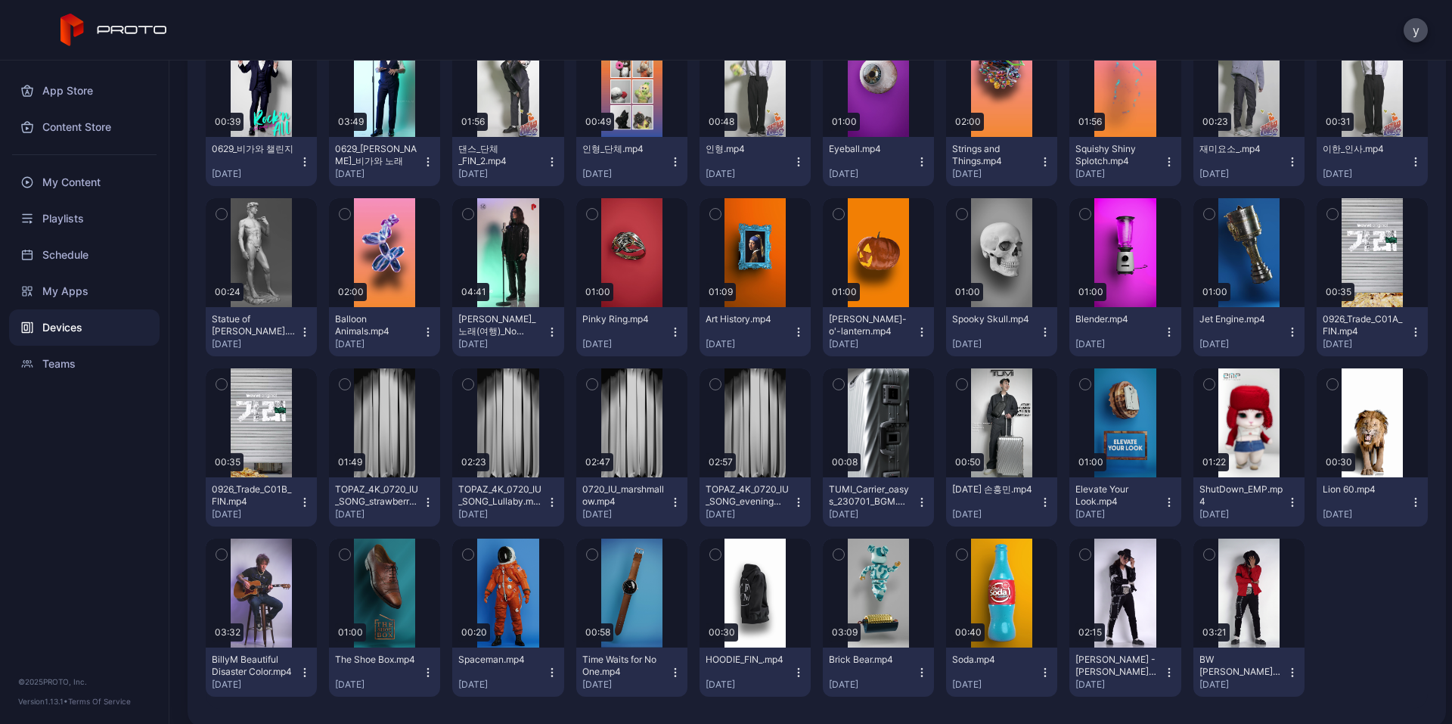
scroll to position [1387, 0]
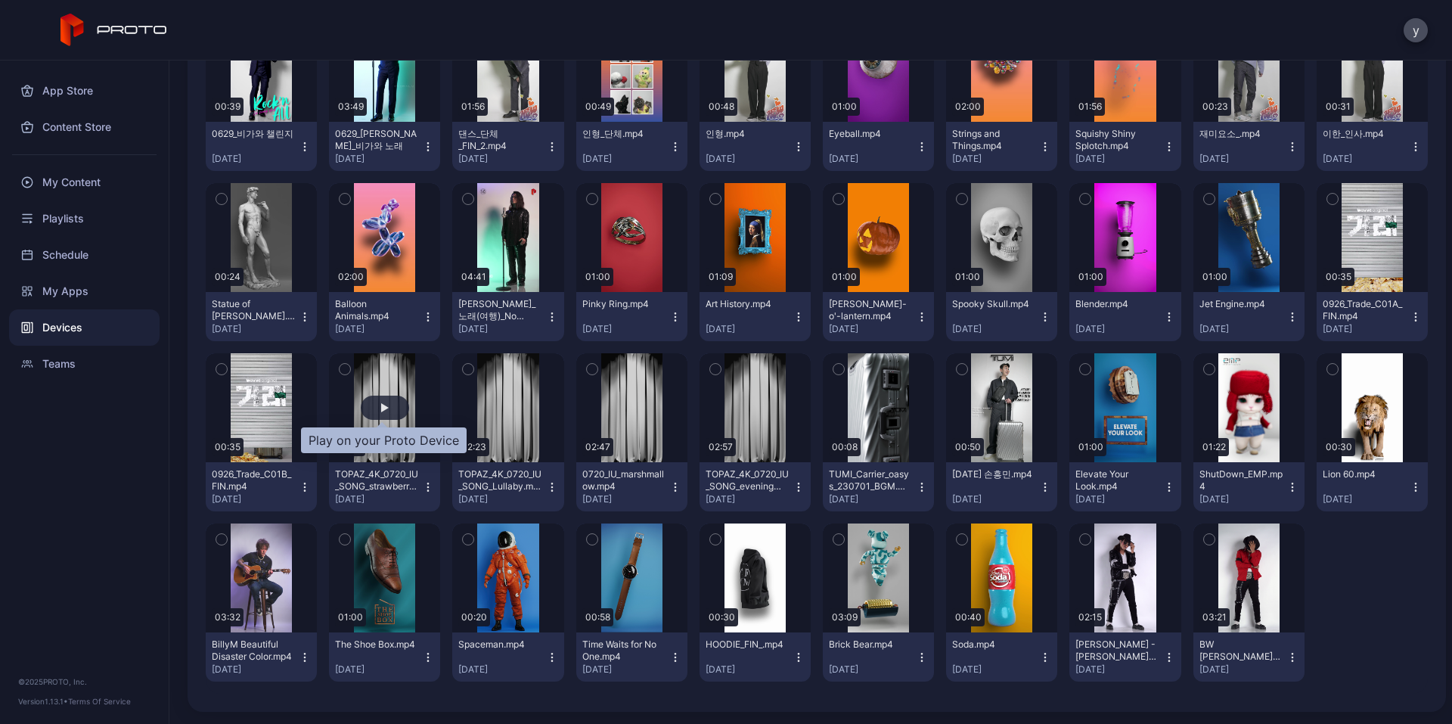
click at [384, 406] on div "button" at bounding box center [385, 407] width 8 height 9
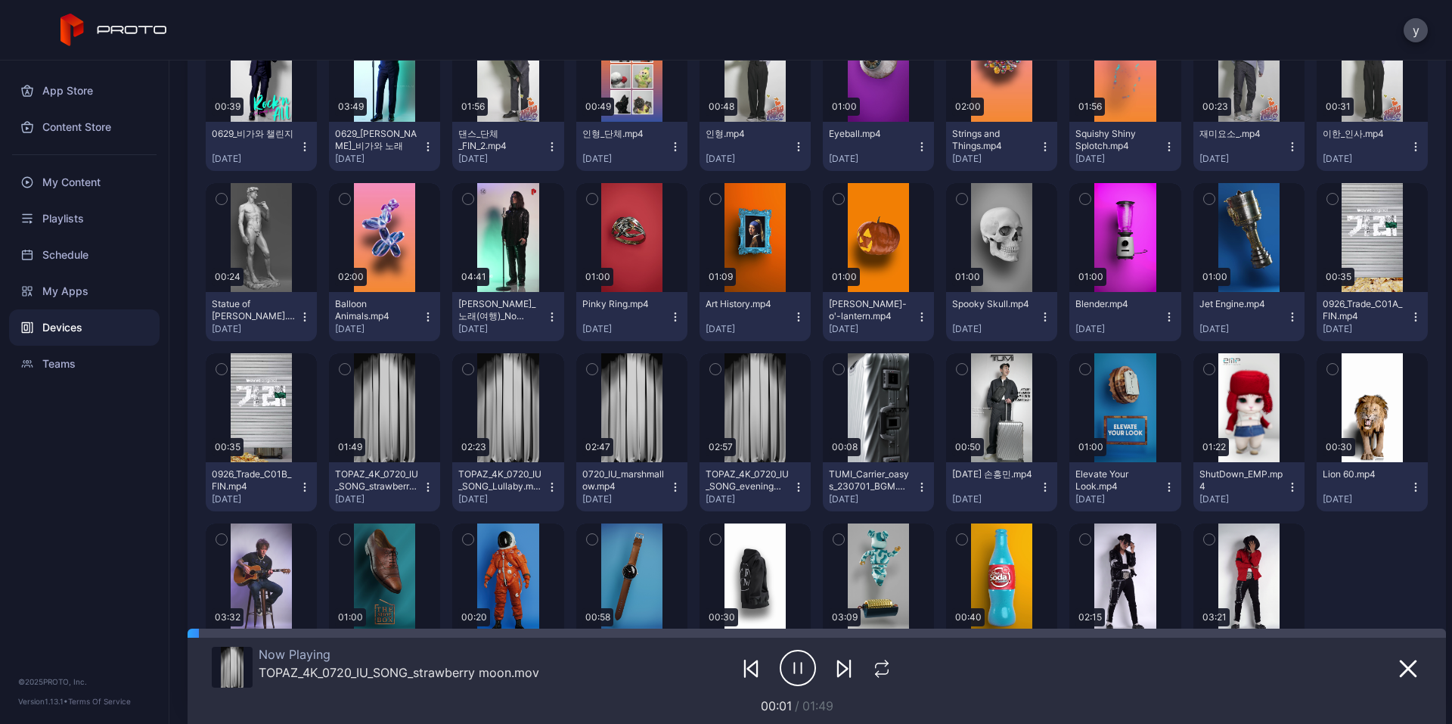
click at [789, 666] on icon "button" at bounding box center [798, 668] width 36 height 38
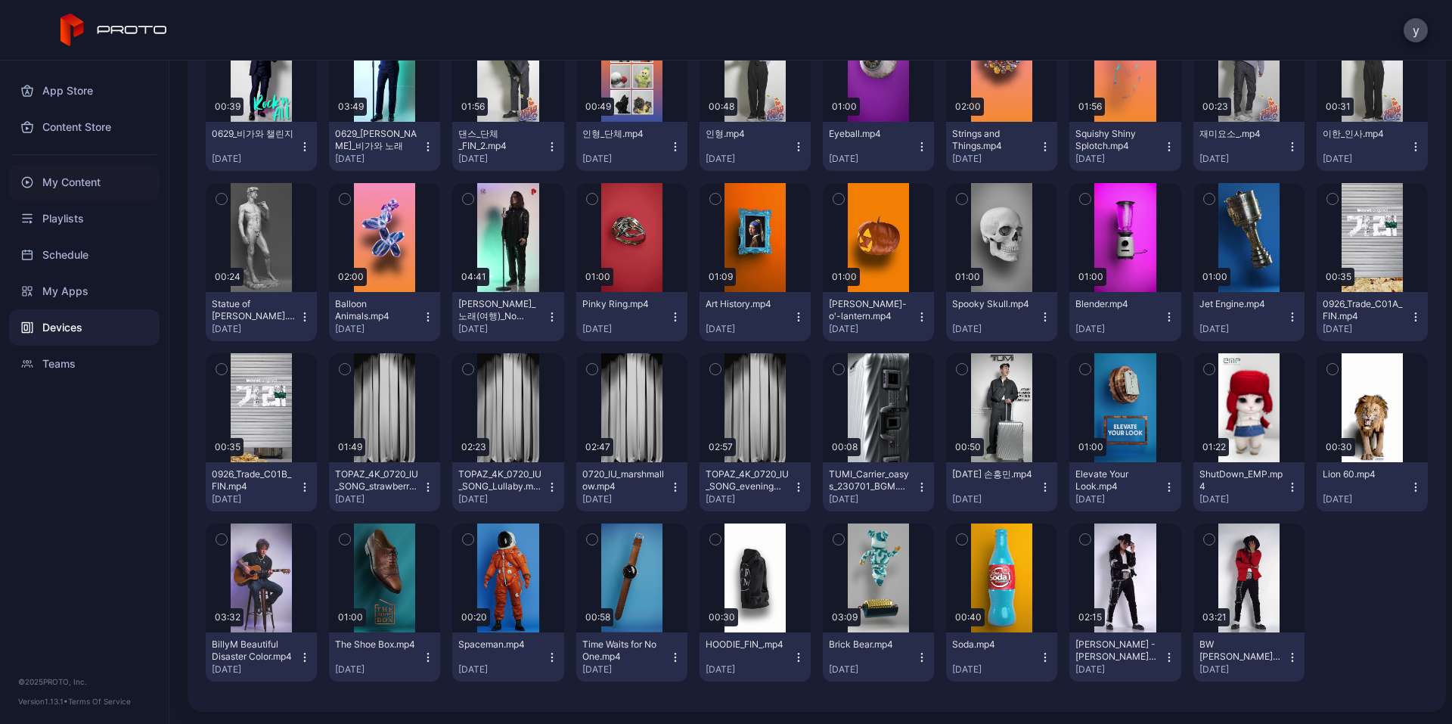
click at [79, 185] on div "My Content" at bounding box center [84, 182] width 151 height 36
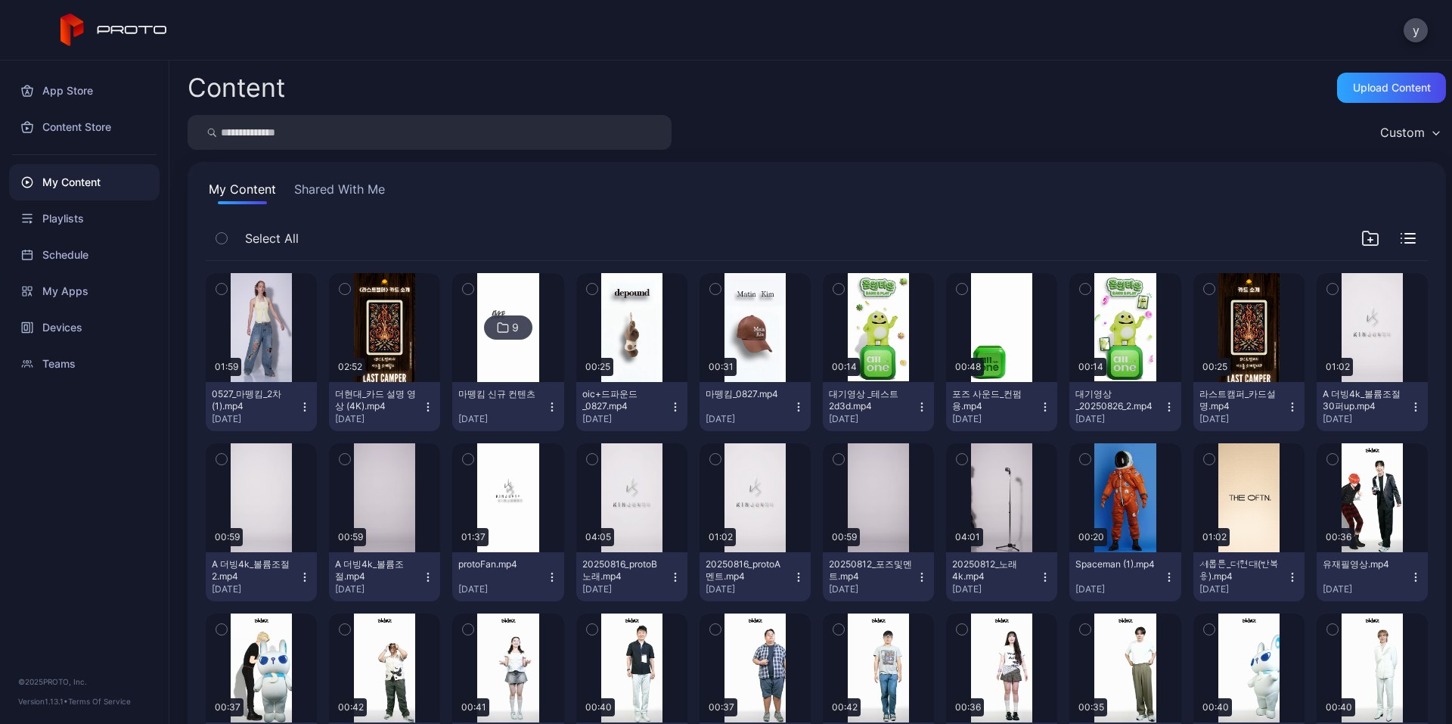
click at [356, 135] on input "search" at bounding box center [430, 132] width 484 height 35
type input "**"
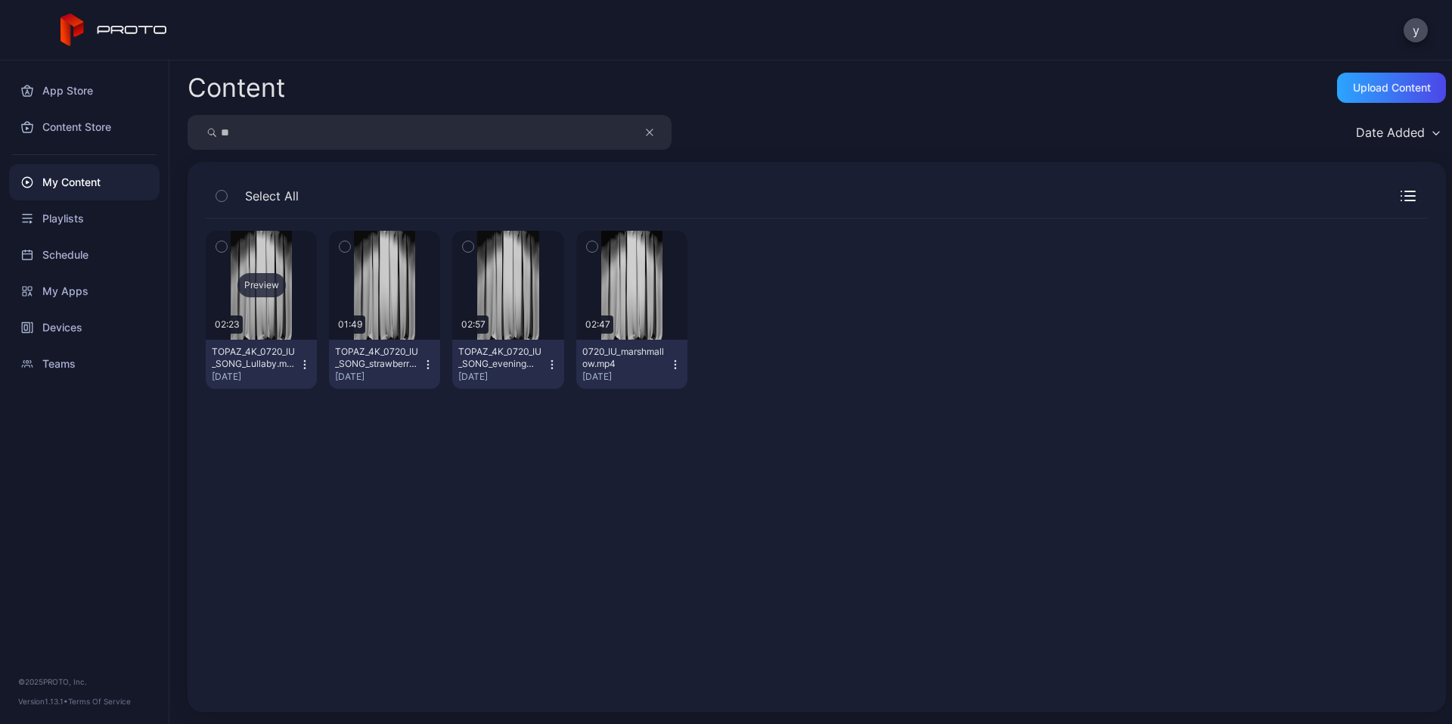
click at [275, 286] on div "Preview" at bounding box center [261, 285] width 48 height 24
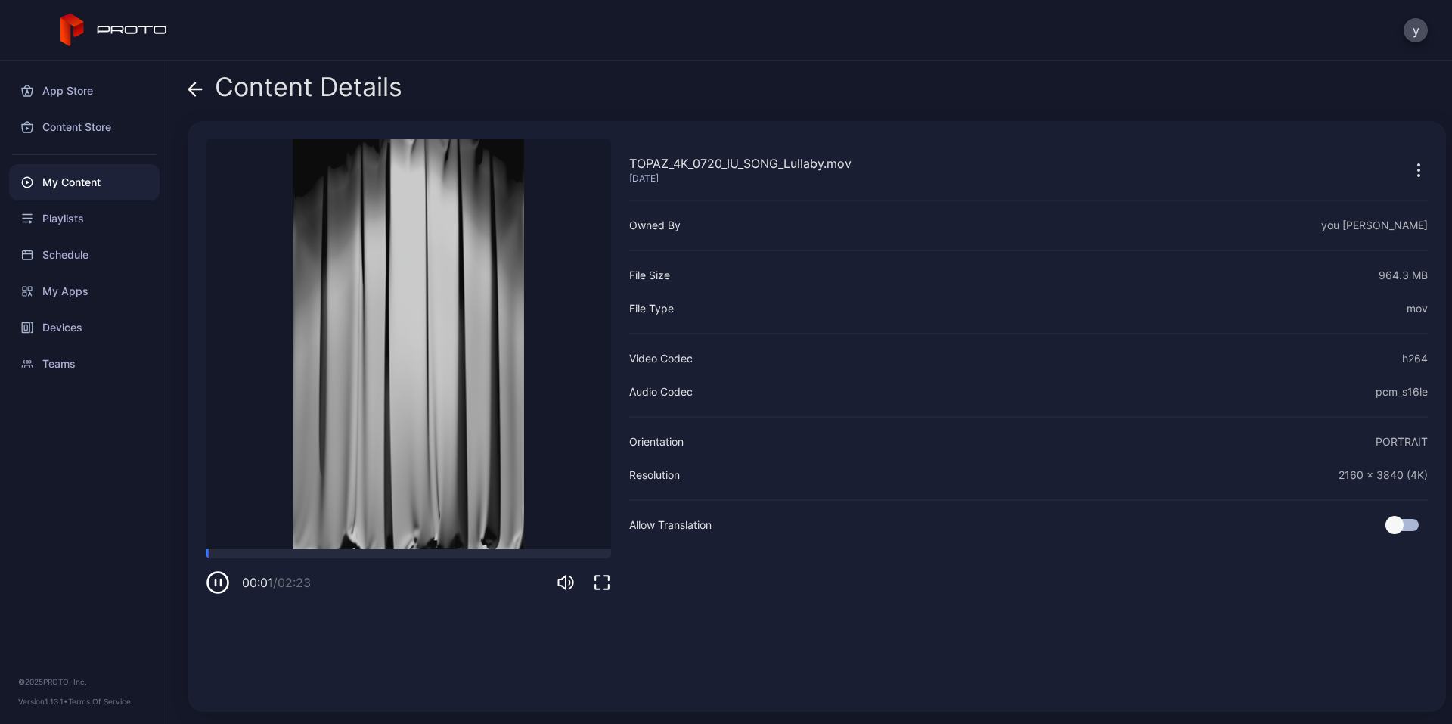
click at [278, 558] on div "00:01 / 02:23" at bounding box center [408, 571] width 405 height 45
click at [279, 557] on div at bounding box center [408, 553] width 405 height 9
click at [318, 563] on div "00:26 / 02:23" at bounding box center [408, 571] width 405 height 45
click at [192, 89] on icon at bounding box center [195, 89] width 13 height 0
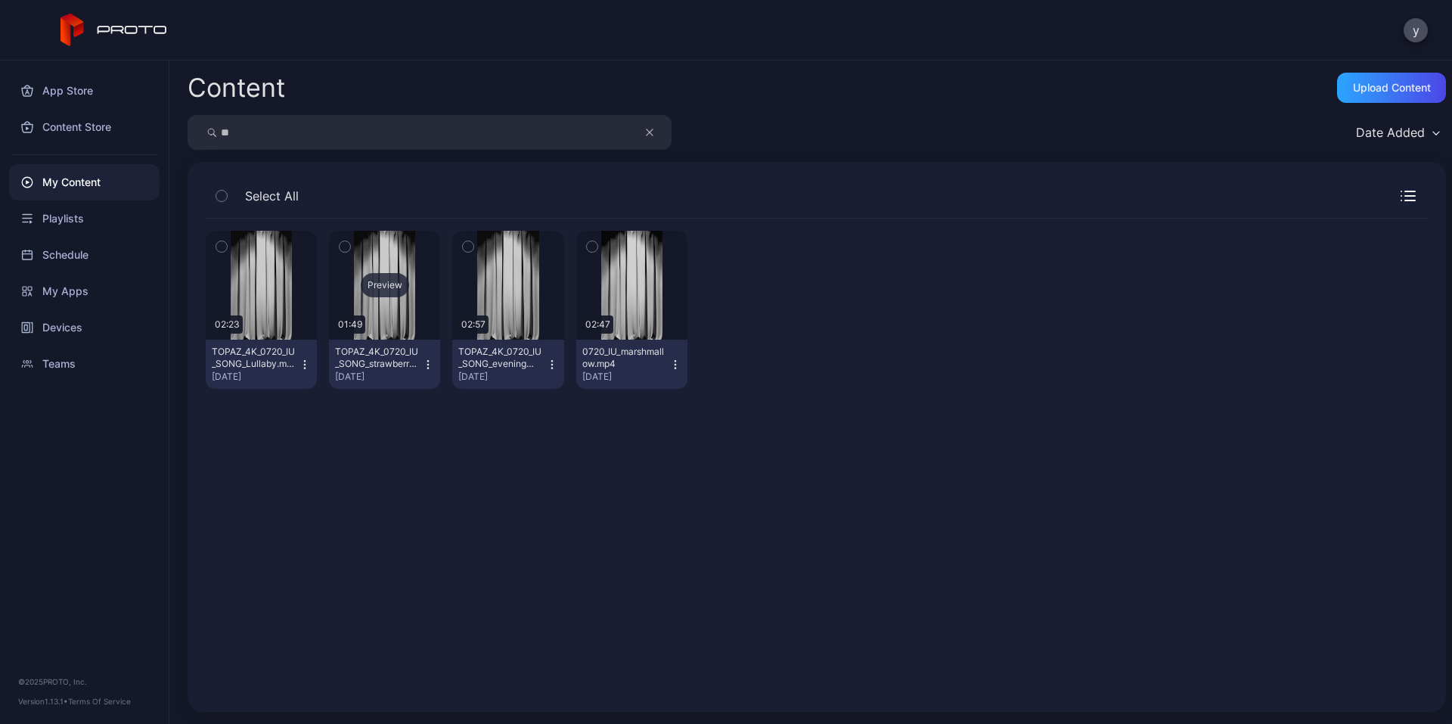
click at [395, 315] on div "Preview" at bounding box center [384, 285] width 111 height 109
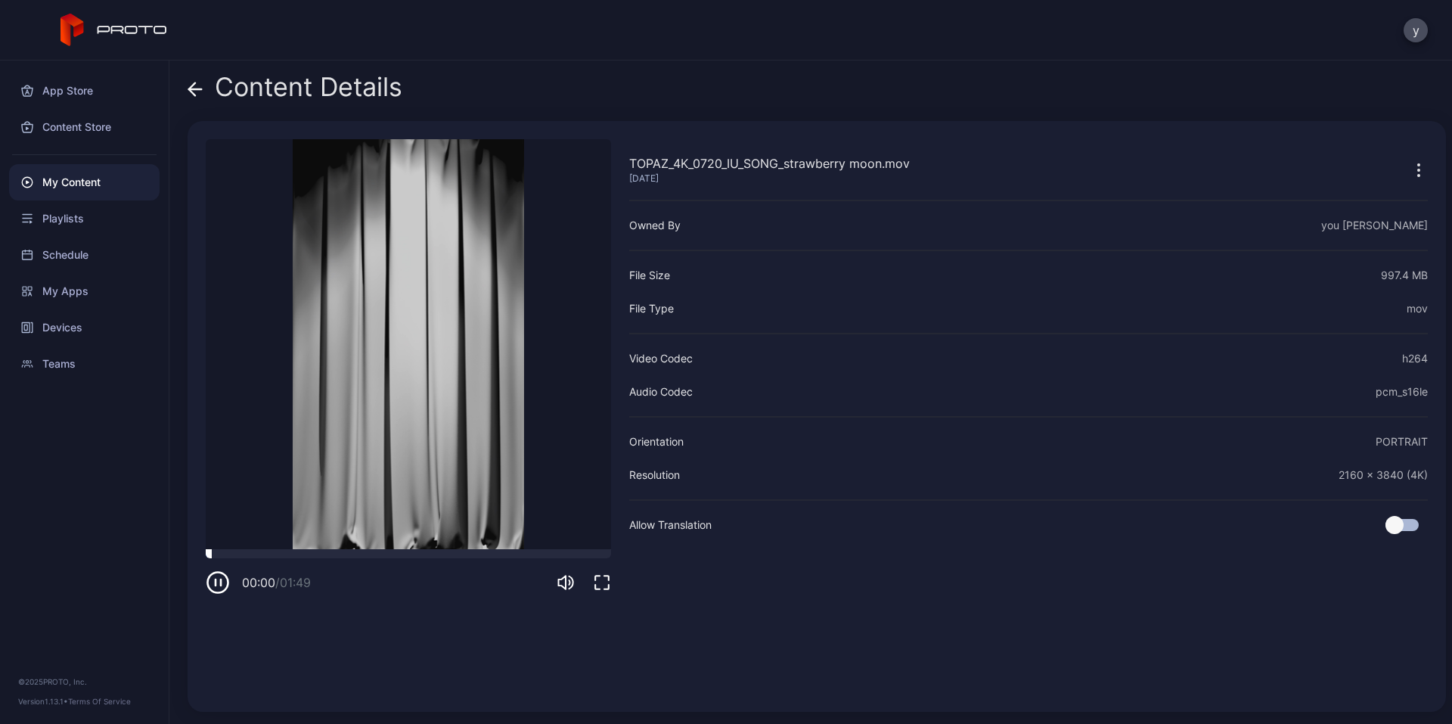
click at [281, 557] on div at bounding box center [408, 553] width 405 height 9
click at [374, 558] on div "00:21 / 01:49" at bounding box center [408, 571] width 405 height 45
click at [392, 556] on div at bounding box center [408, 553] width 405 height 9
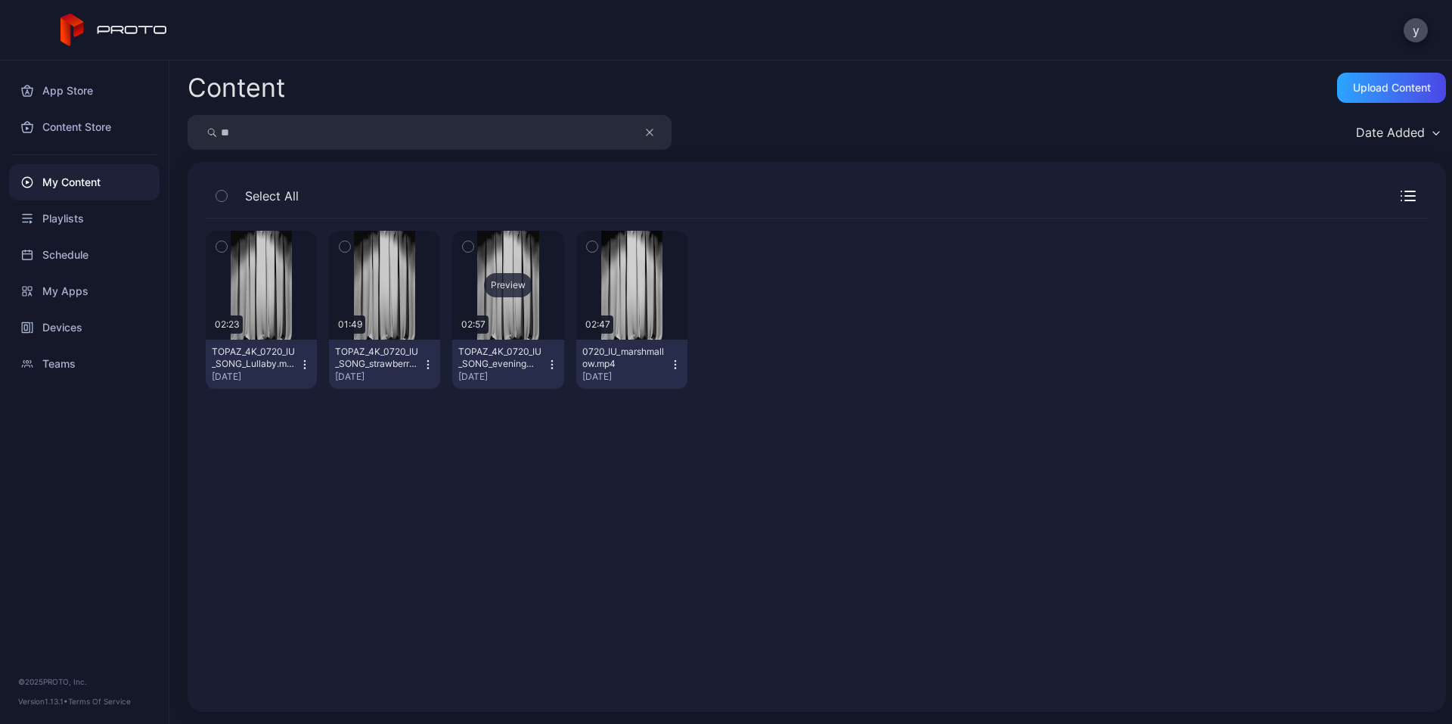
click at [489, 293] on div "Preview" at bounding box center [508, 285] width 48 height 24
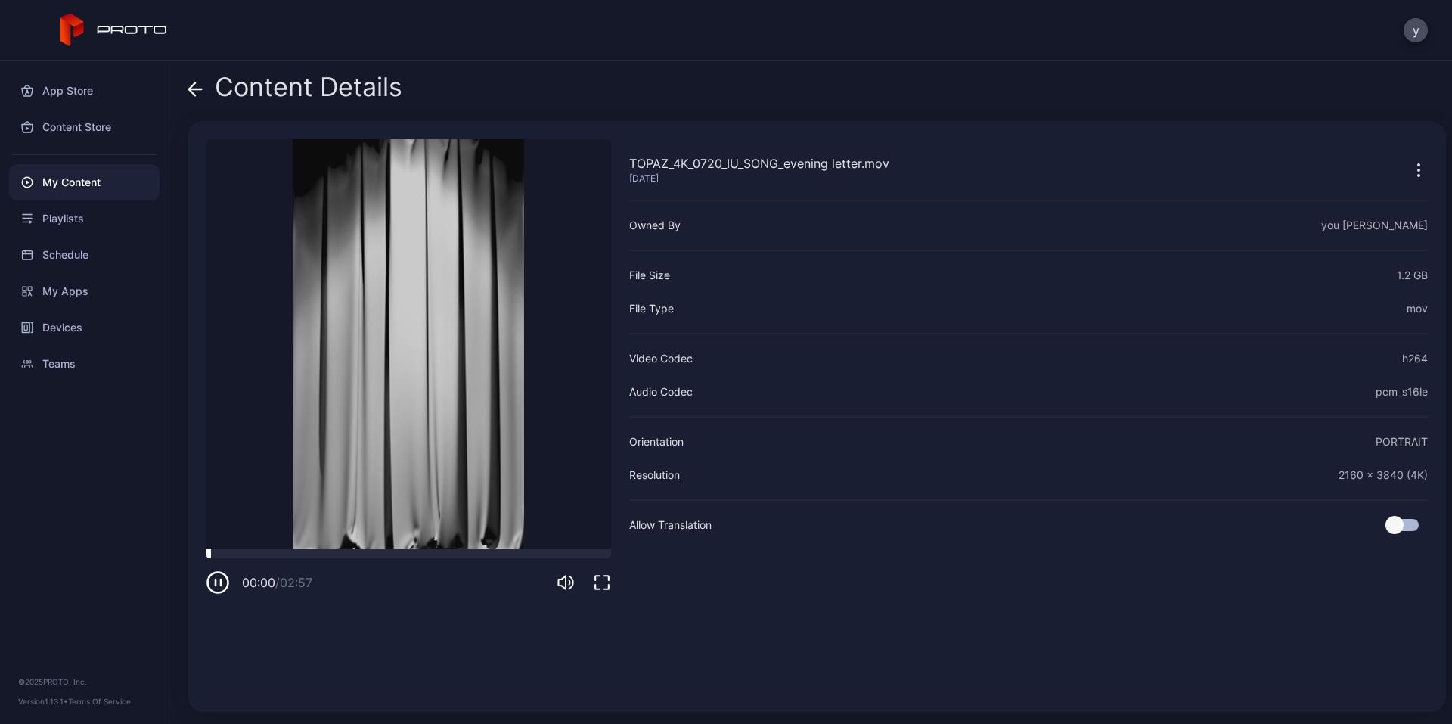
click at [355, 552] on div at bounding box center [408, 553] width 405 height 9
click at [455, 560] on div "01:05 / 02:57" at bounding box center [408, 571] width 405 height 45
click at [461, 556] on div at bounding box center [408, 553] width 405 height 9
click at [197, 89] on icon at bounding box center [195, 89] width 13 height 0
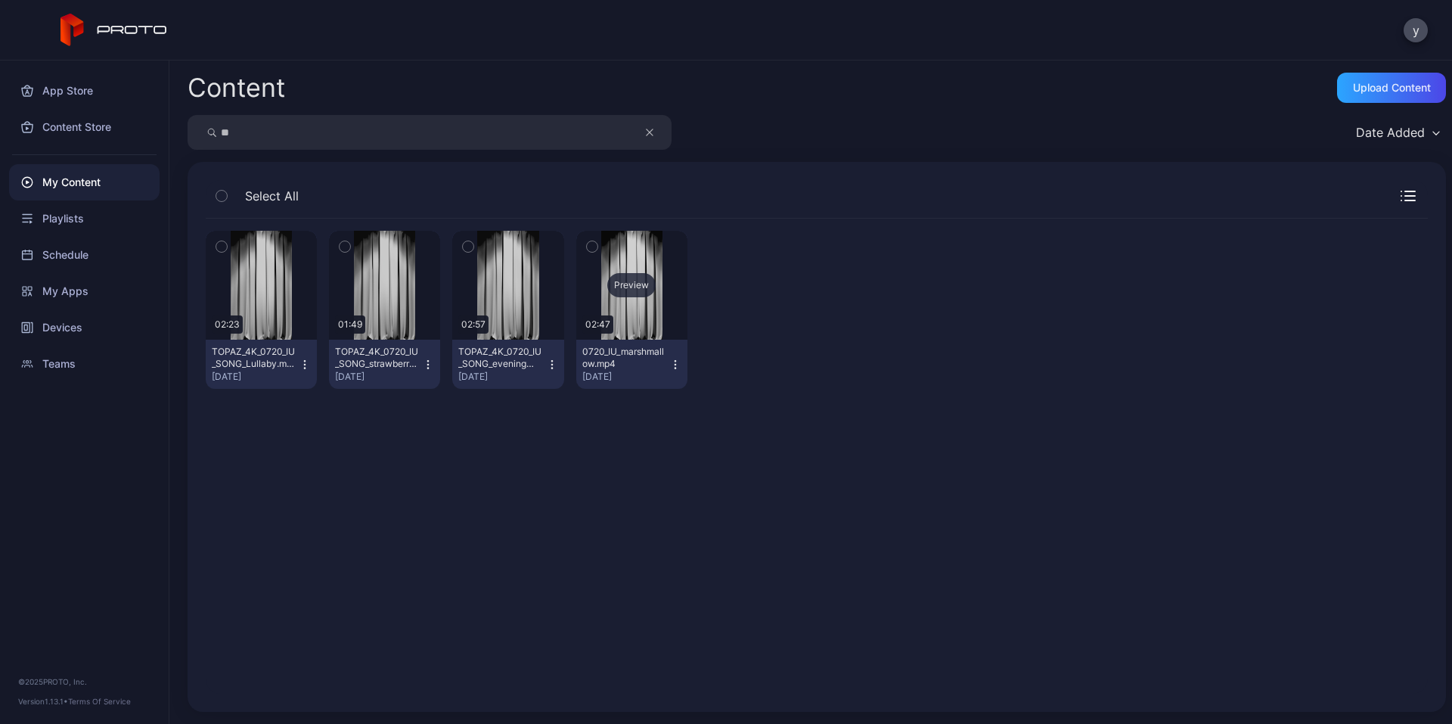
click at [610, 303] on div "Preview" at bounding box center [631, 285] width 111 height 109
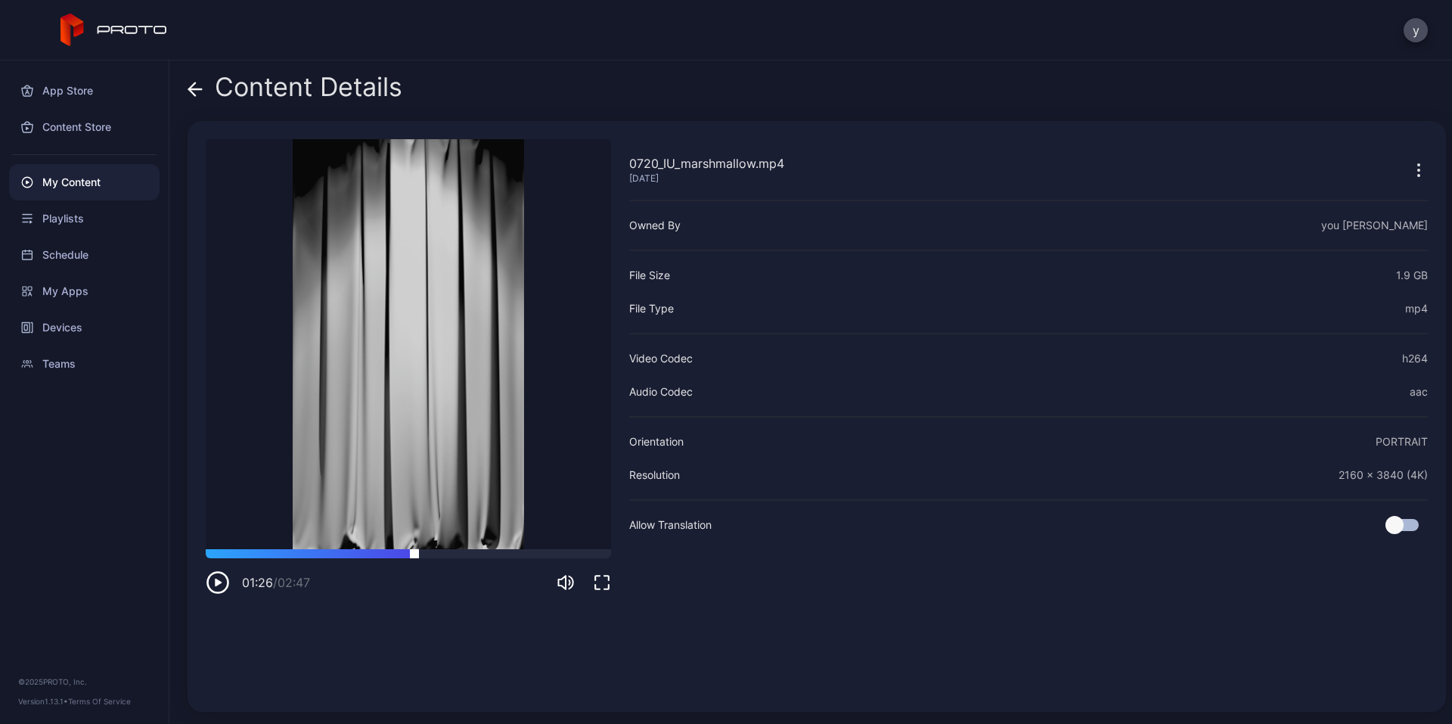
click at [414, 551] on div at bounding box center [408, 553] width 405 height 9
drag, startPoint x: 462, startPoint y: 557, endPoint x: 482, endPoint y: 560, distance: 19.8
click at [467, 559] on div "01:46 / 02:47" at bounding box center [408, 571] width 405 height 45
click at [540, 557] on div at bounding box center [408, 553] width 405 height 9
click at [577, 563] on div "02:18 / 02:47" at bounding box center [408, 571] width 405 height 45
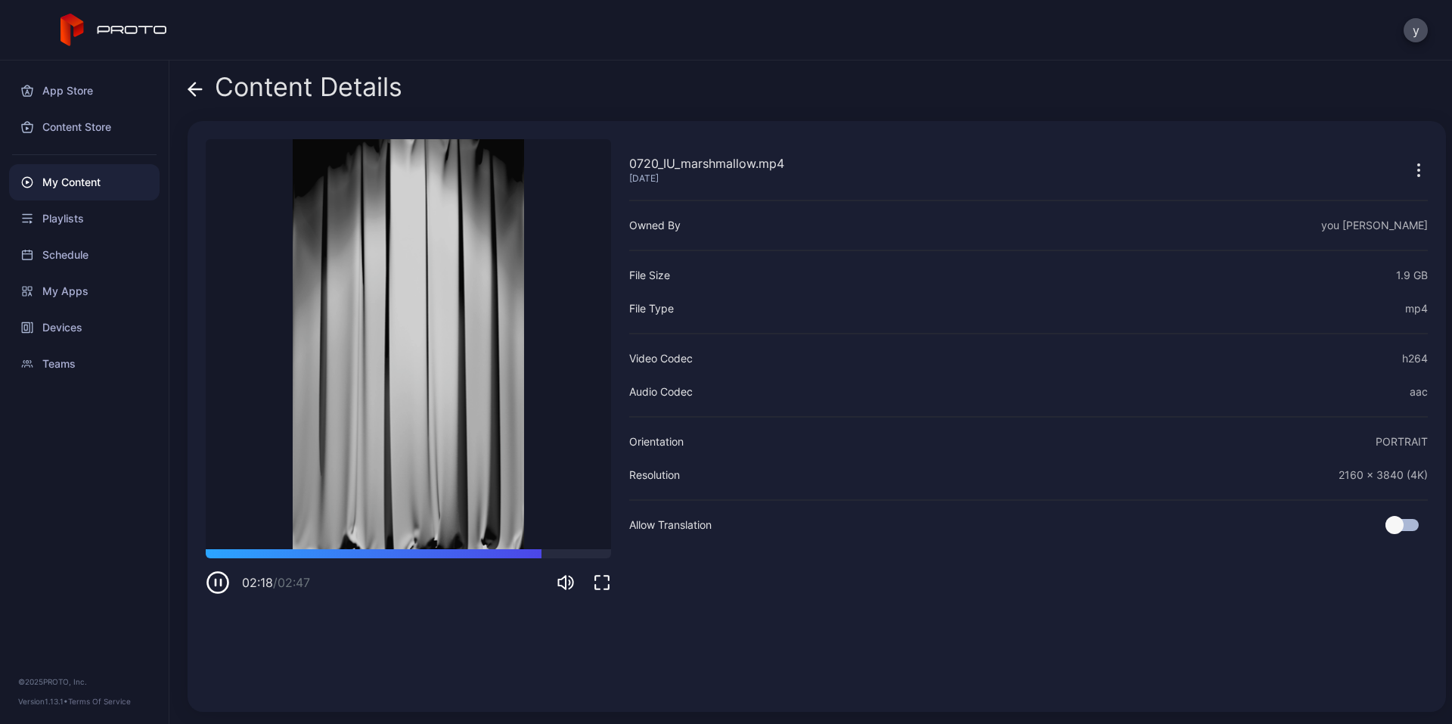
click at [576, 559] on div "02:18 / 02:47" at bounding box center [408, 571] width 405 height 45
click at [576, 557] on div at bounding box center [408, 553] width 405 height 9
click at [279, 554] on div at bounding box center [408, 553] width 405 height 9
click at [248, 554] on div at bounding box center [408, 553] width 405 height 9
click at [231, 554] on div at bounding box center [408, 553] width 405 height 9
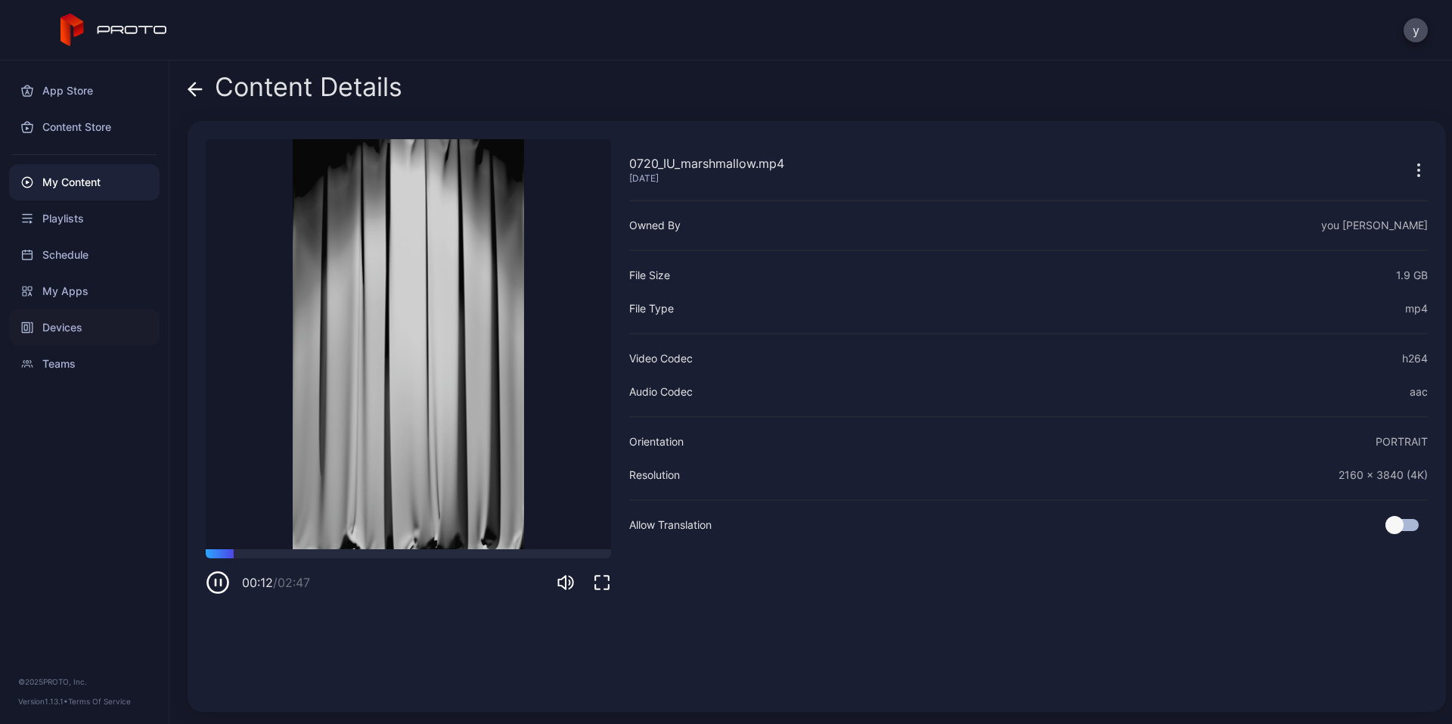
click at [79, 327] on div "Devices" at bounding box center [84, 327] width 151 height 36
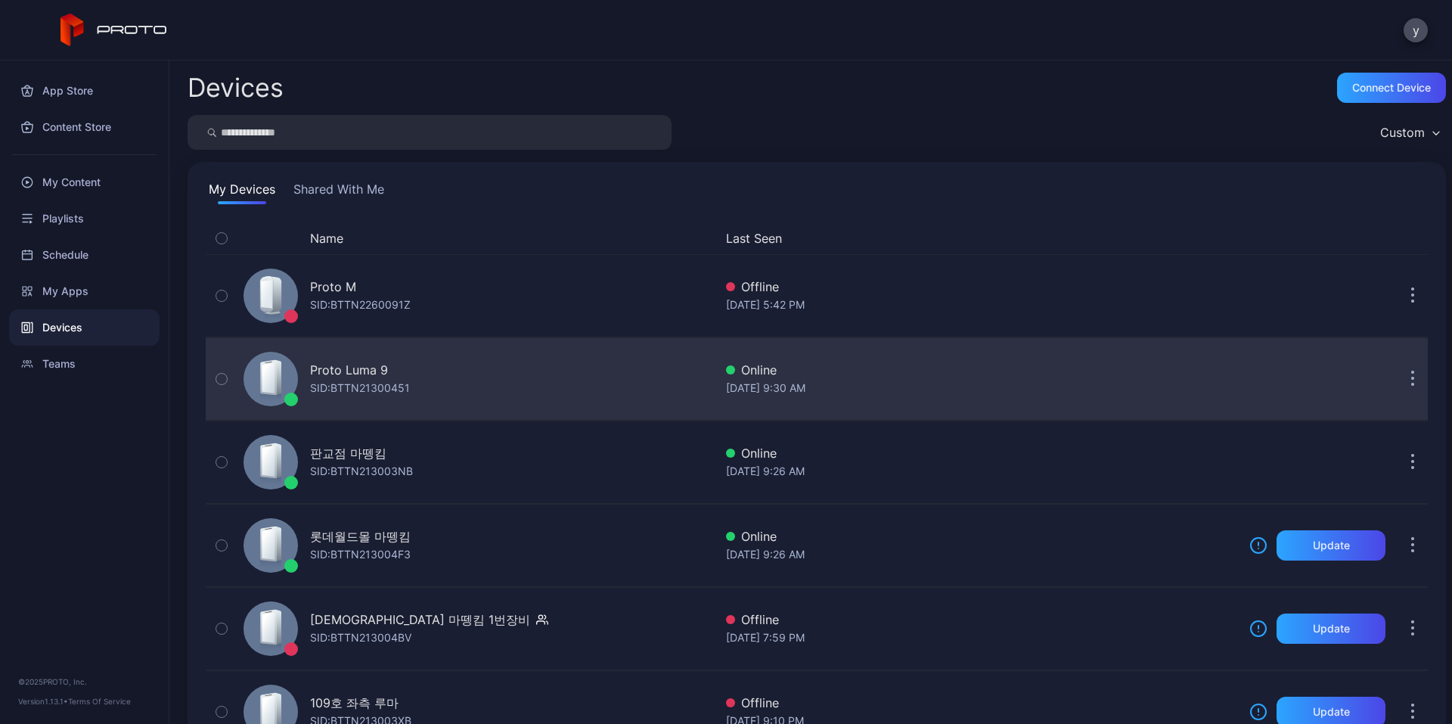
click at [373, 402] on div "Proto Luma 9 SID: BTTN21300451" at bounding box center [475, 379] width 476 height 76
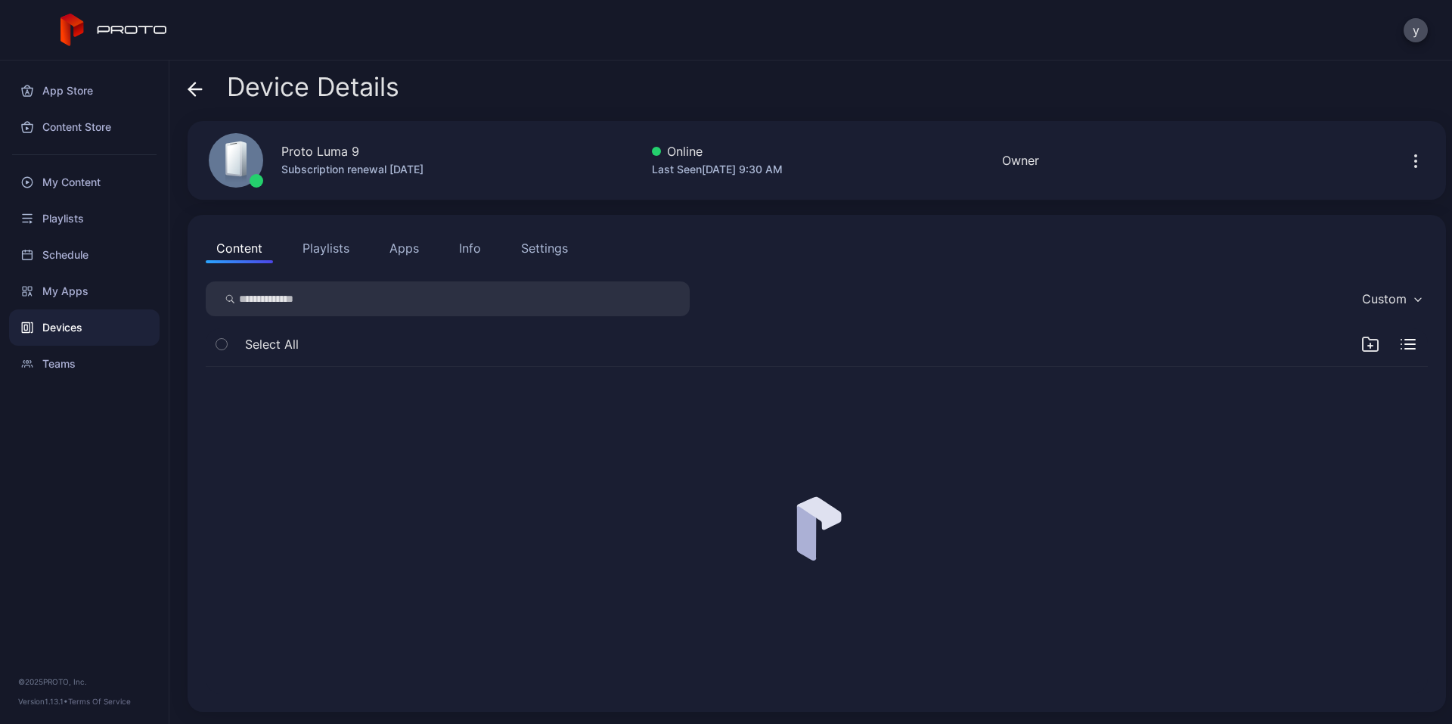
click at [312, 313] on input "search" at bounding box center [448, 298] width 484 height 35
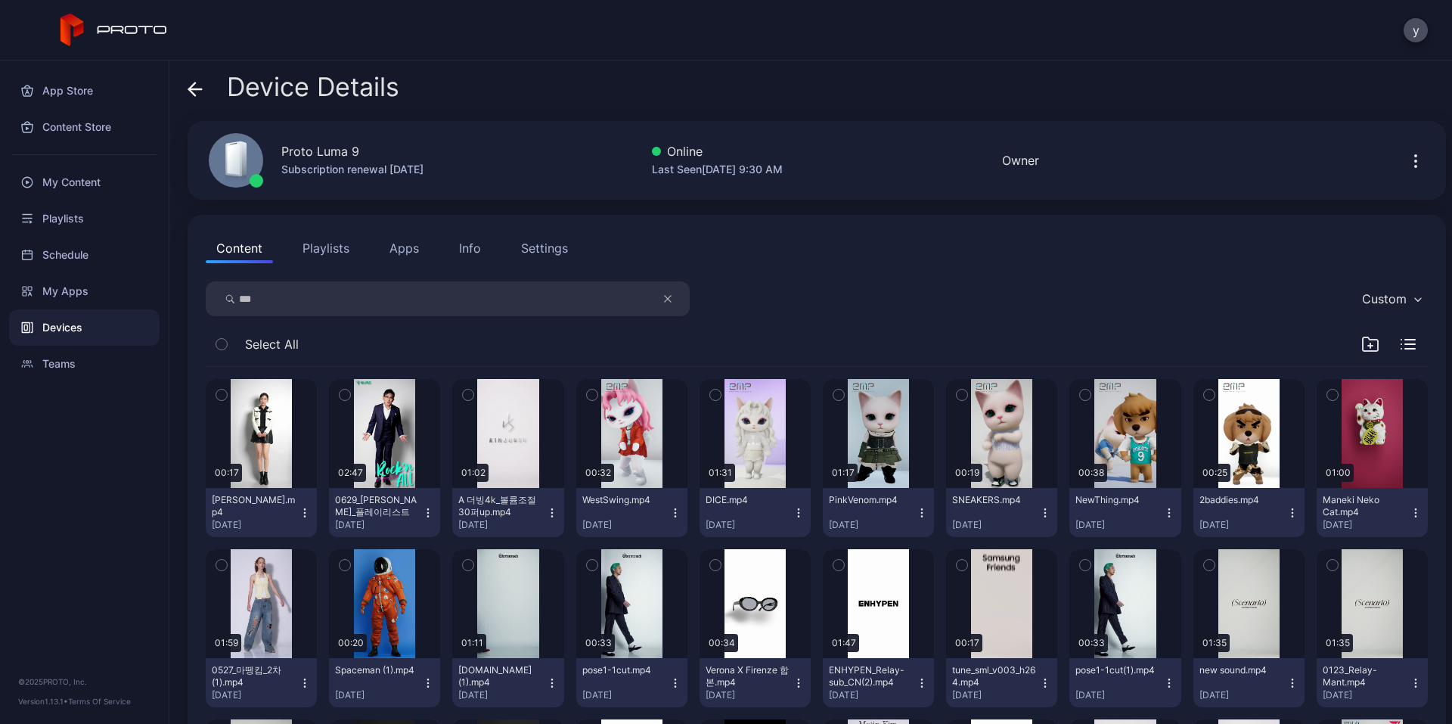
type input "***"
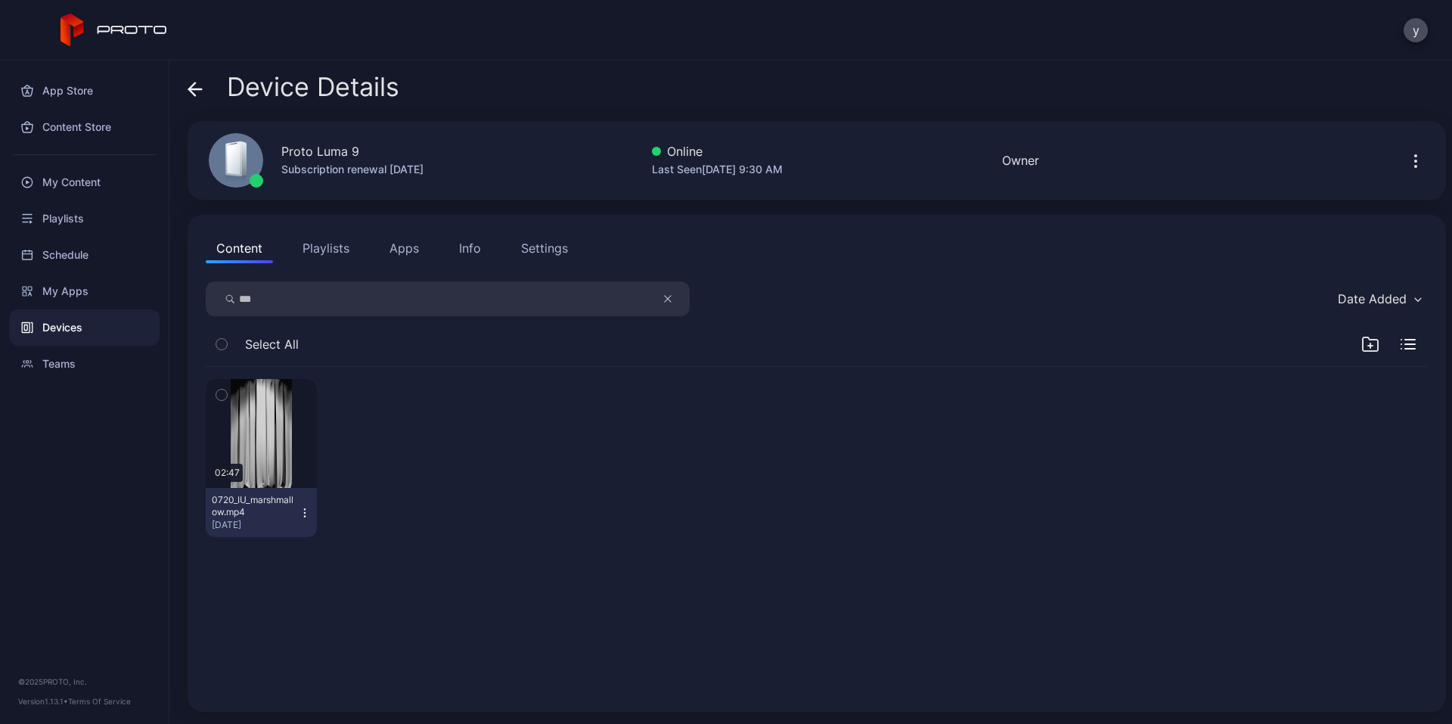
click at [305, 512] on icon "button" at bounding box center [305, 512] width 1 height 1
click at [294, 567] on button "Unassign" at bounding box center [260, 569] width 129 height 48
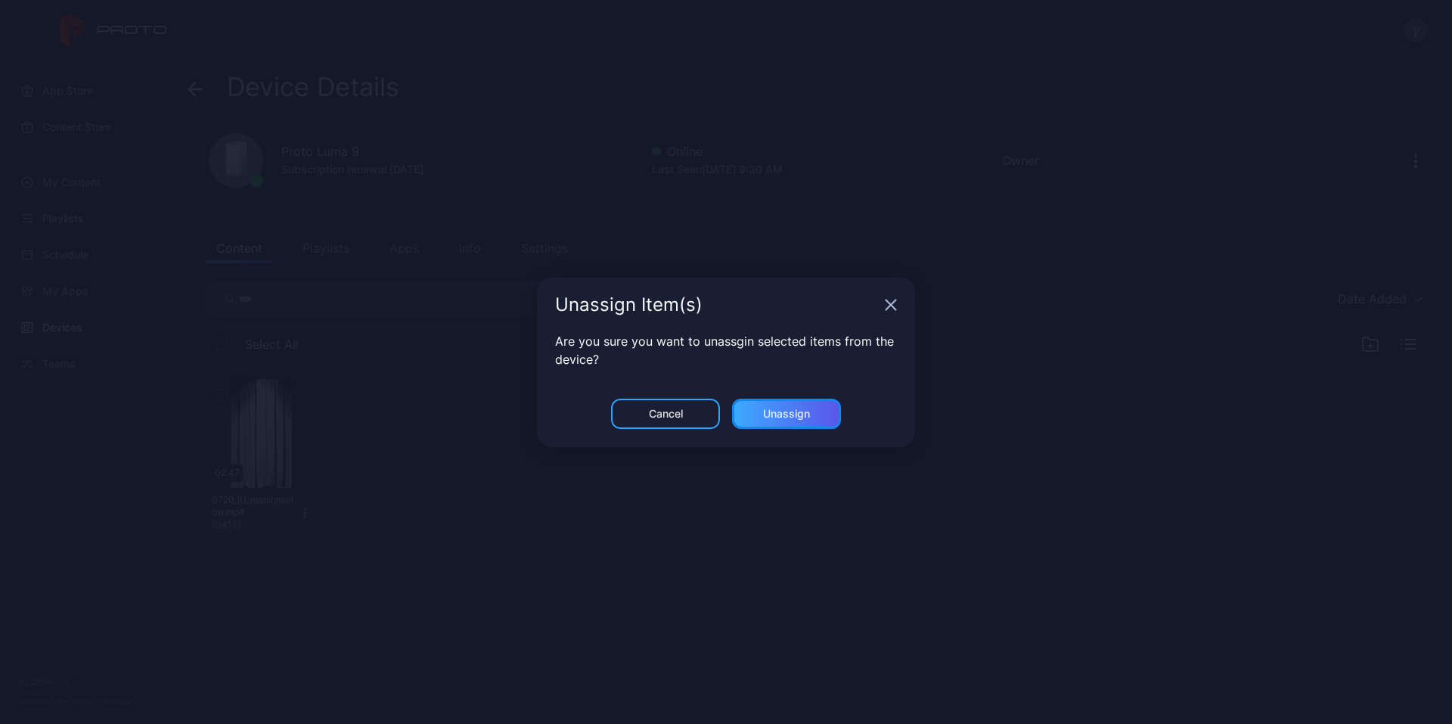
click at [810, 414] on div "Unassign" at bounding box center [786, 414] width 47 height 12
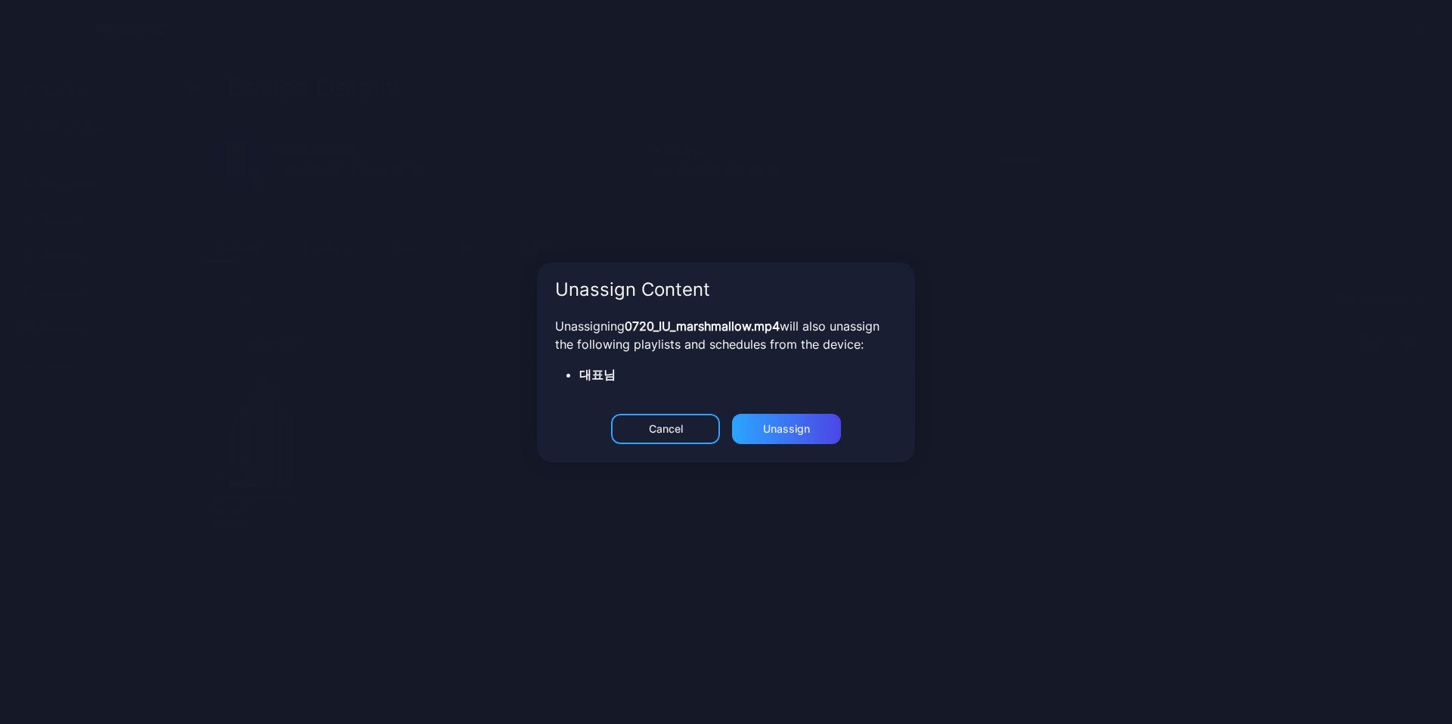
drag, startPoint x: 799, startPoint y: 413, endPoint x: 861, endPoint y: 526, distance: 129.7
click at [861, 526] on div "Unassign Content Unassigning 0720_IU_marshmallow.mp4 will also unassign the fol…" at bounding box center [726, 362] width 1452 height 724
click at [783, 435] on div "Unassign" at bounding box center [786, 429] width 109 height 30
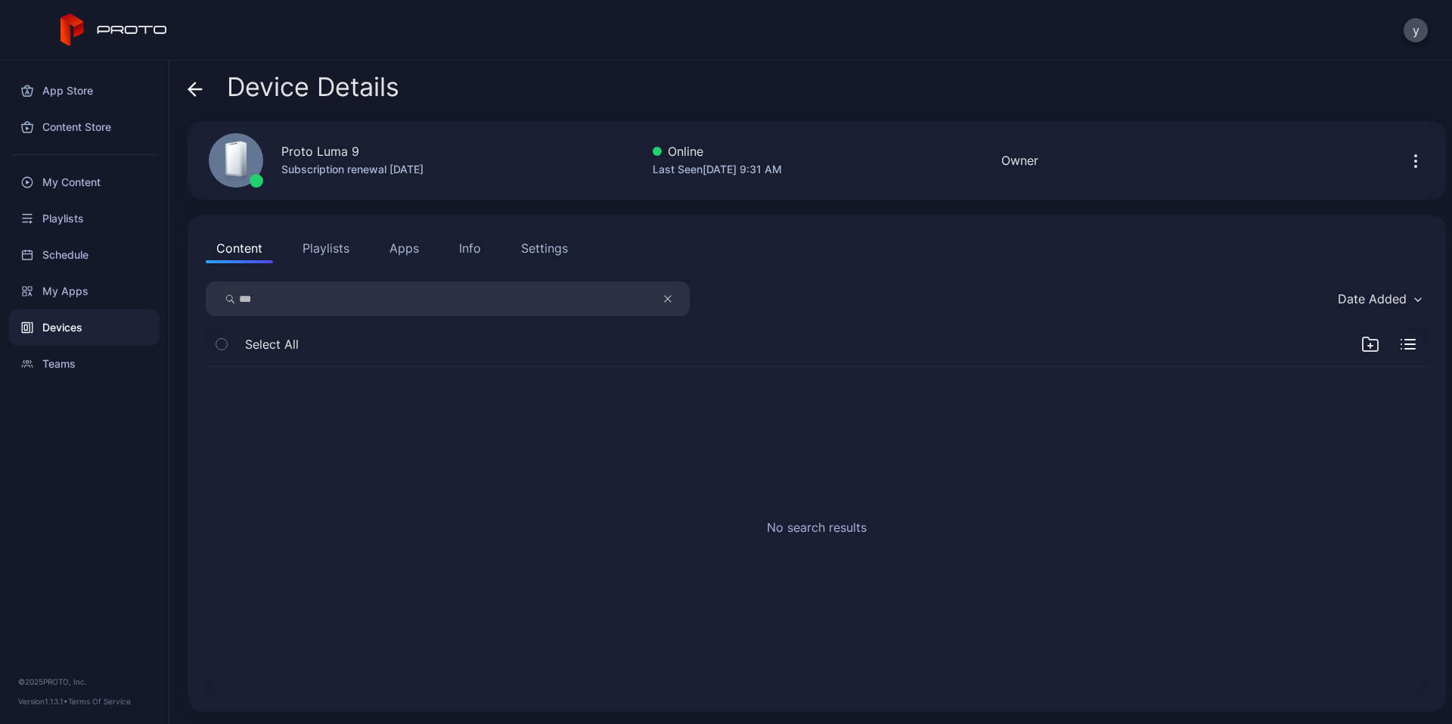
click at [337, 253] on button "Playlists" at bounding box center [326, 248] width 68 height 30
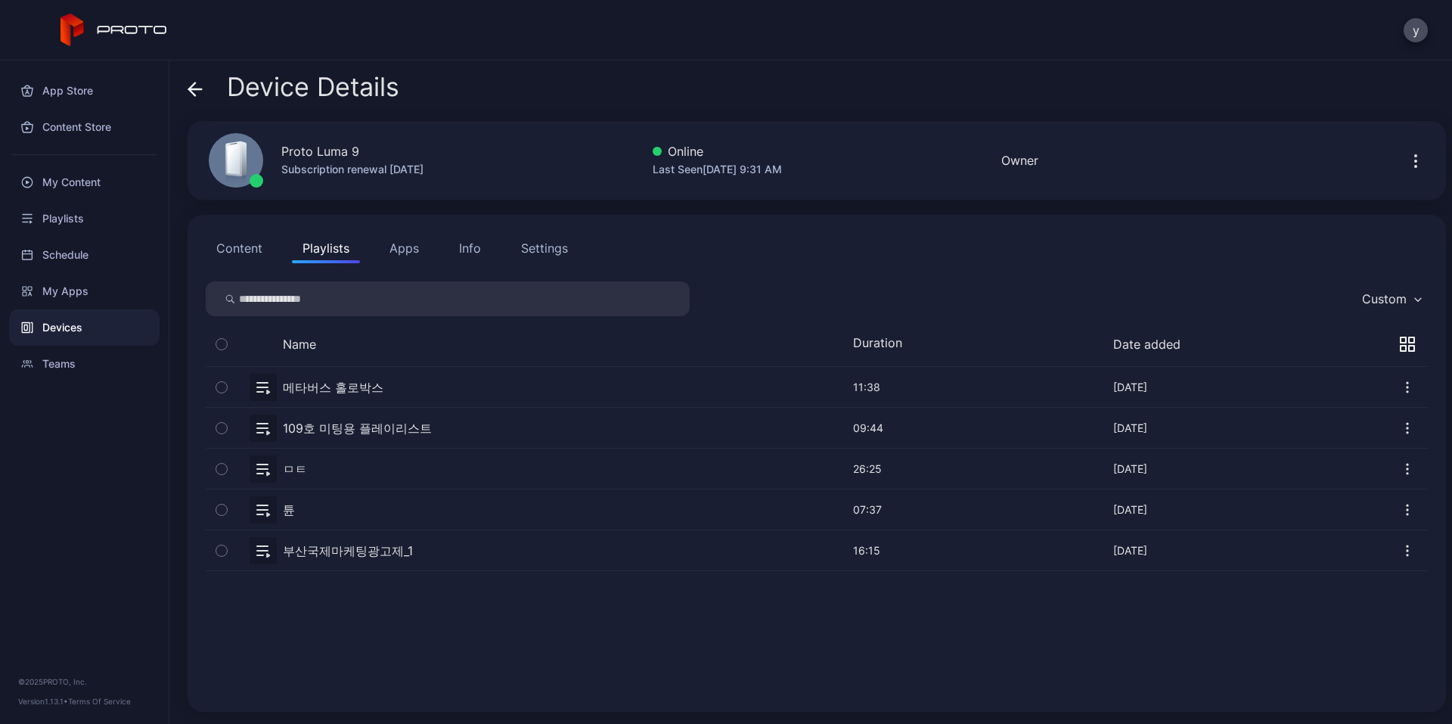
click at [254, 246] on button "Content" at bounding box center [239, 248] width 67 height 30
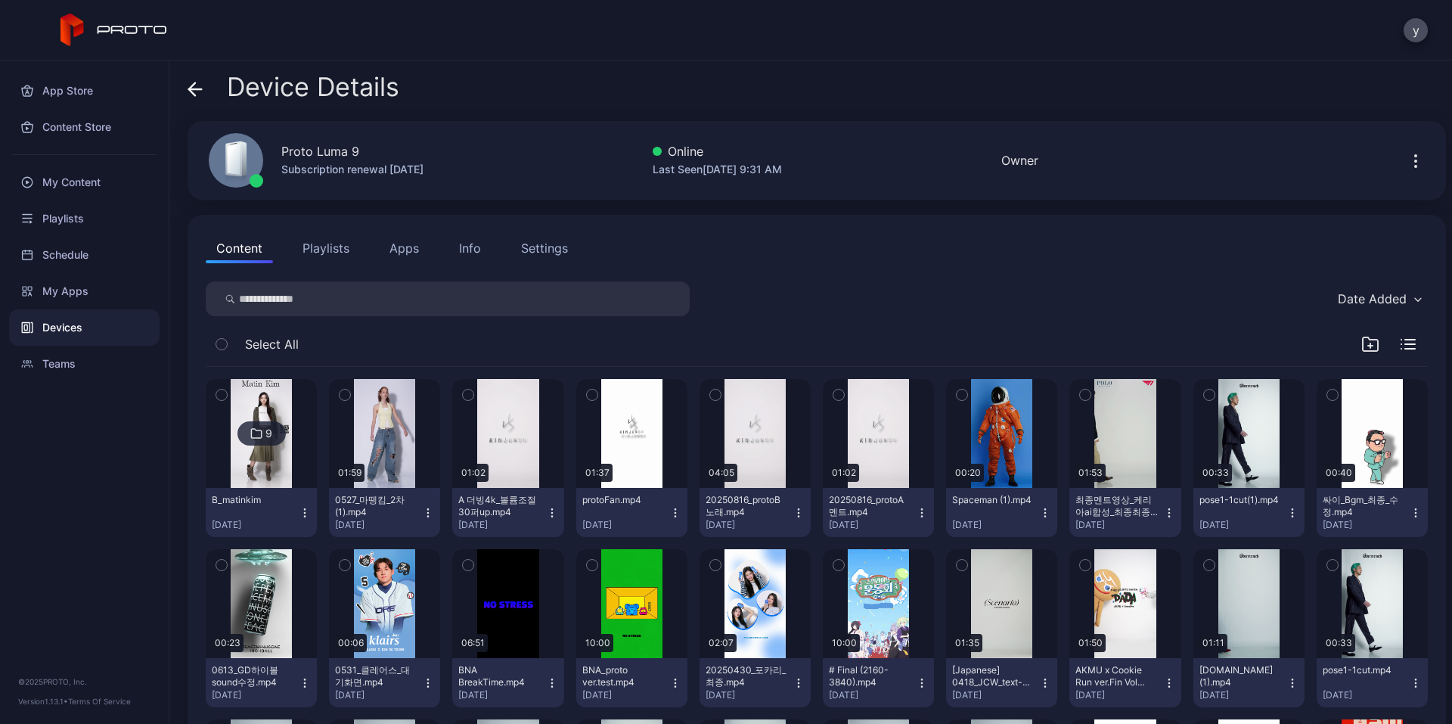
click at [340, 259] on button "Playlists" at bounding box center [326, 248] width 68 height 30
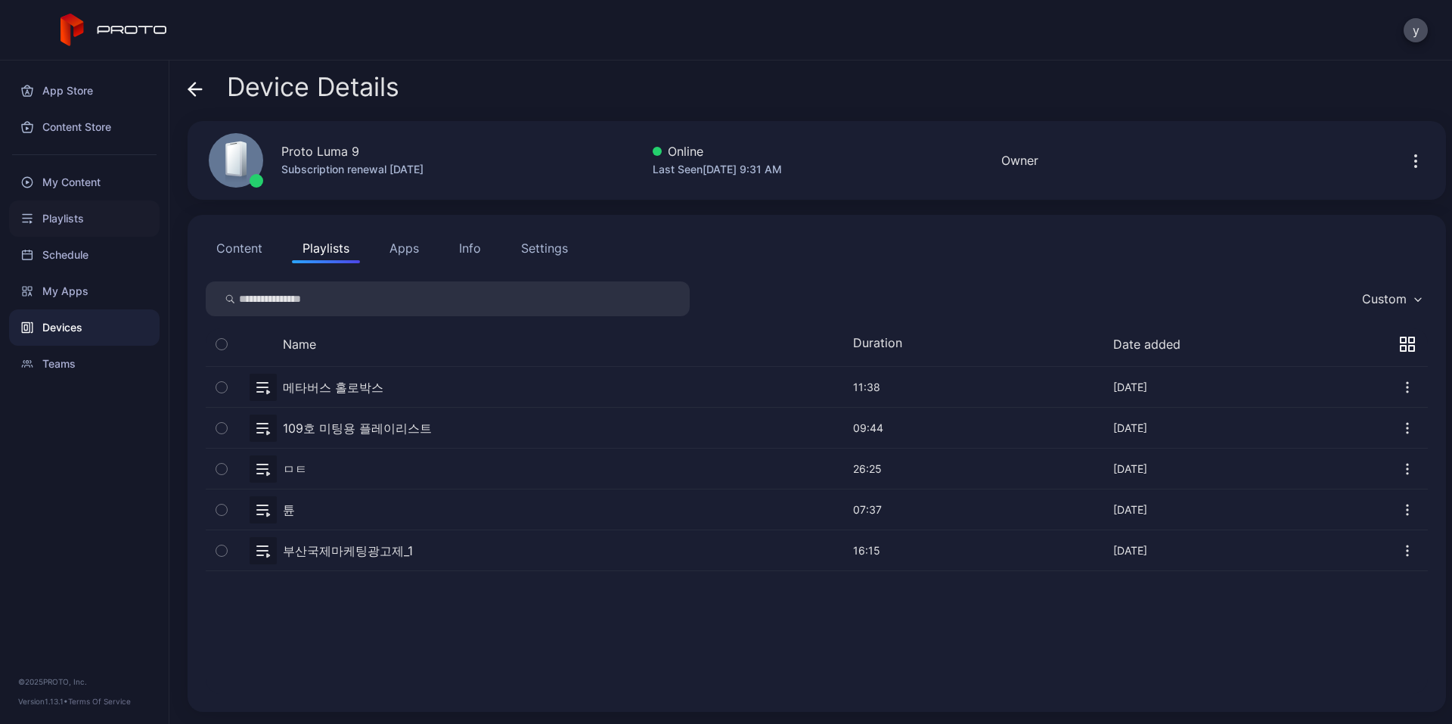
click at [69, 223] on div "Playlists" at bounding box center [84, 218] width 151 height 36
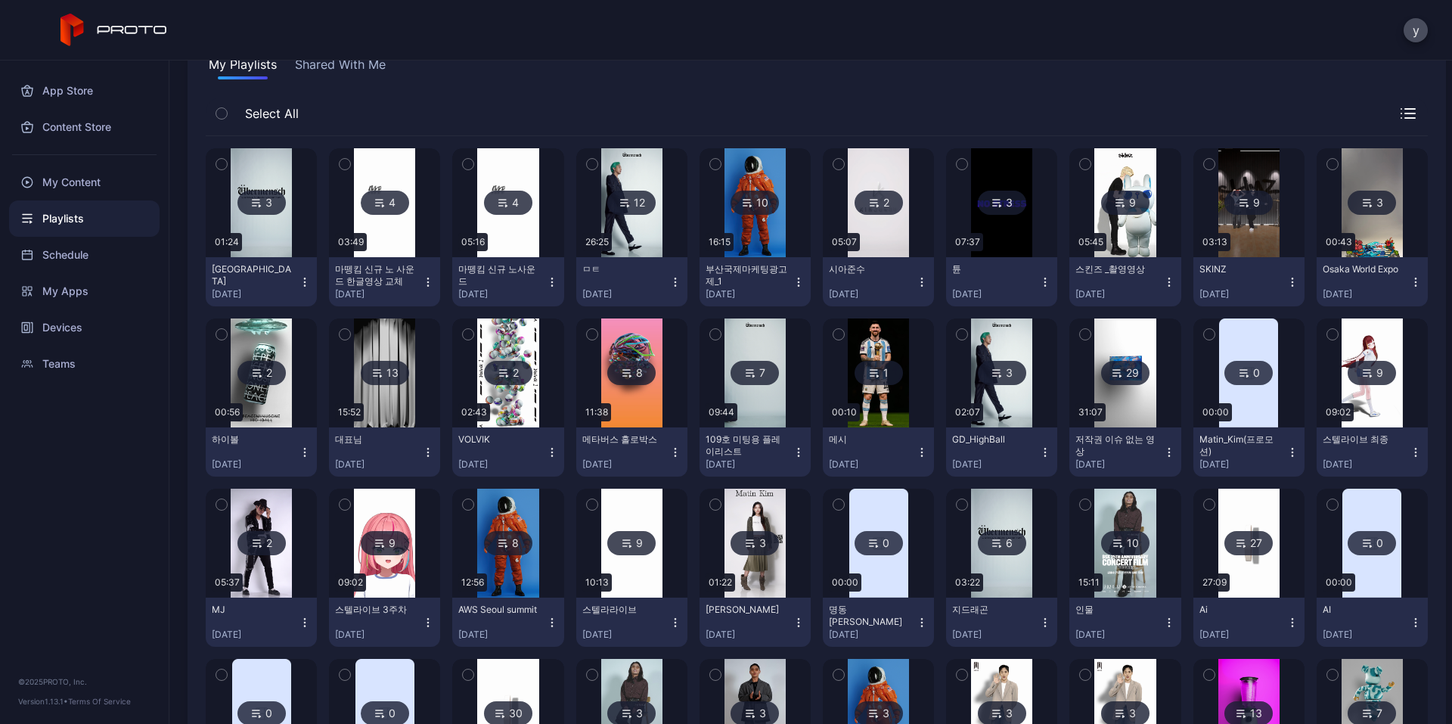
scroll to position [151, 0]
